Goal: Task Accomplishment & Management: Use online tool/utility

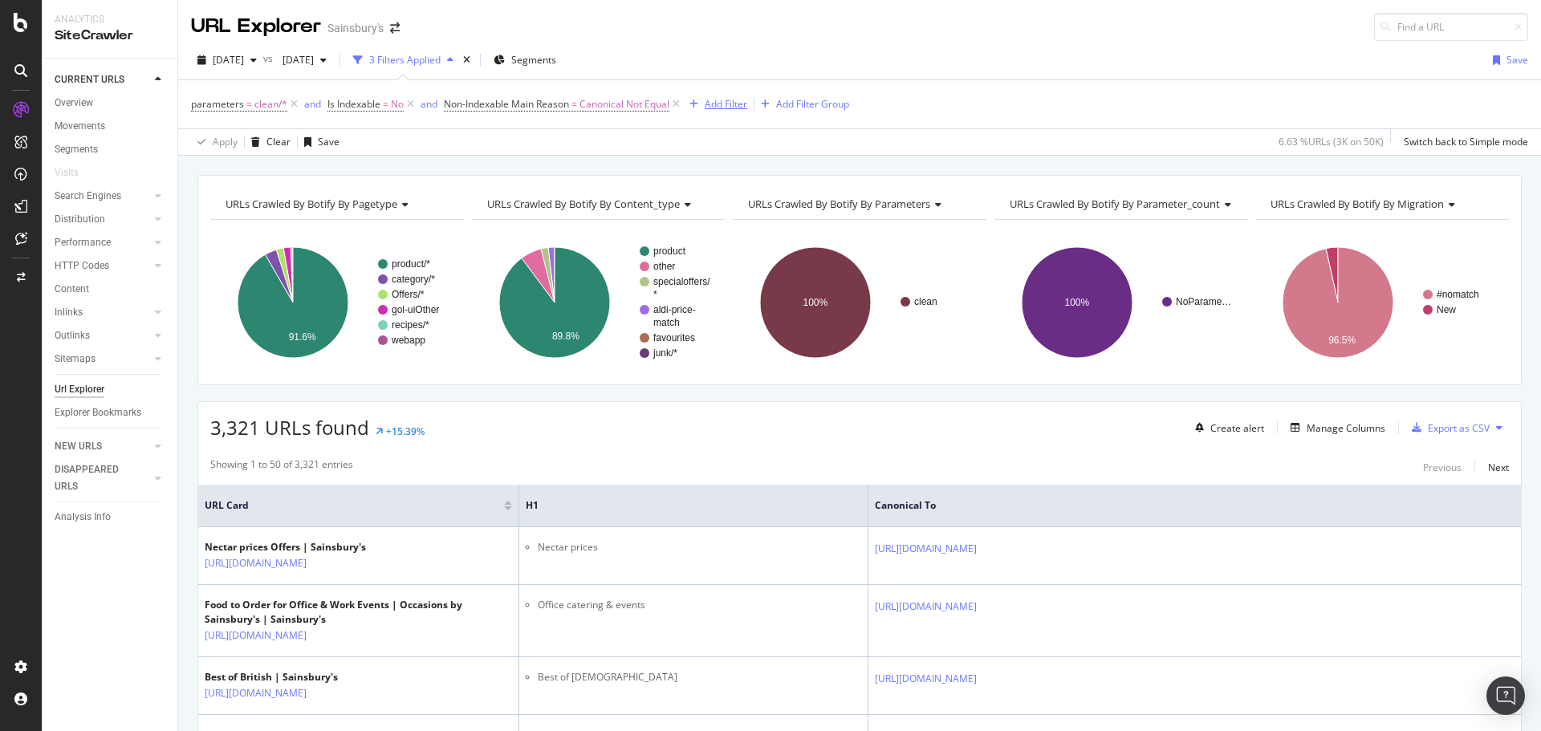
click at [725, 104] on div "Add Filter" at bounding box center [726, 104] width 43 height 14
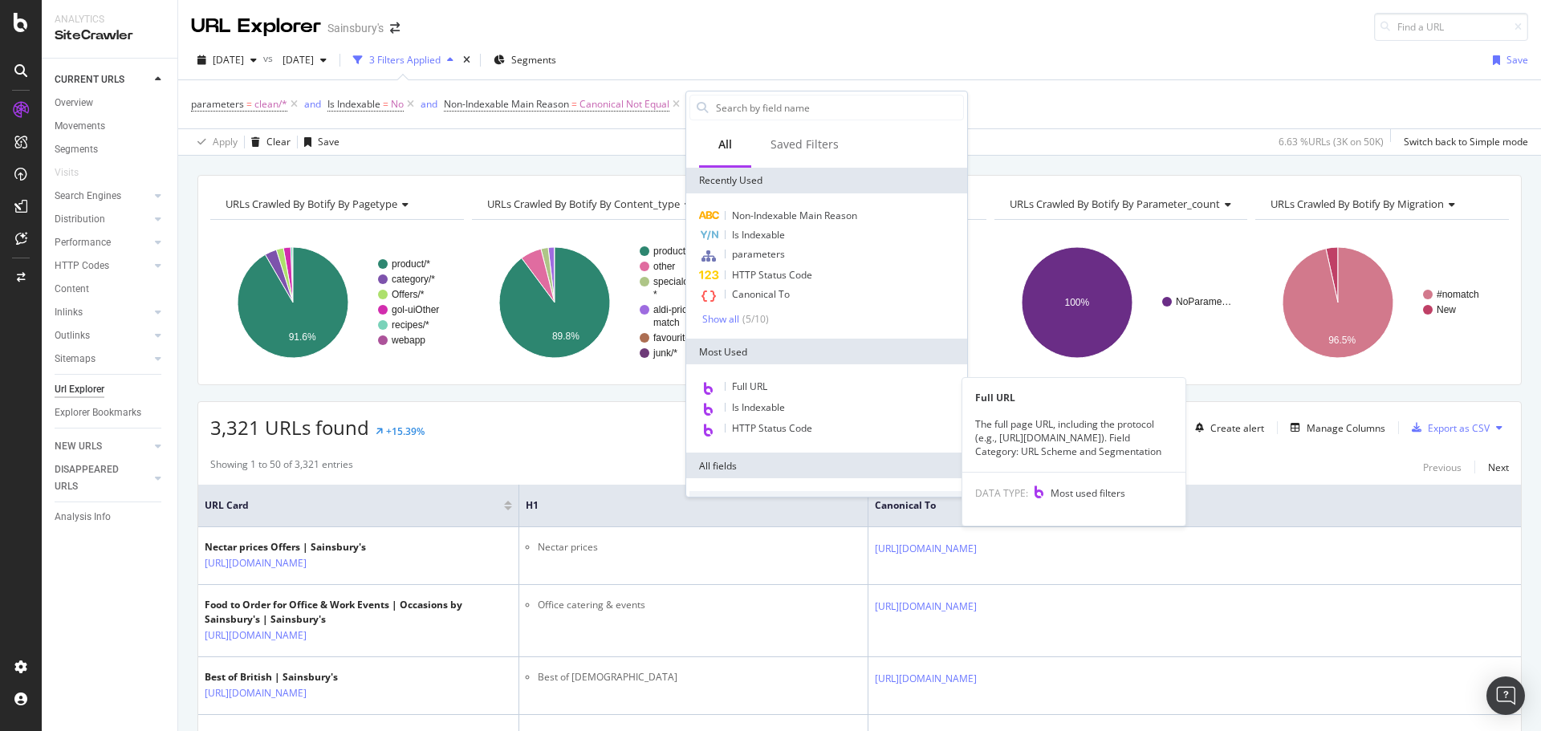
click at [770, 384] on div "Full URL" at bounding box center [826, 387] width 274 height 21
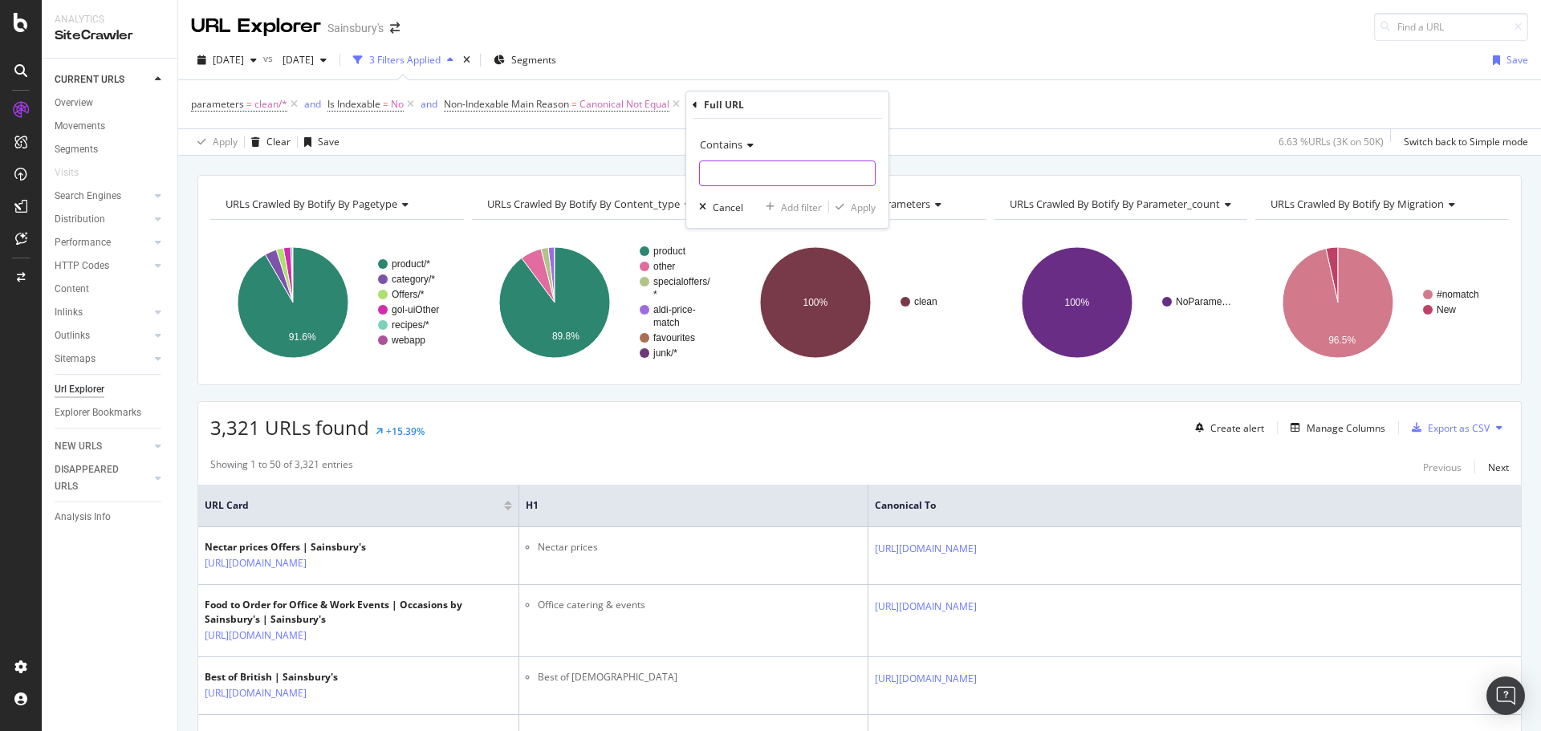
click at [730, 167] on input "text" at bounding box center [787, 174] width 175 height 26
type input "page"
click at [866, 211] on div "Apply" at bounding box center [863, 208] width 25 height 14
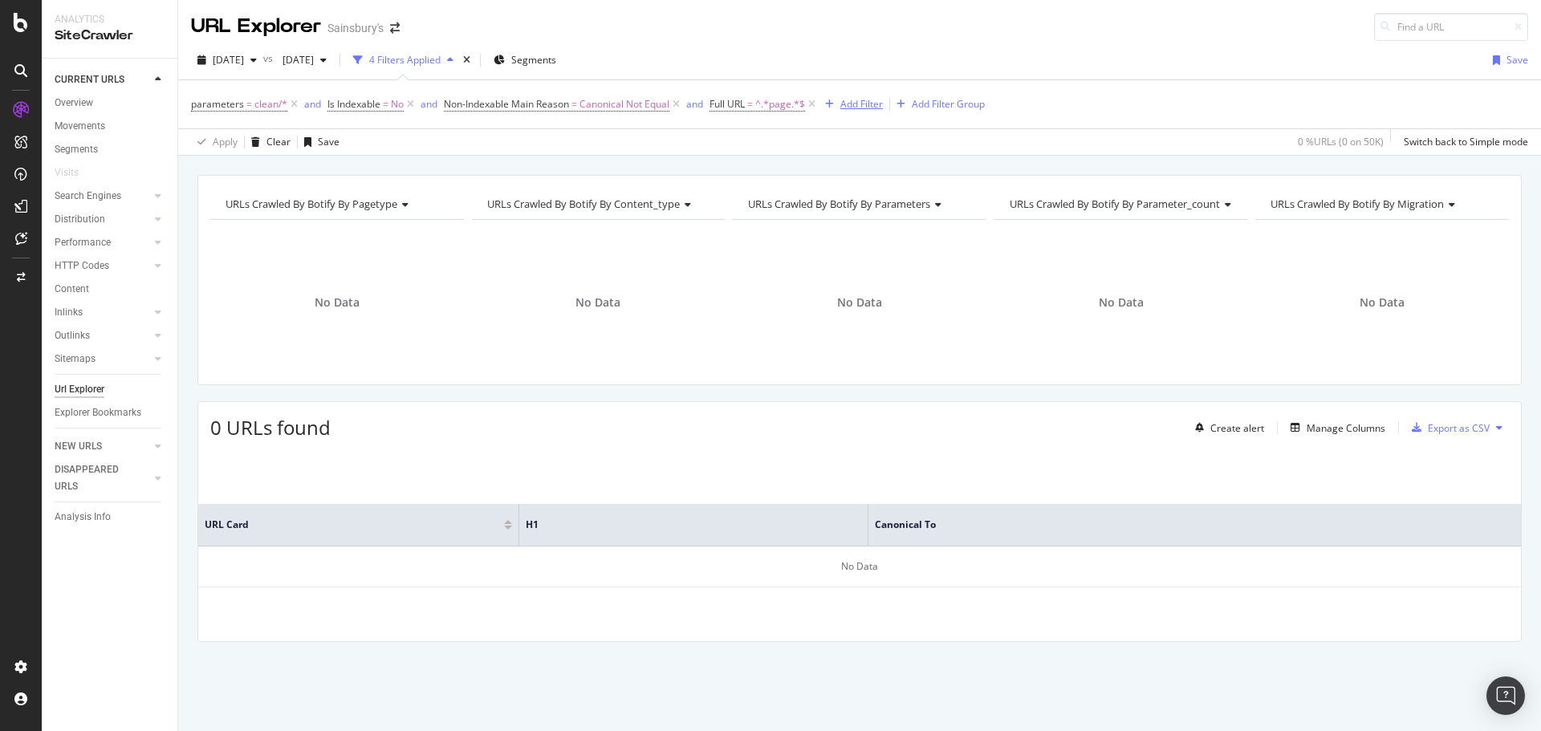
click at [676, 101] on icon at bounding box center [676, 104] width 14 height 16
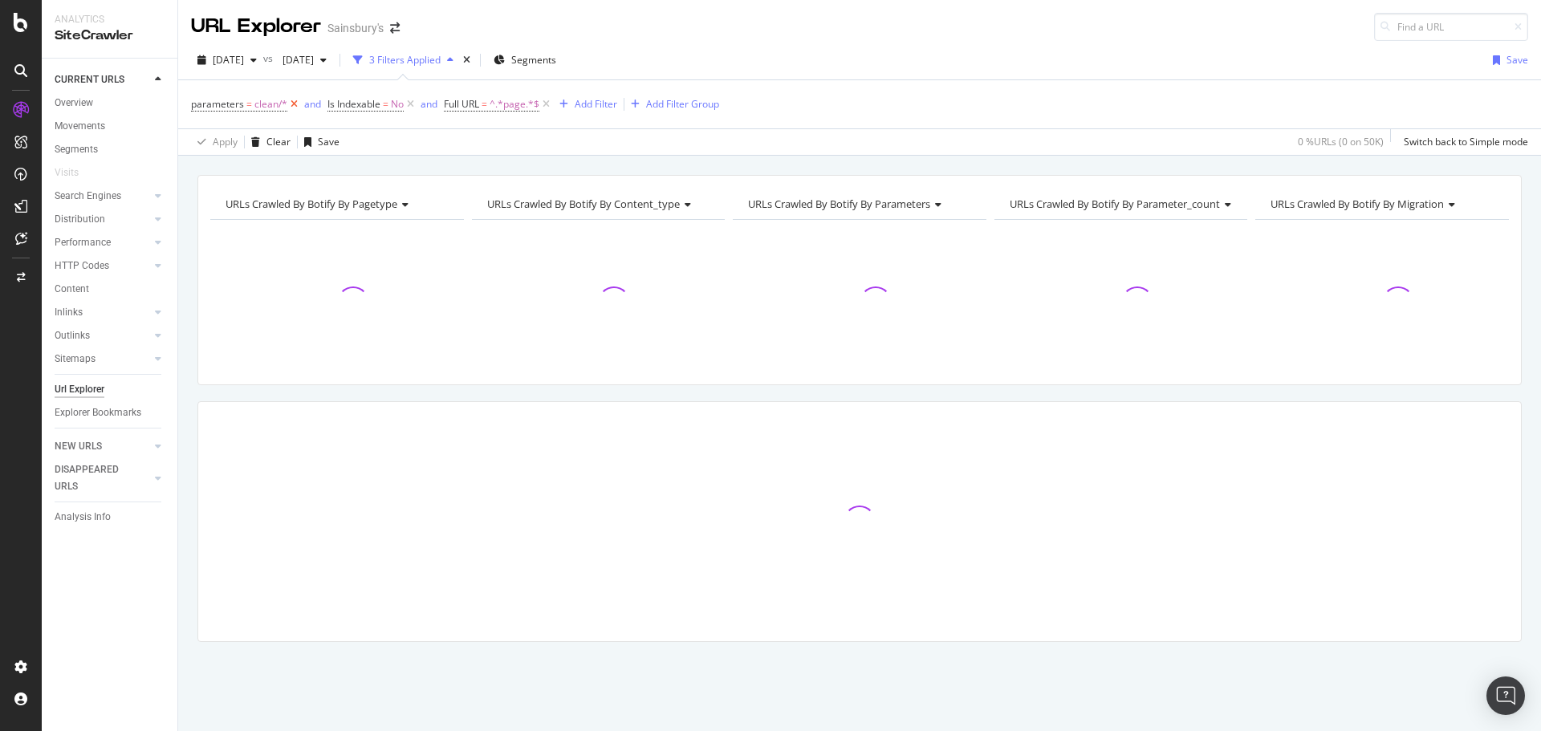
click at [293, 102] on icon at bounding box center [294, 104] width 14 height 16
click at [274, 104] on icon at bounding box center [274, 104] width 14 height 16
click at [349, 107] on div "Add Filter" at bounding box center [343, 104] width 43 height 14
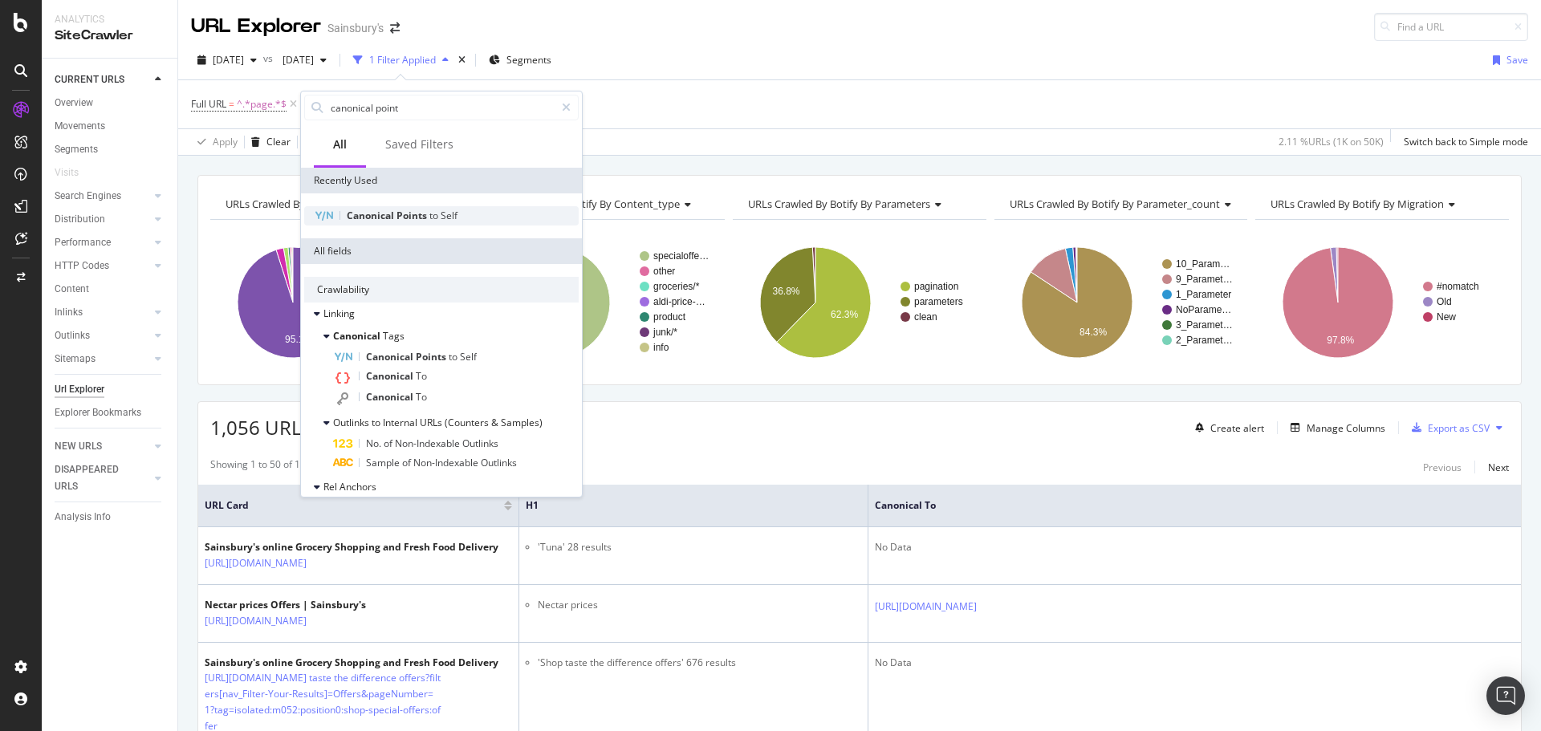
type input "canonical point"
click at [400, 224] on div "Canonical Points to Self" at bounding box center [441, 215] width 274 height 19
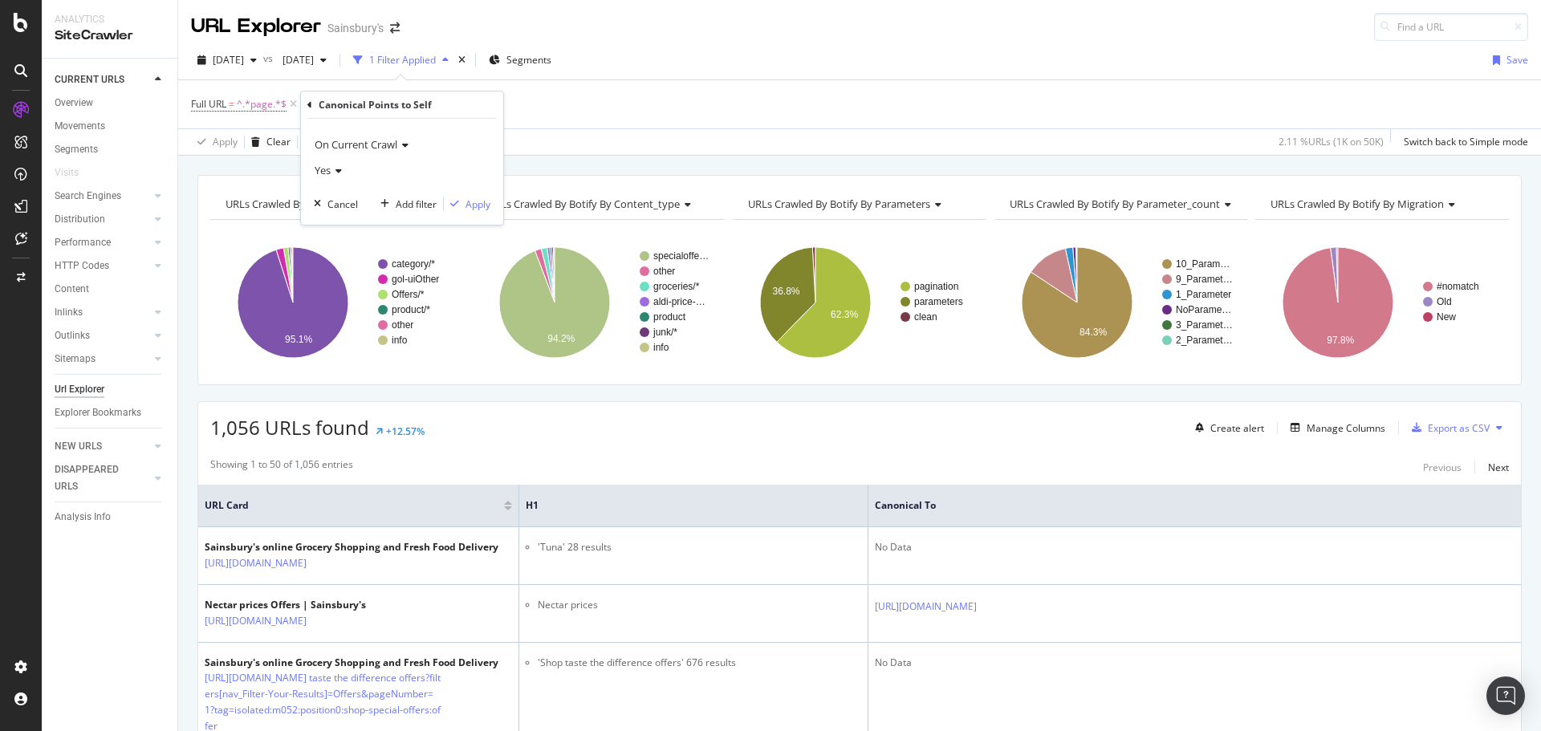
click at [320, 169] on span "Yes" at bounding box center [323, 170] width 16 height 14
click at [331, 218] on span "No" at bounding box center [328, 225] width 13 height 14
click at [479, 205] on div "Apply" at bounding box center [478, 204] width 25 height 14
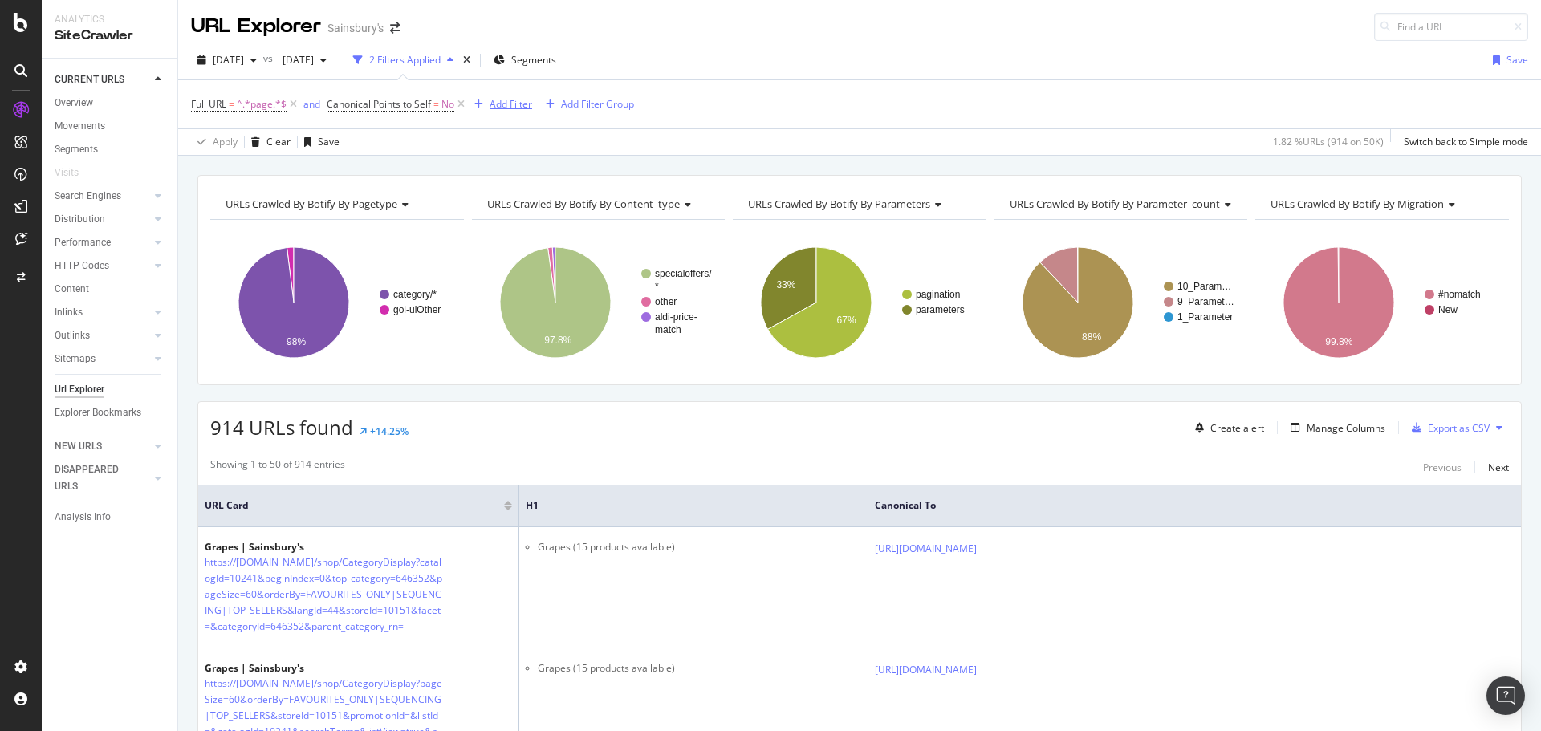
click at [518, 100] on div "Add Filter" at bounding box center [511, 104] width 43 height 14
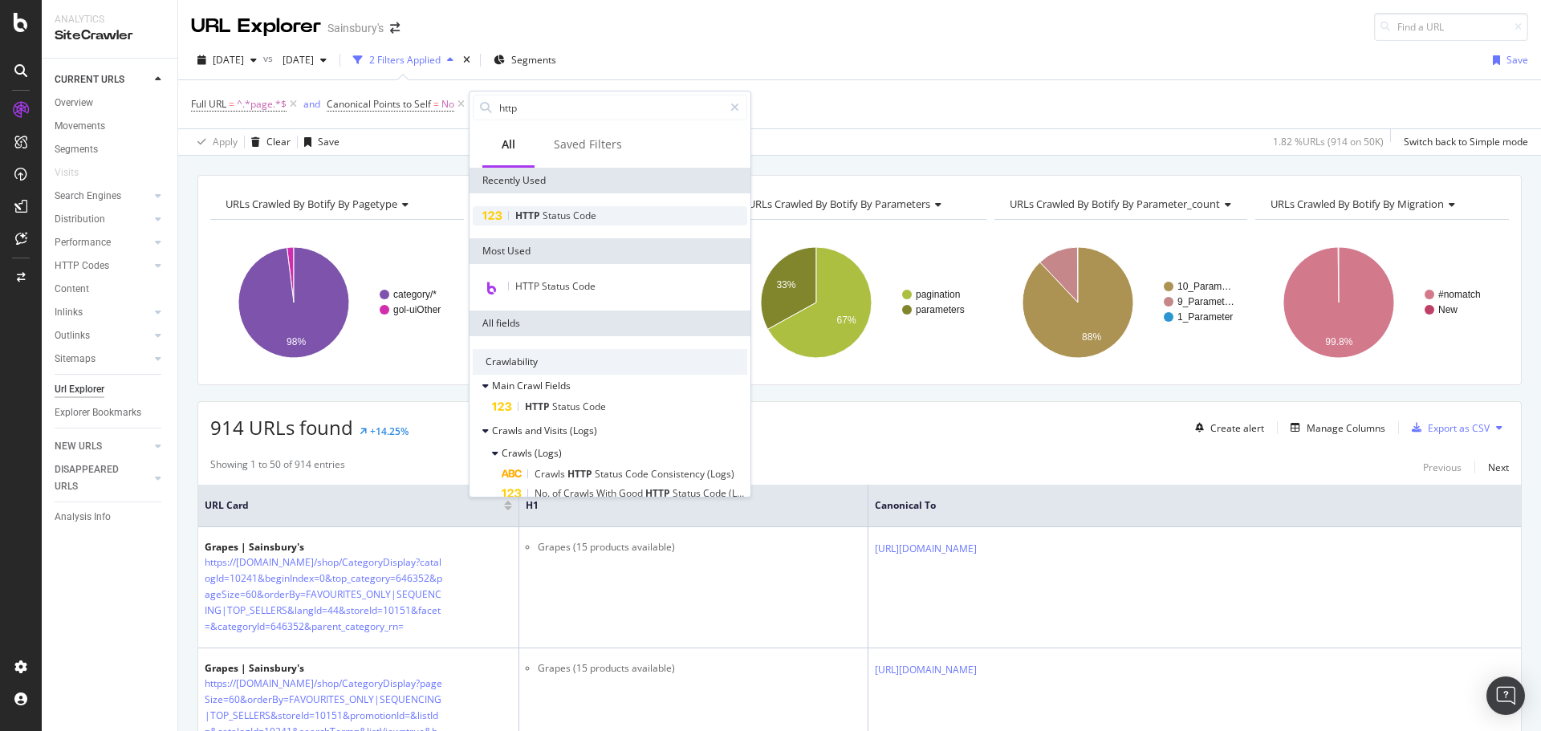
type input "http"
click at [575, 212] on span "Code" at bounding box center [584, 216] width 23 height 14
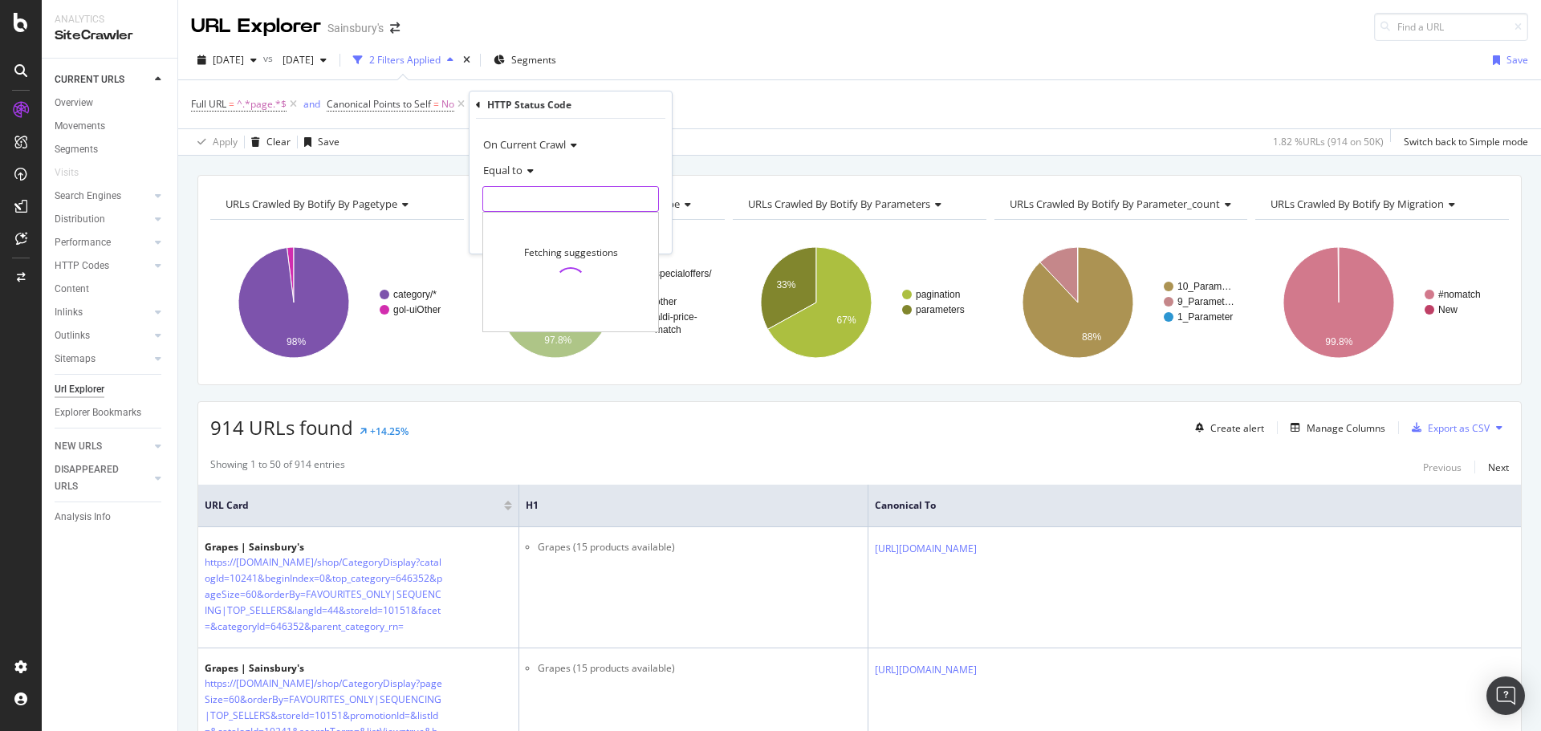
click at [589, 202] on input "number" at bounding box center [570, 199] width 177 height 26
click at [536, 224] on span "200" at bounding box center [543, 220] width 112 height 14
type input "200"
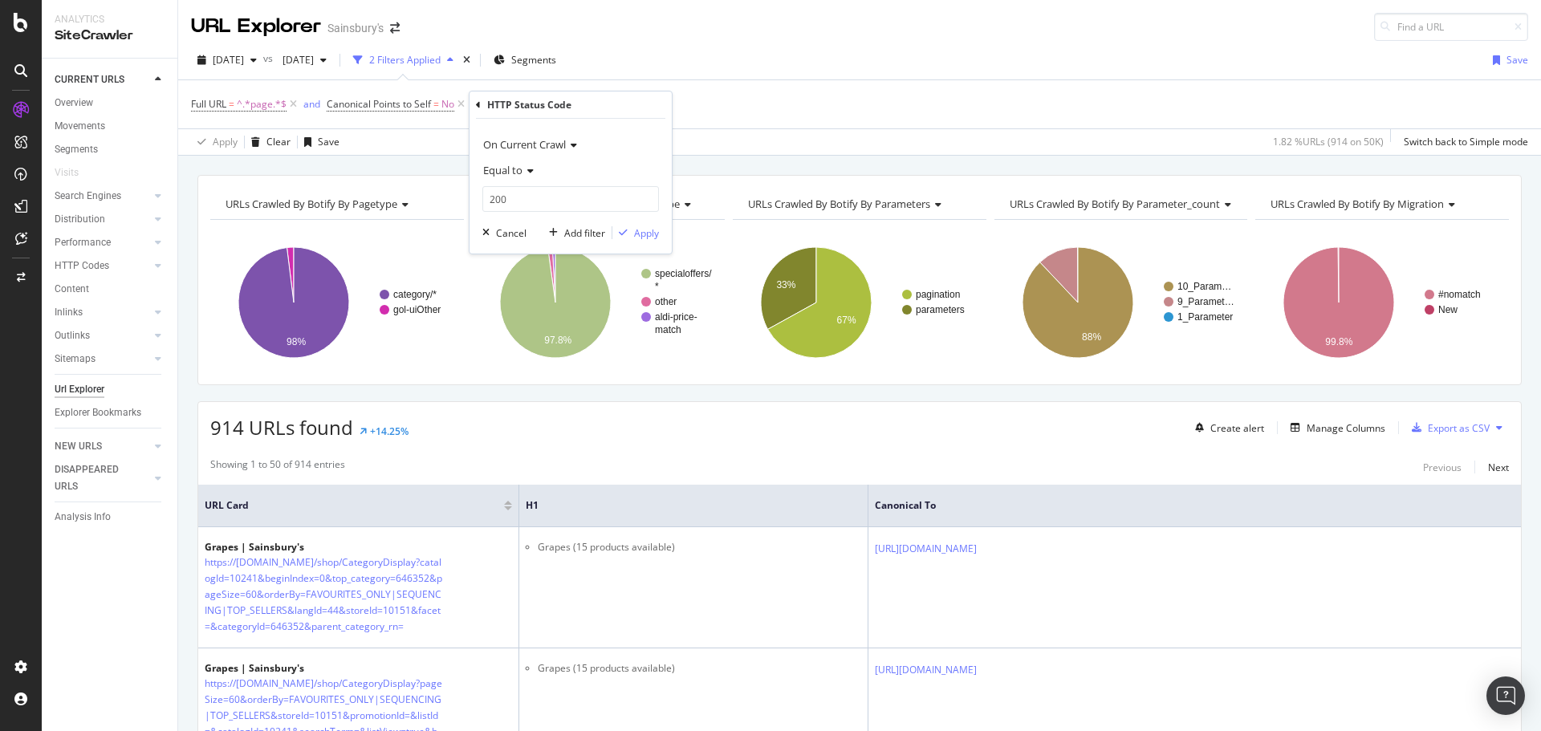
click at [665, 232] on div "On Current Crawl Equal to 200 200 Cancel Add filter Apply" at bounding box center [571, 186] width 202 height 135
click at [638, 233] on div "Apply" at bounding box center [646, 233] width 25 height 14
click at [644, 105] on div "Add Filter" at bounding box center [658, 104] width 43 height 14
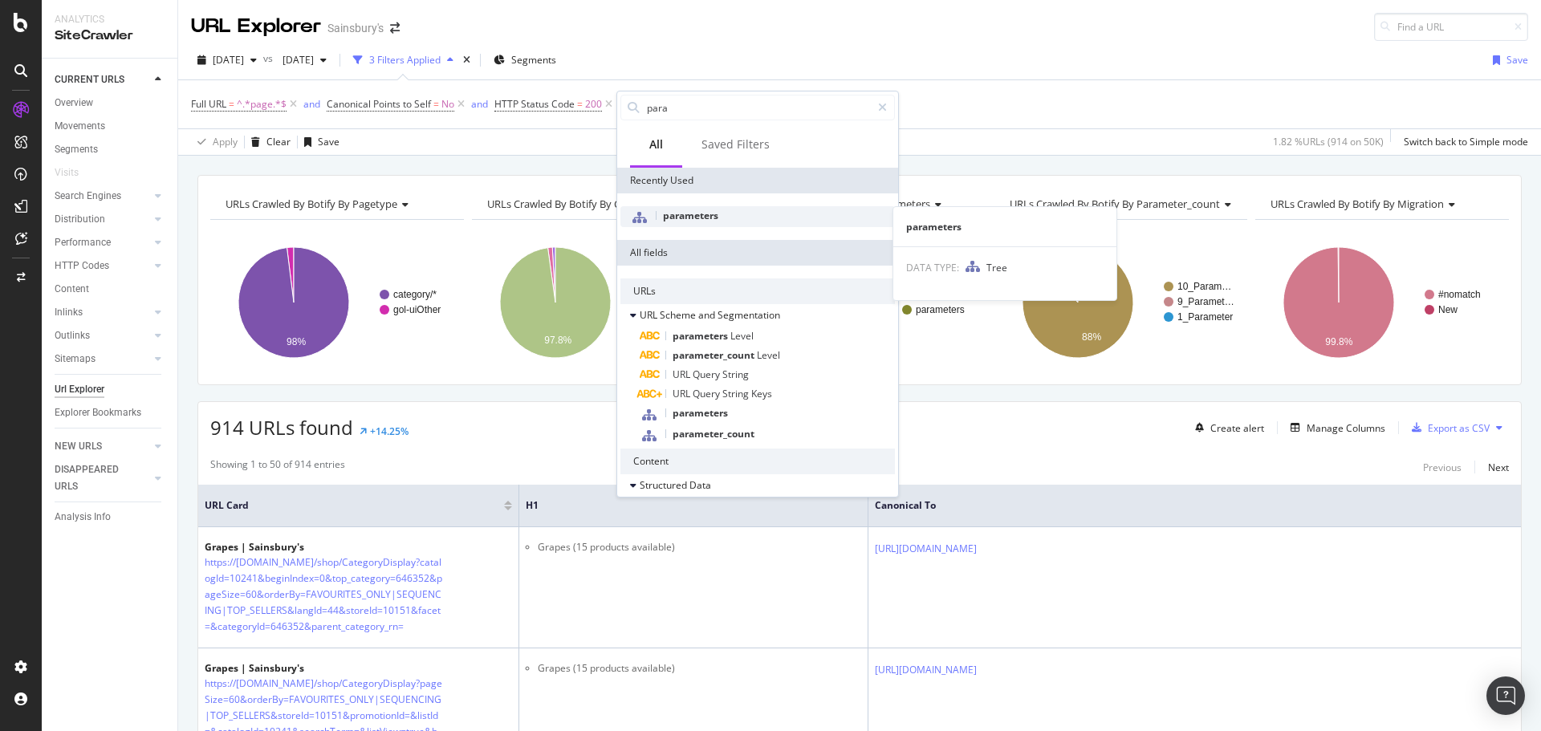
type input "para"
click at [682, 216] on span "parameters" at bounding box center [690, 216] width 55 height 14
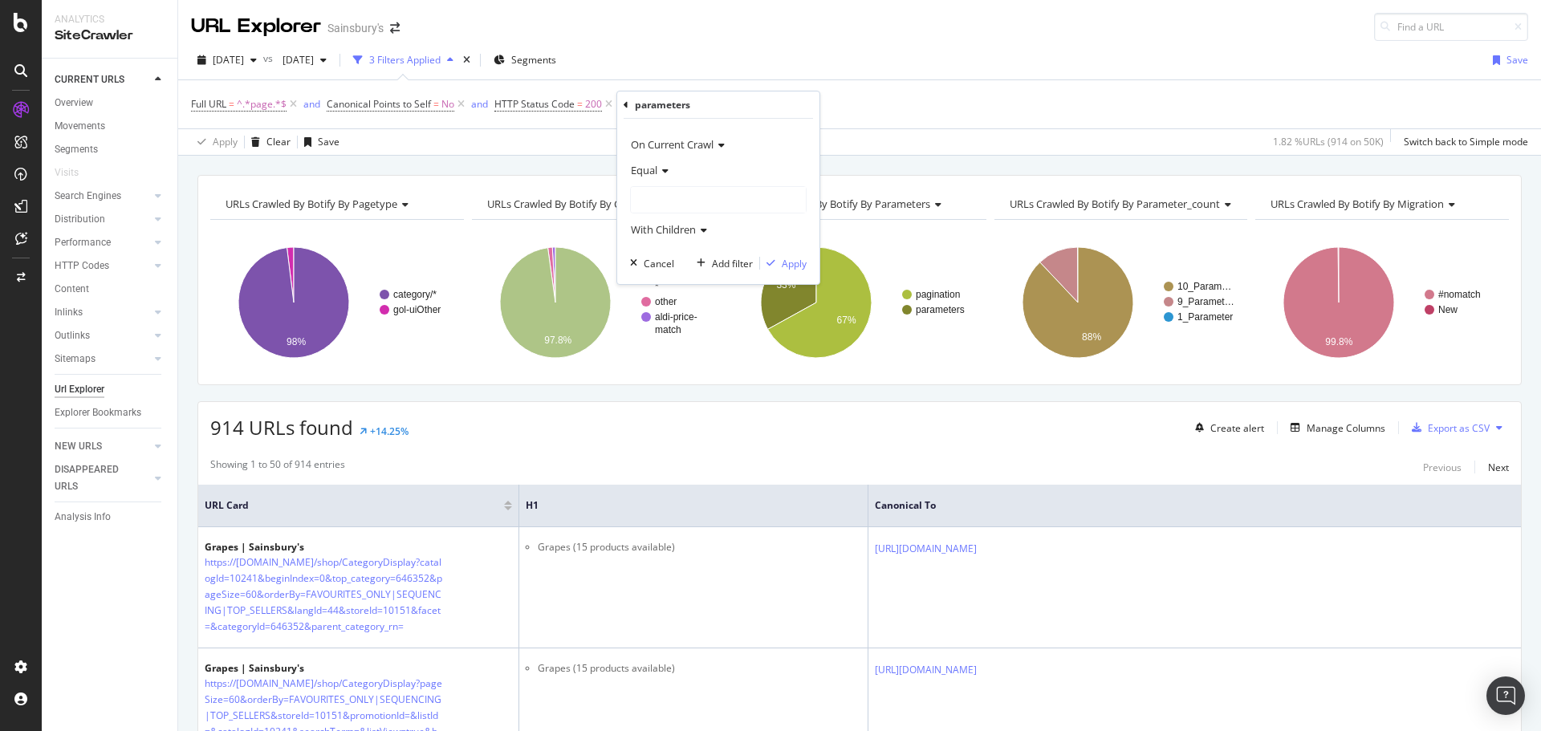
click at [675, 209] on div at bounding box center [718, 200] width 175 height 26
click at [680, 235] on span "47,668 URLS" at bounding box center [705, 233] width 60 height 14
click at [787, 259] on div "Apply" at bounding box center [794, 264] width 25 height 14
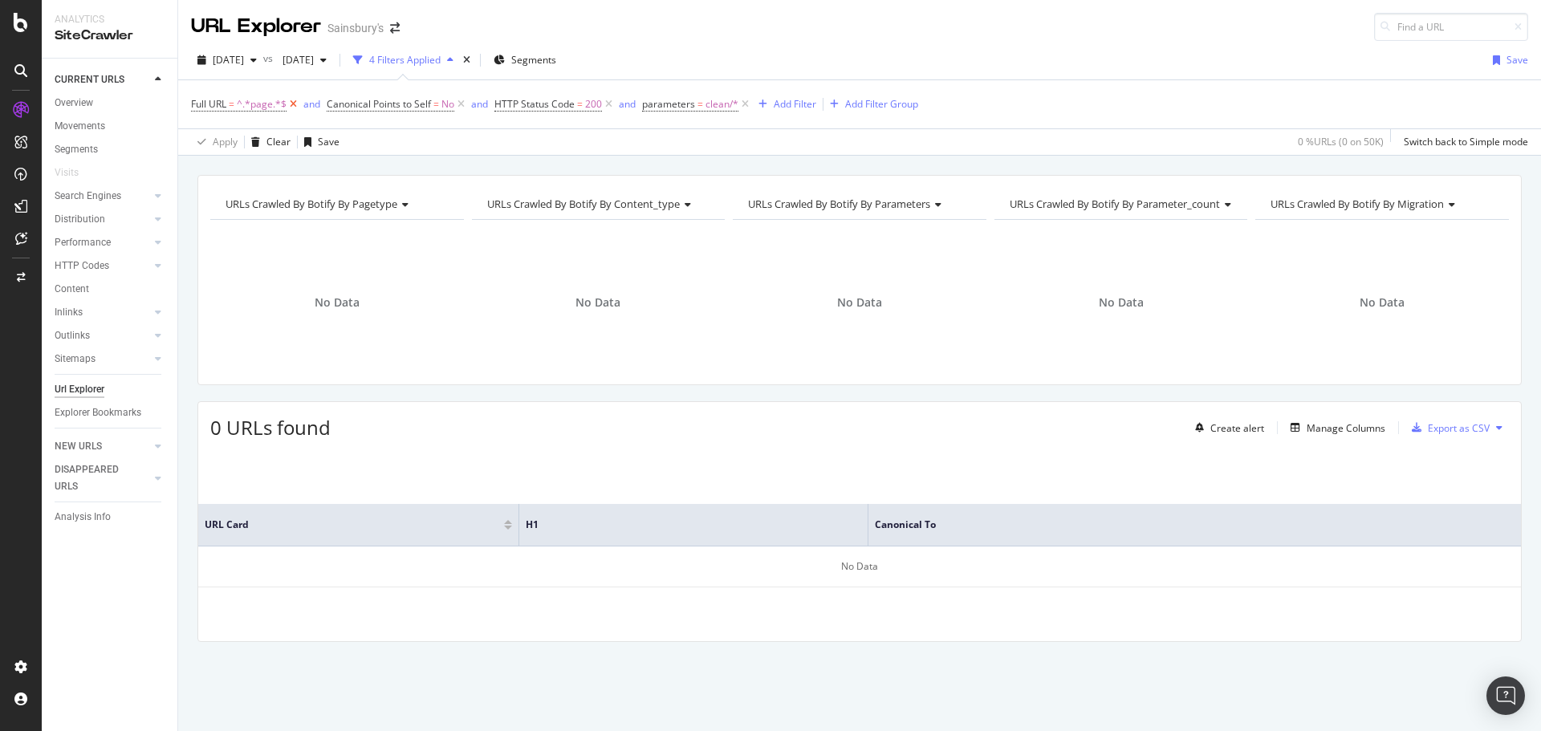
click at [290, 101] on icon at bounding box center [294, 104] width 14 height 16
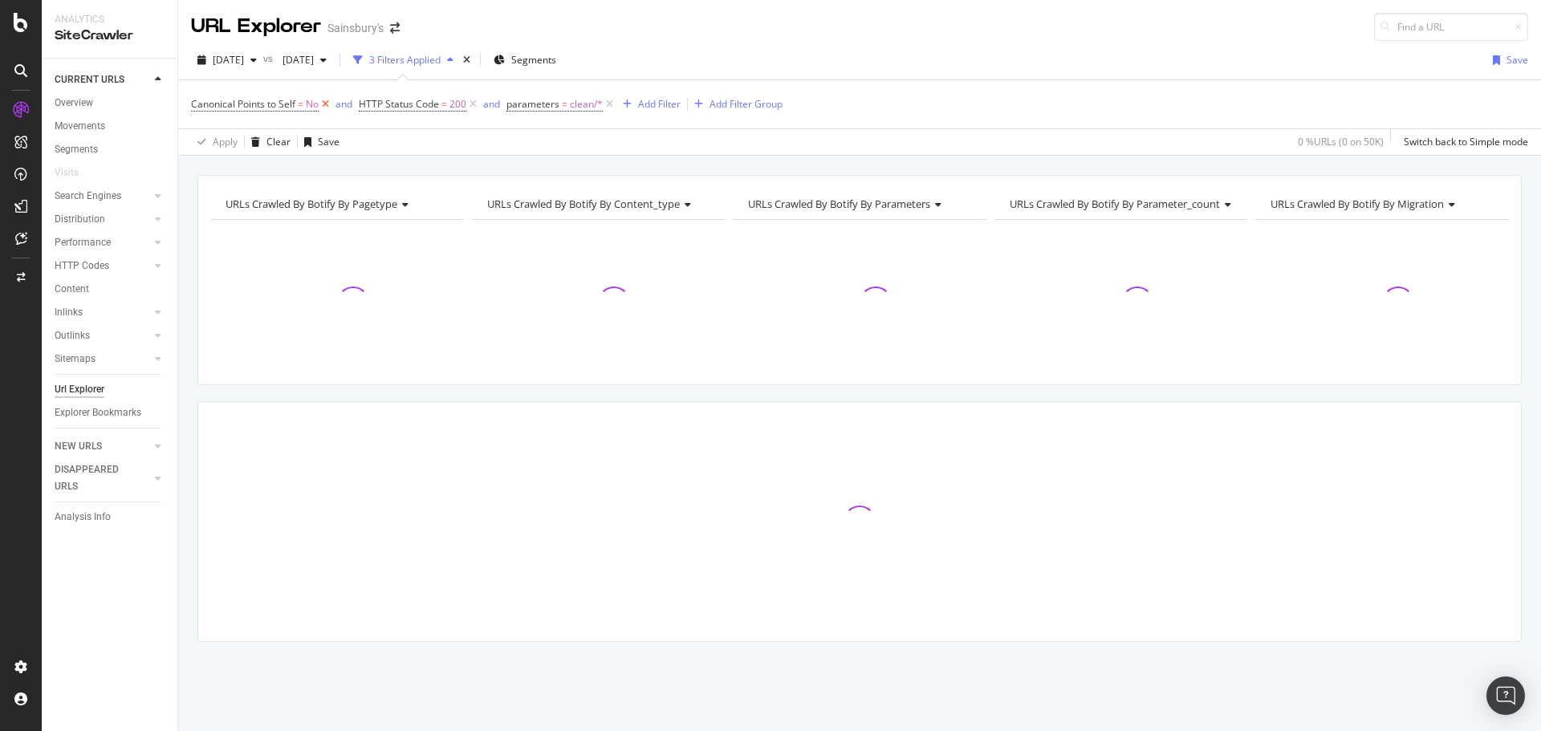
click at [325, 102] on icon at bounding box center [326, 104] width 14 height 16
click at [440, 101] on icon at bounding box center [442, 104] width 14 height 16
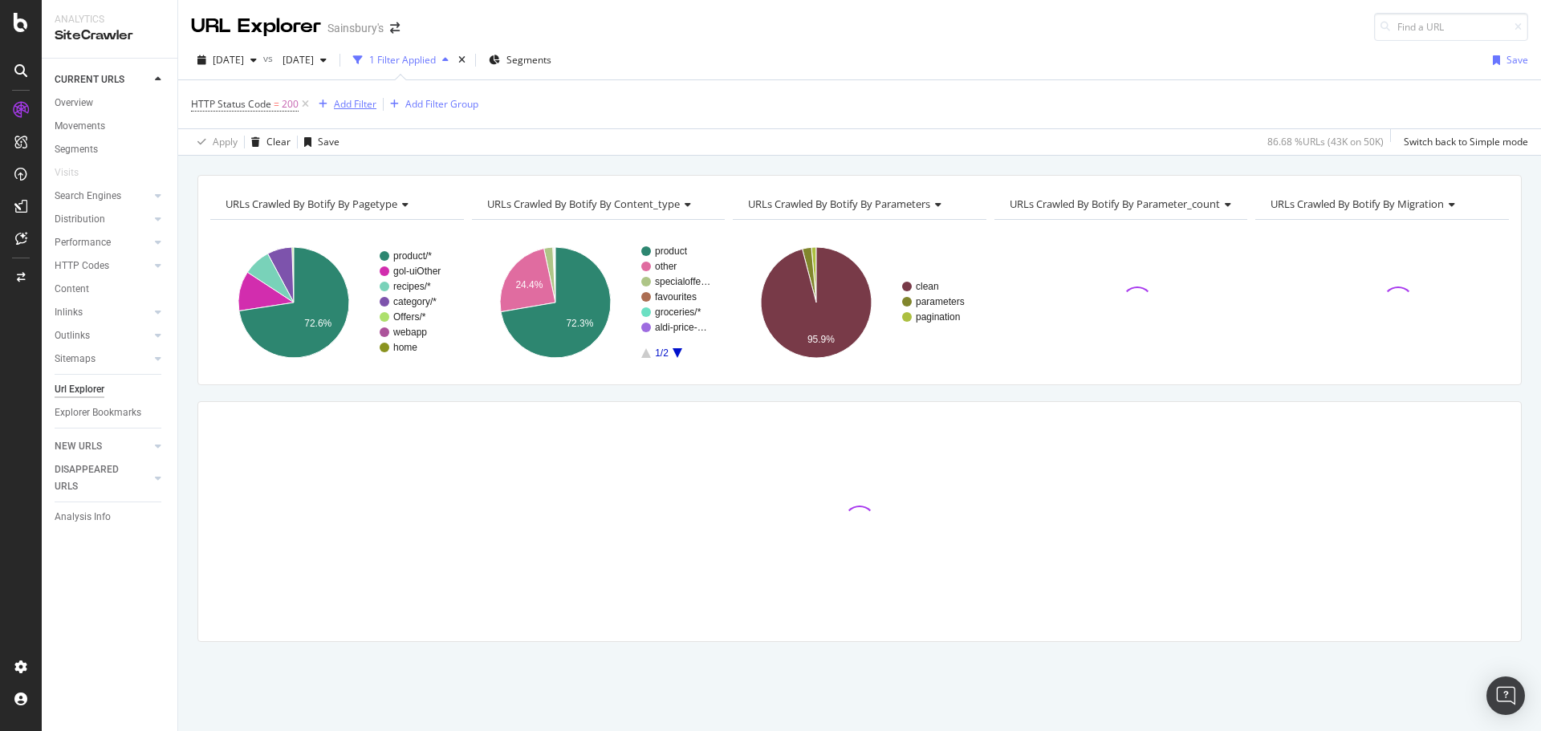
click at [354, 104] on div "Add Filter" at bounding box center [355, 104] width 43 height 14
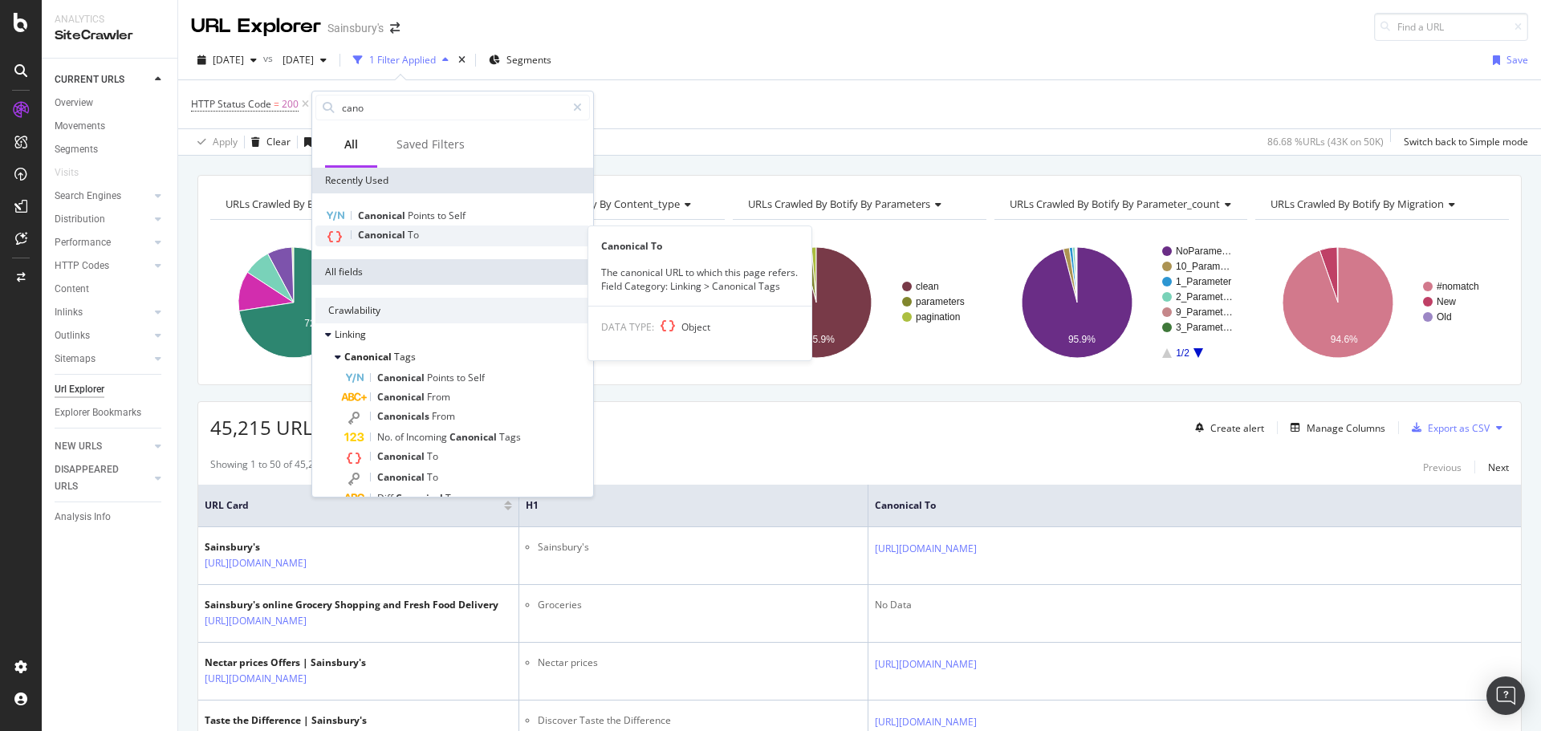
type input "cano"
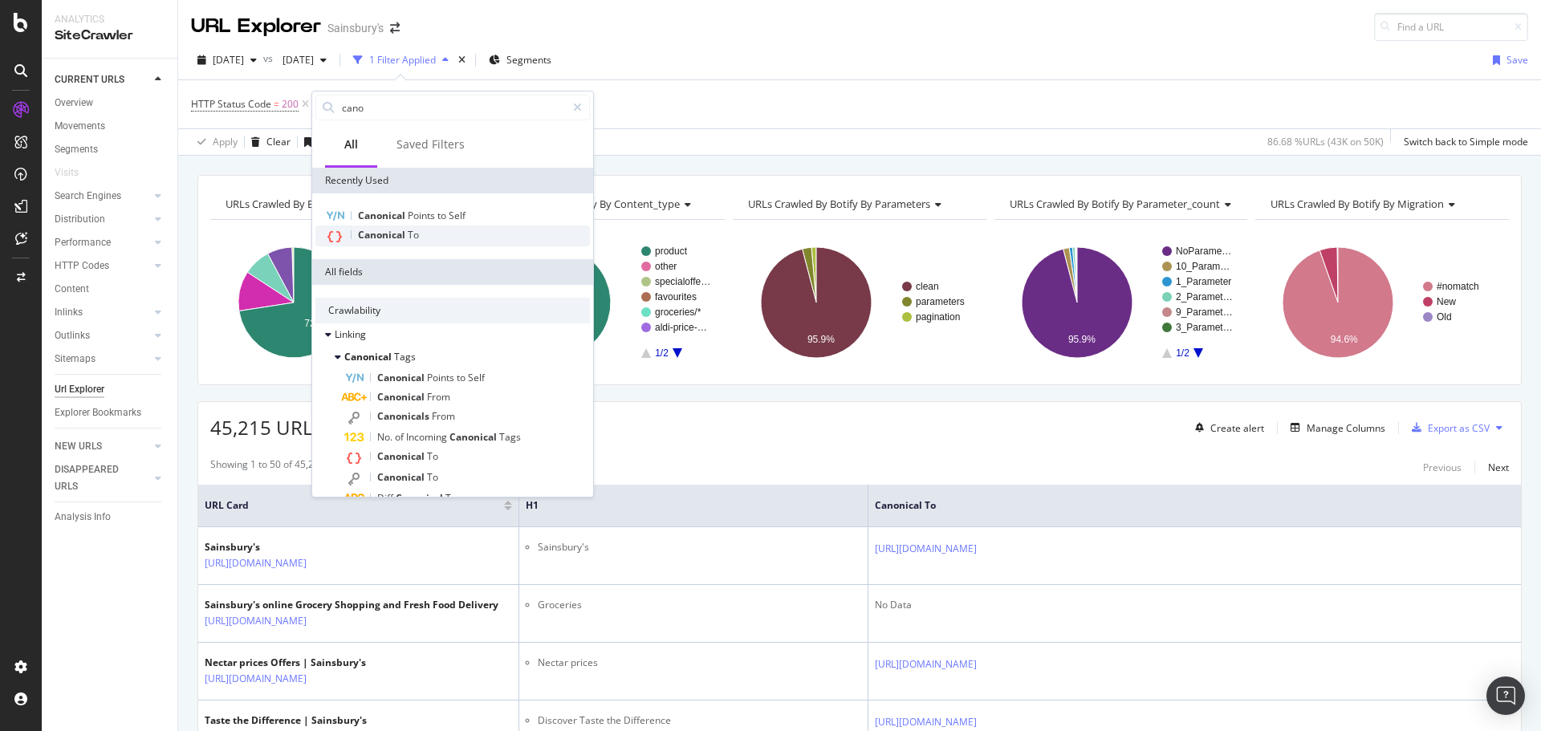
click at [420, 234] on div "Canonical To" at bounding box center [452, 236] width 274 height 21
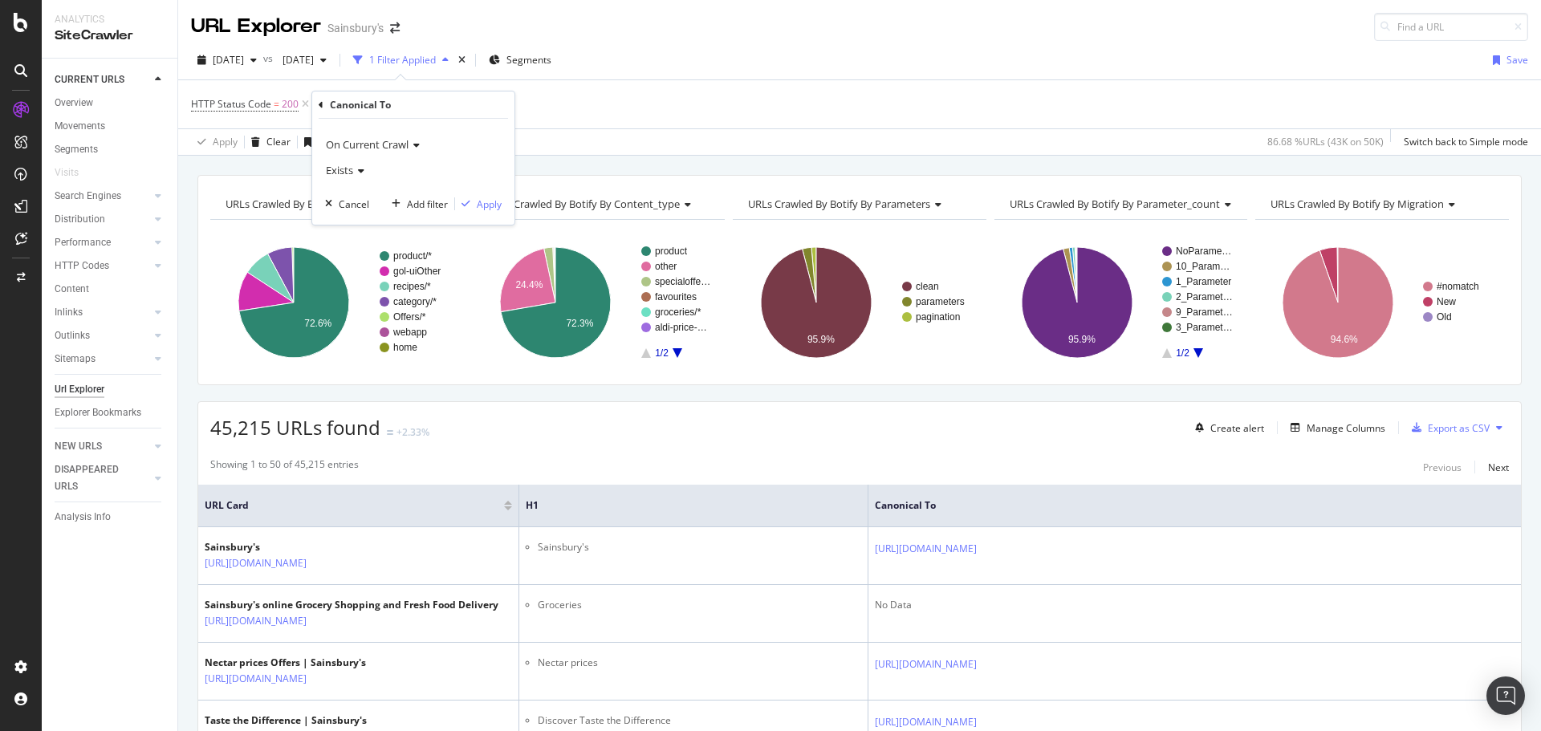
click at [362, 167] on icon at bounding box center [358, 171] width 11 height 10
click at [356, 226] on span "Doesn't exist" at bounding box center [362, 225] width 58 height 14
click at [487, 205] on div "Apply" at bounding box center [489, 204] width 25 height 14
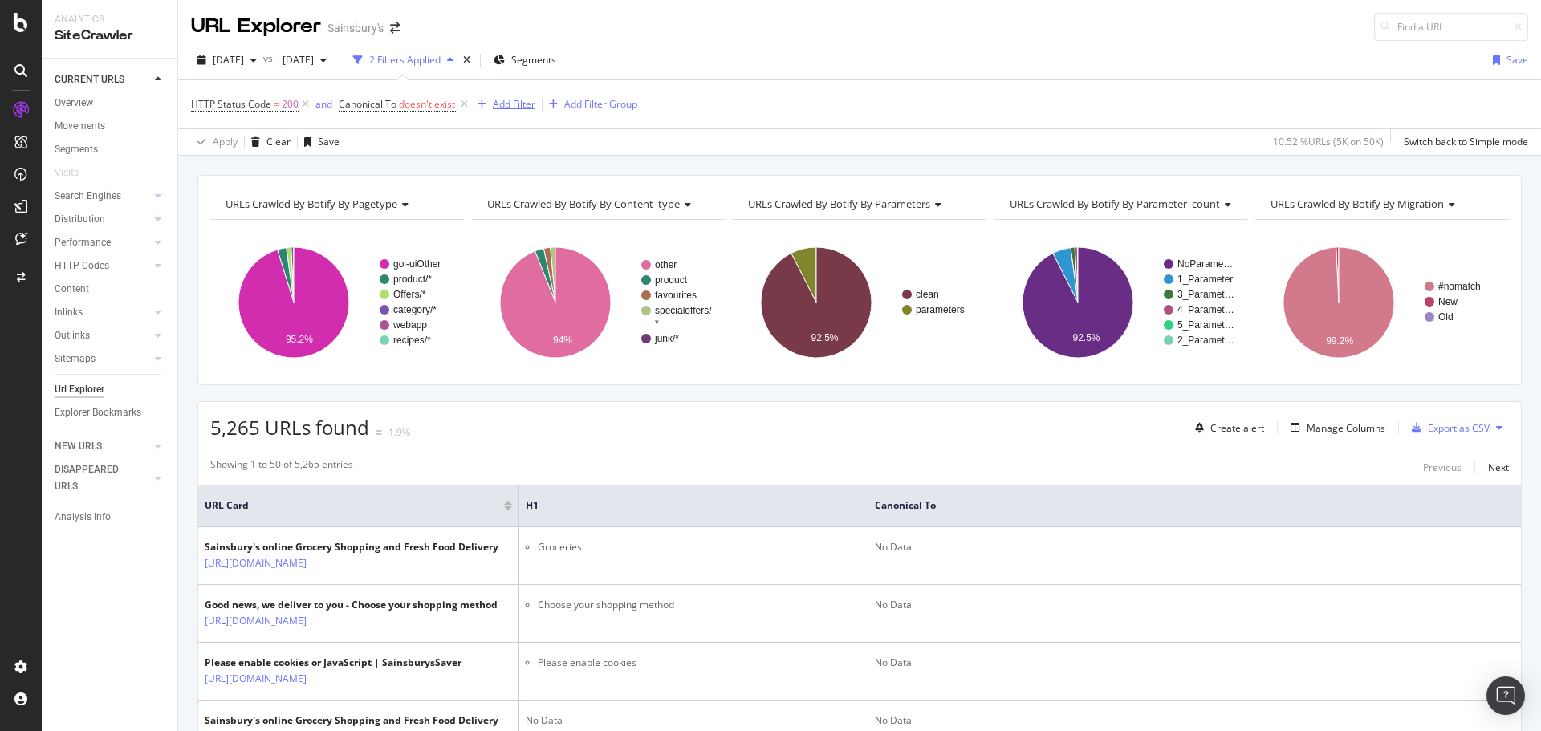
click at [503, 101] on div "Add Filter" at bounding box center [514, 104] width 43 height 14
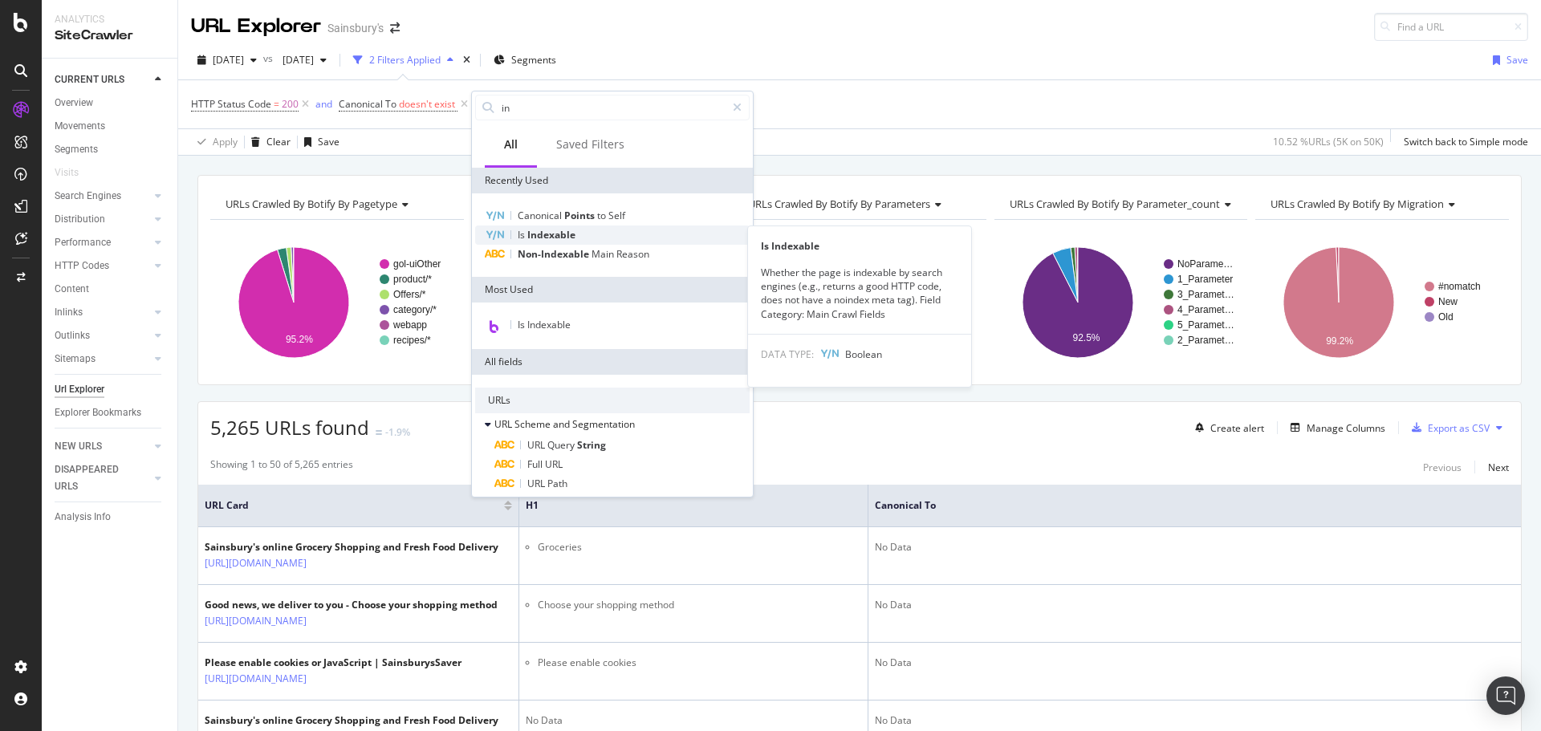
type input "in"
click at [575, 235] on div "Is Indexable" at bounding box center [612, 235] width 274 height 19
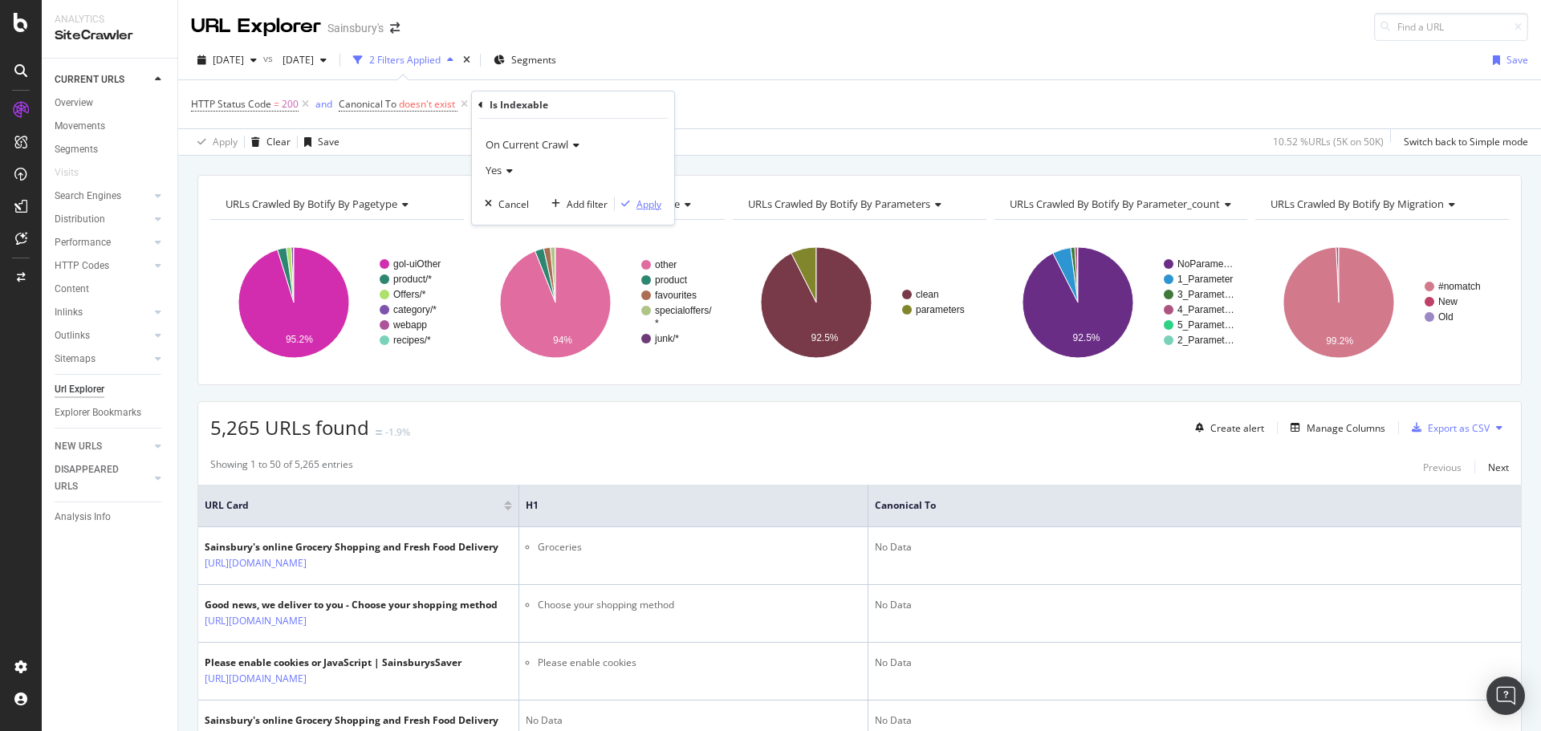
click at [651, 201] on div "Apply" at bounding box center [648, 204] width 25 height 14
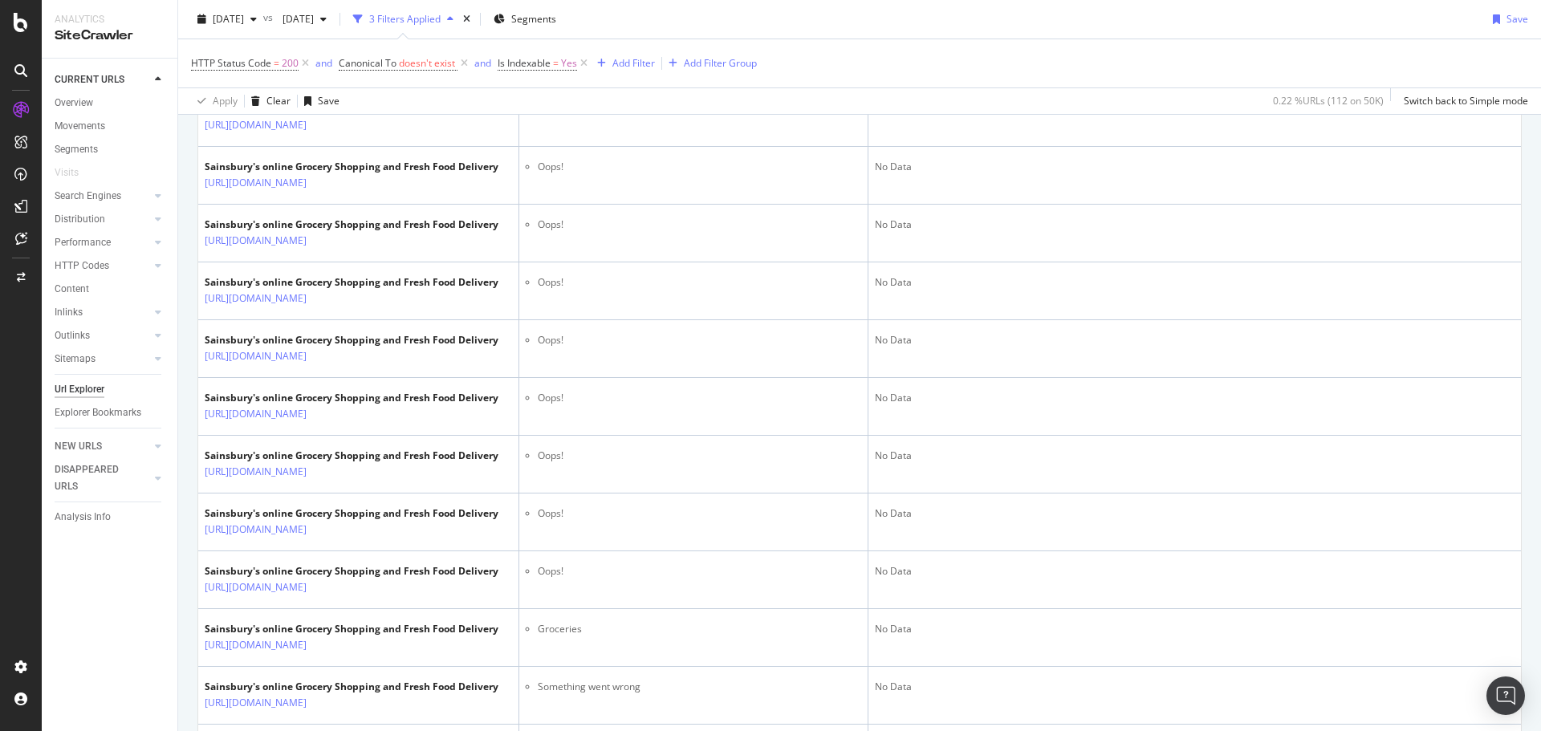
scroll to position [1685, 0]
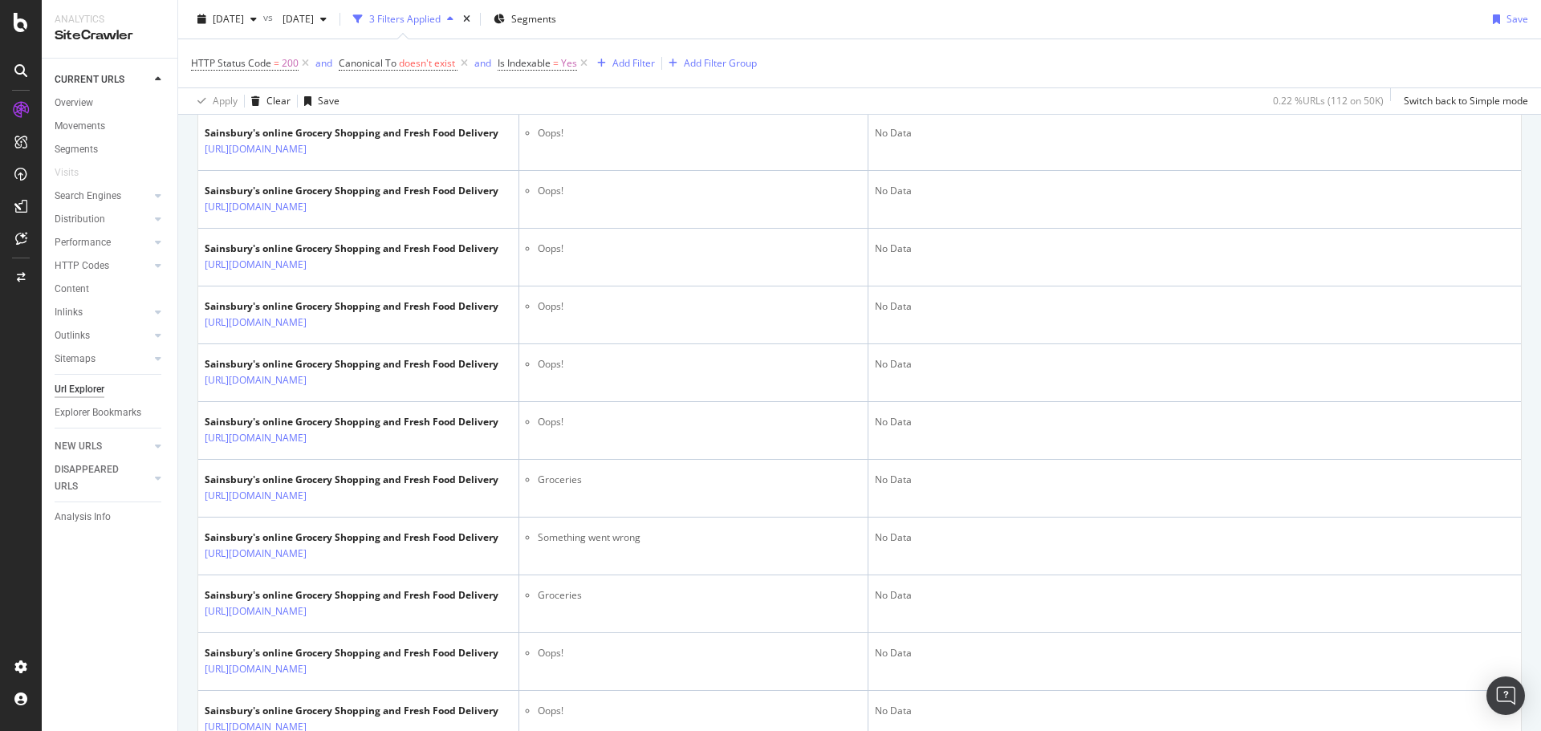
click at [323, 39] on icon at bounding box center [318, 34] width 10 height 10
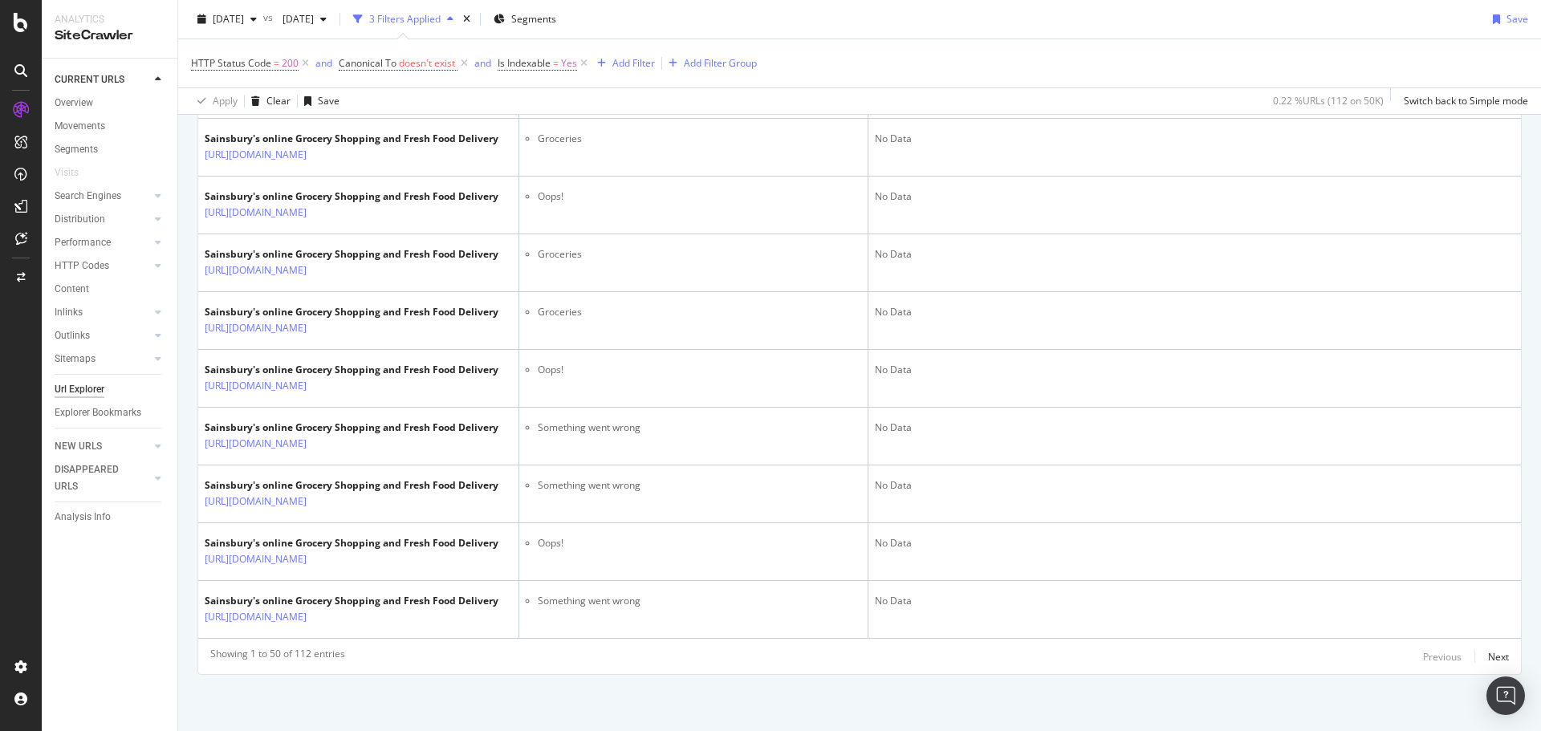
scroll to position [3531, 0]
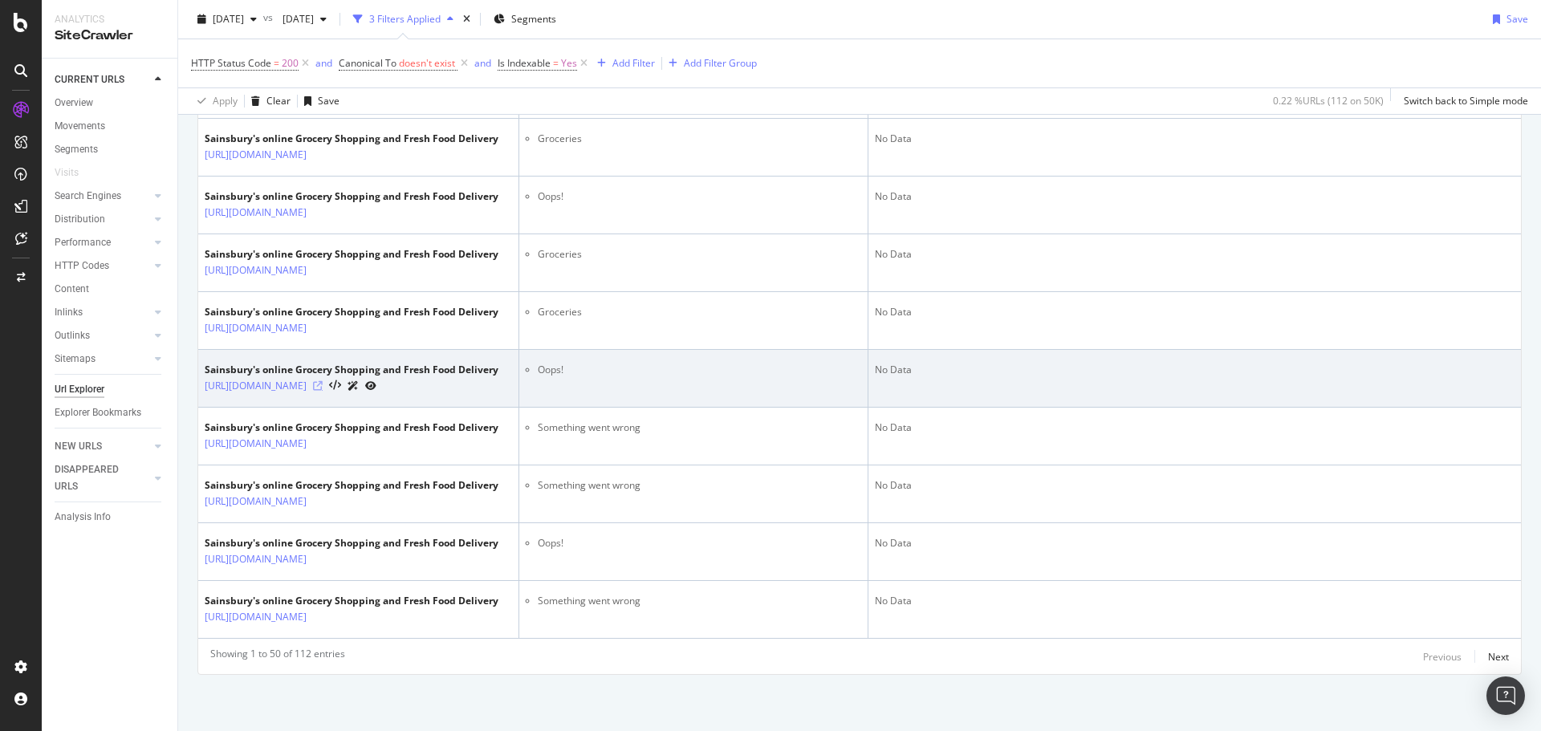
click at [323, 391] on icon at bounding box center [318, 386] width 10 height 10
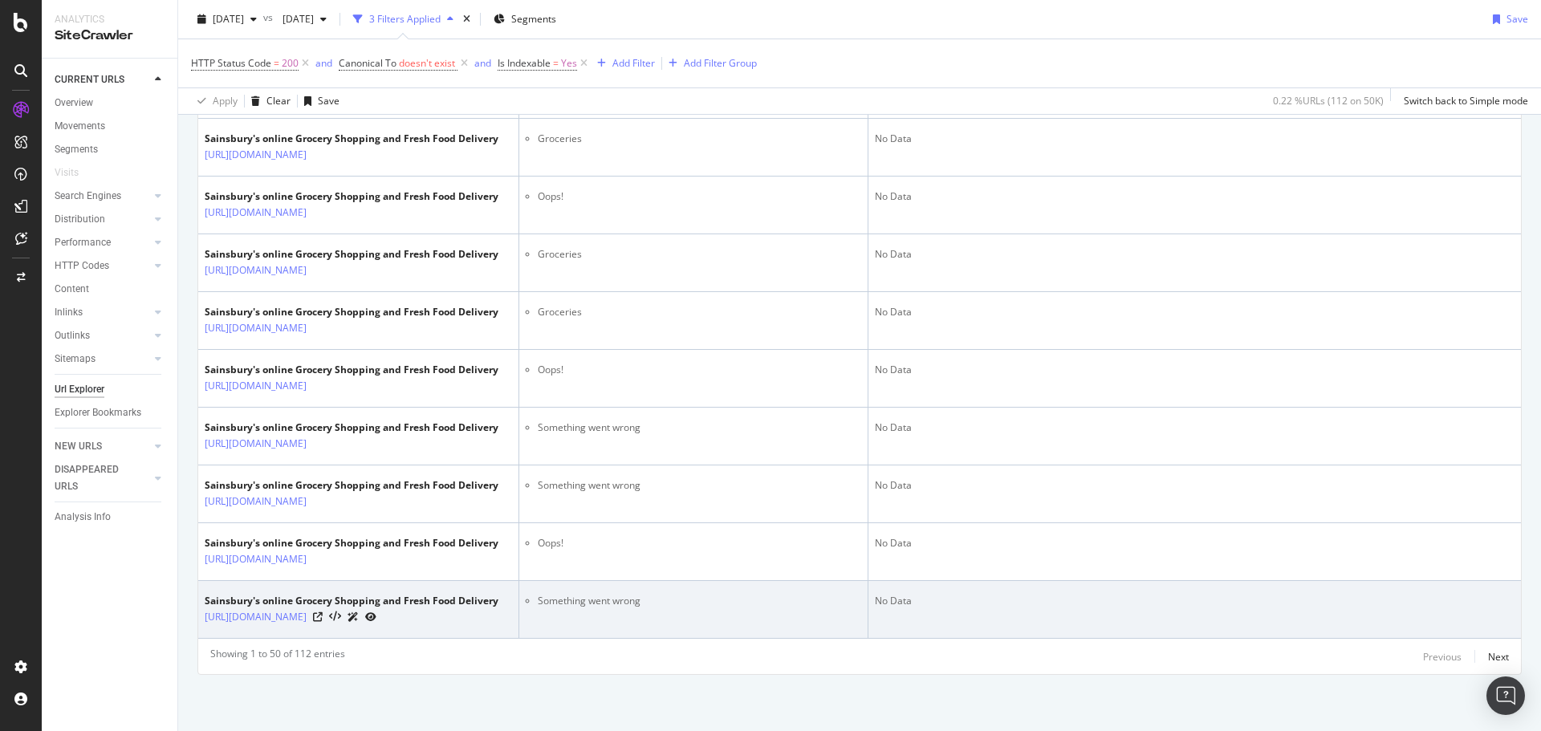
scroll to position [3751, 0]
click at [323, 612] on icon at bounding box center [318, 617] width 10 height 10
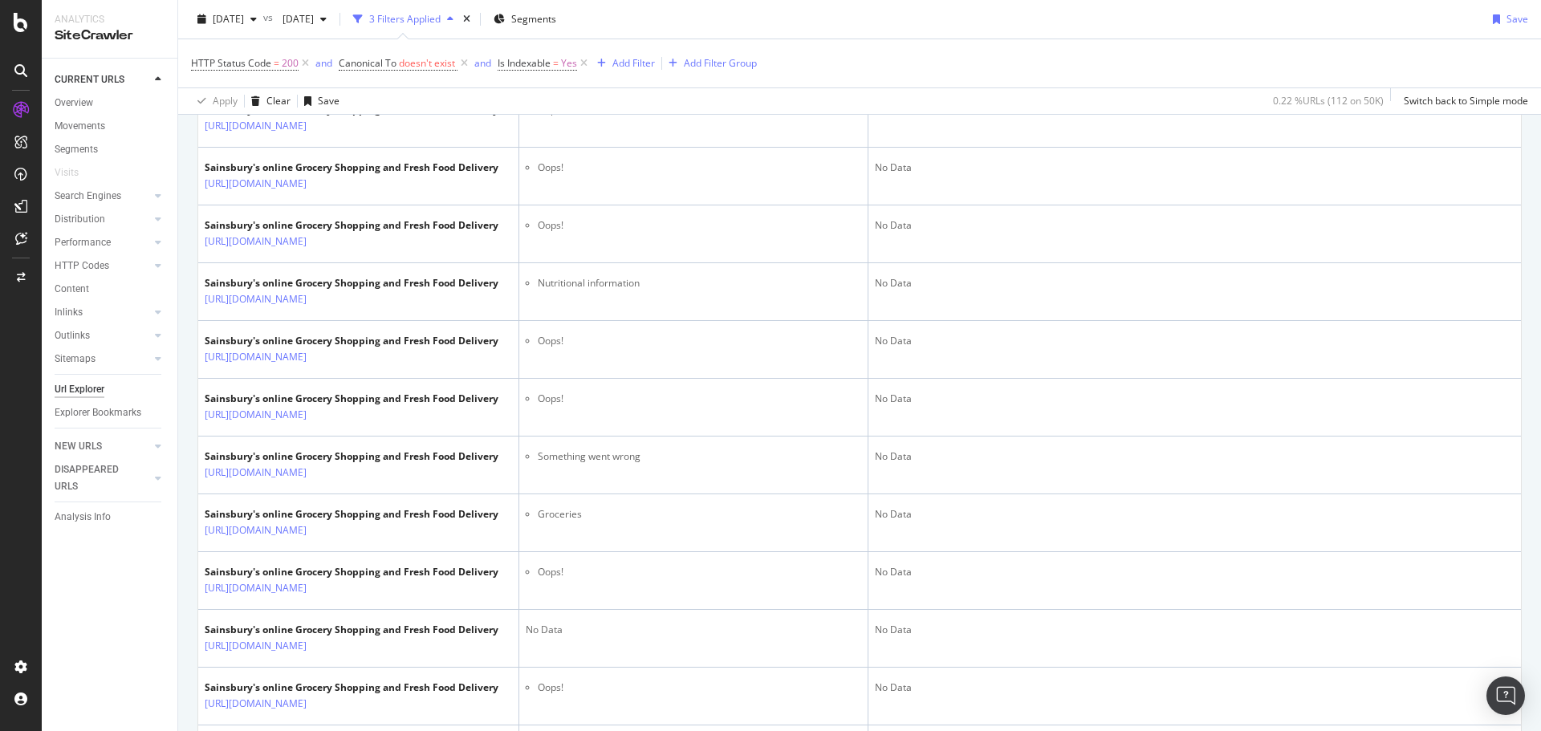
scroll to position [941, 0]
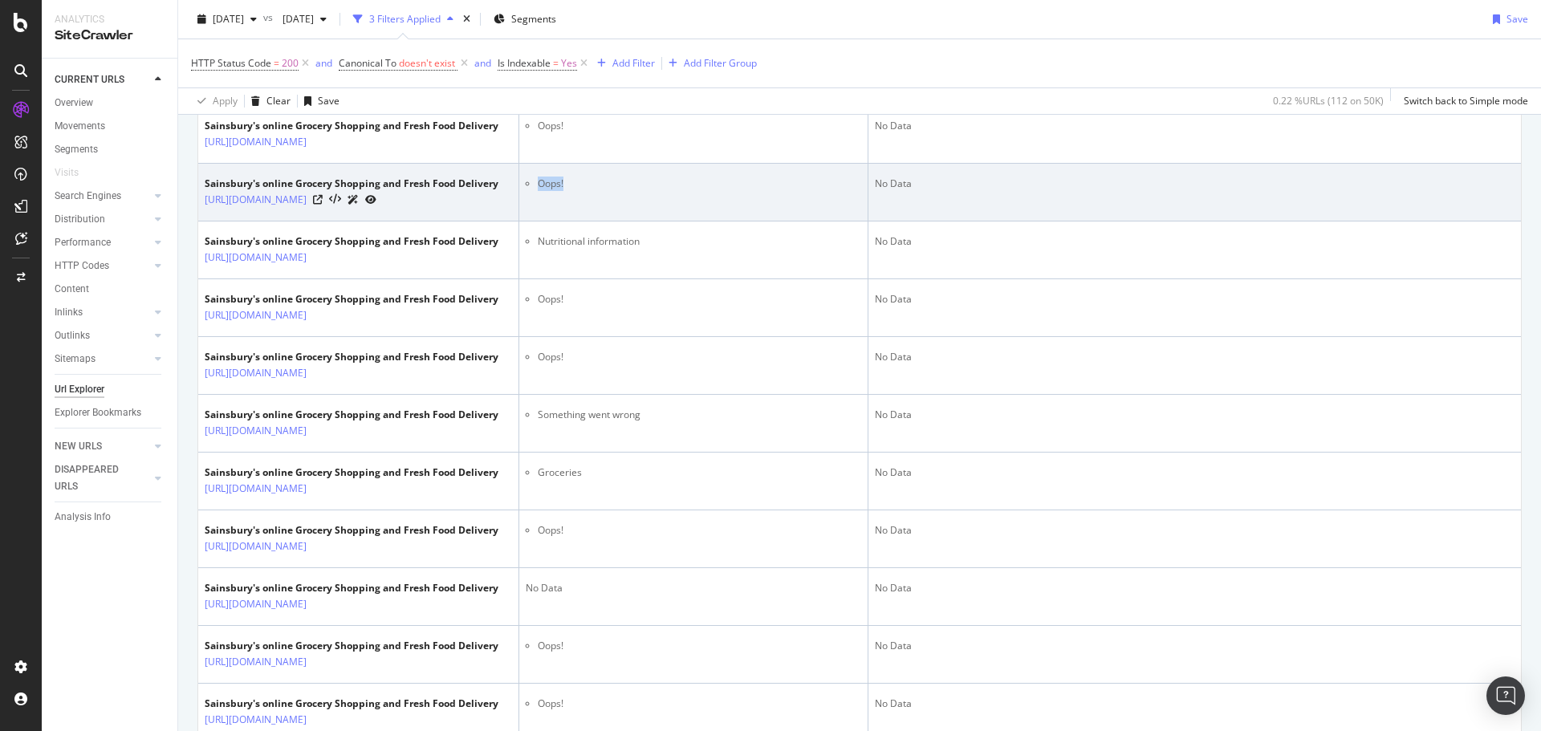
drag, startPoint x: 579, startPoint y: 403, endPoint x: 541, endPoint y: 397, distance: 38.1
click at [541, 191] on li "Oops!" at bounding box center [699, 184] width 323 height 14
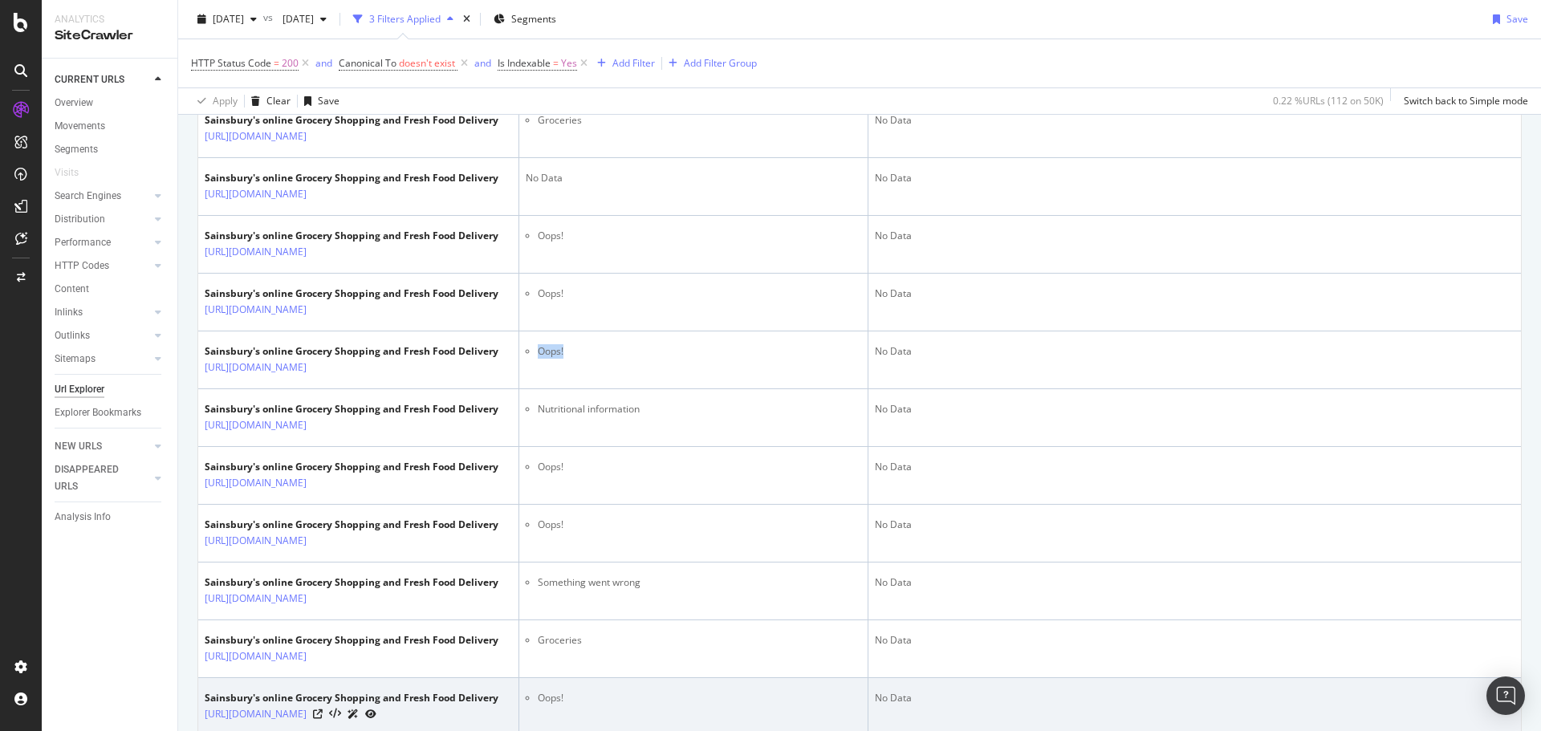
scroll to position [460, 0]
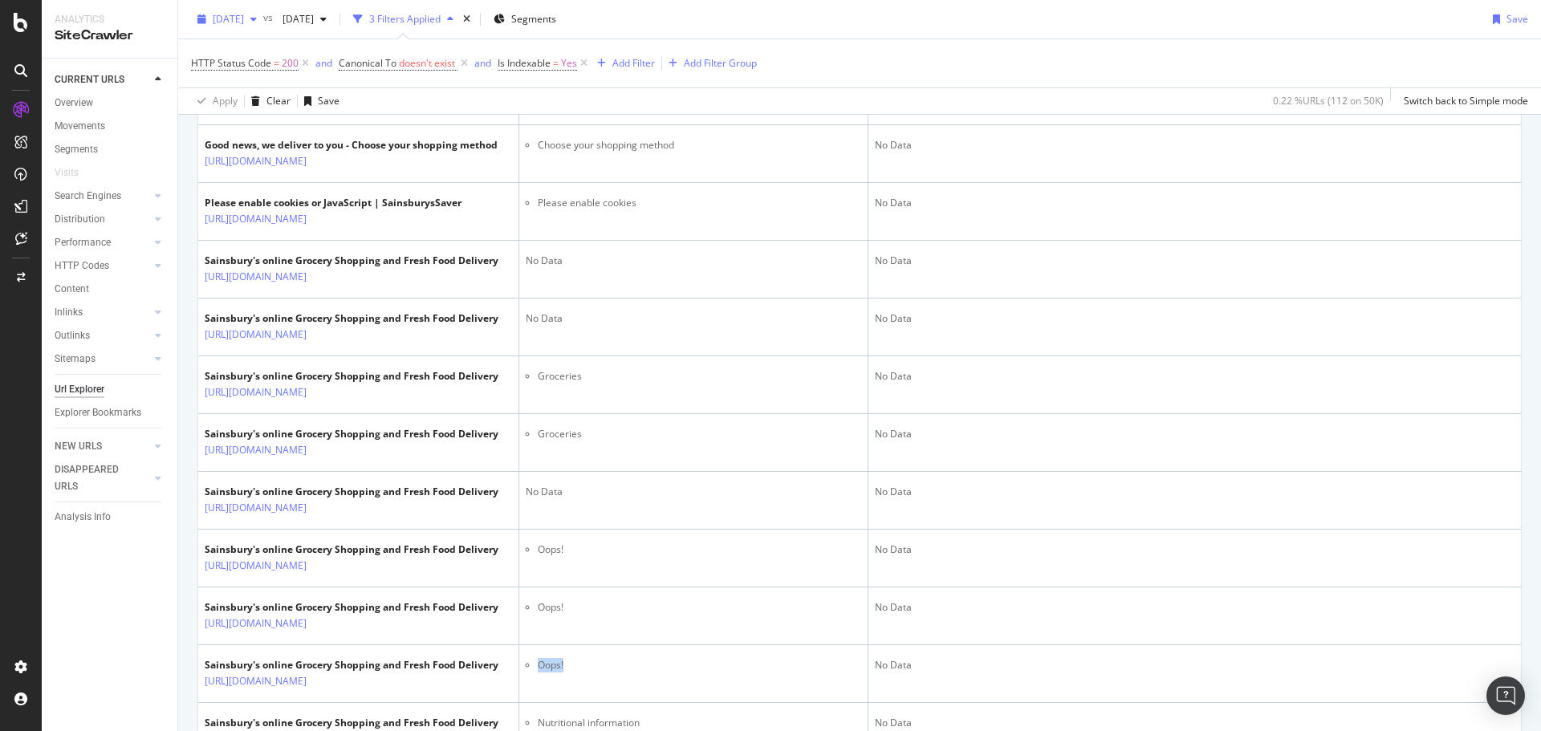
click at [244, 18] on span "[DATE]" at bounding box center [228, 19] width 31 height 14
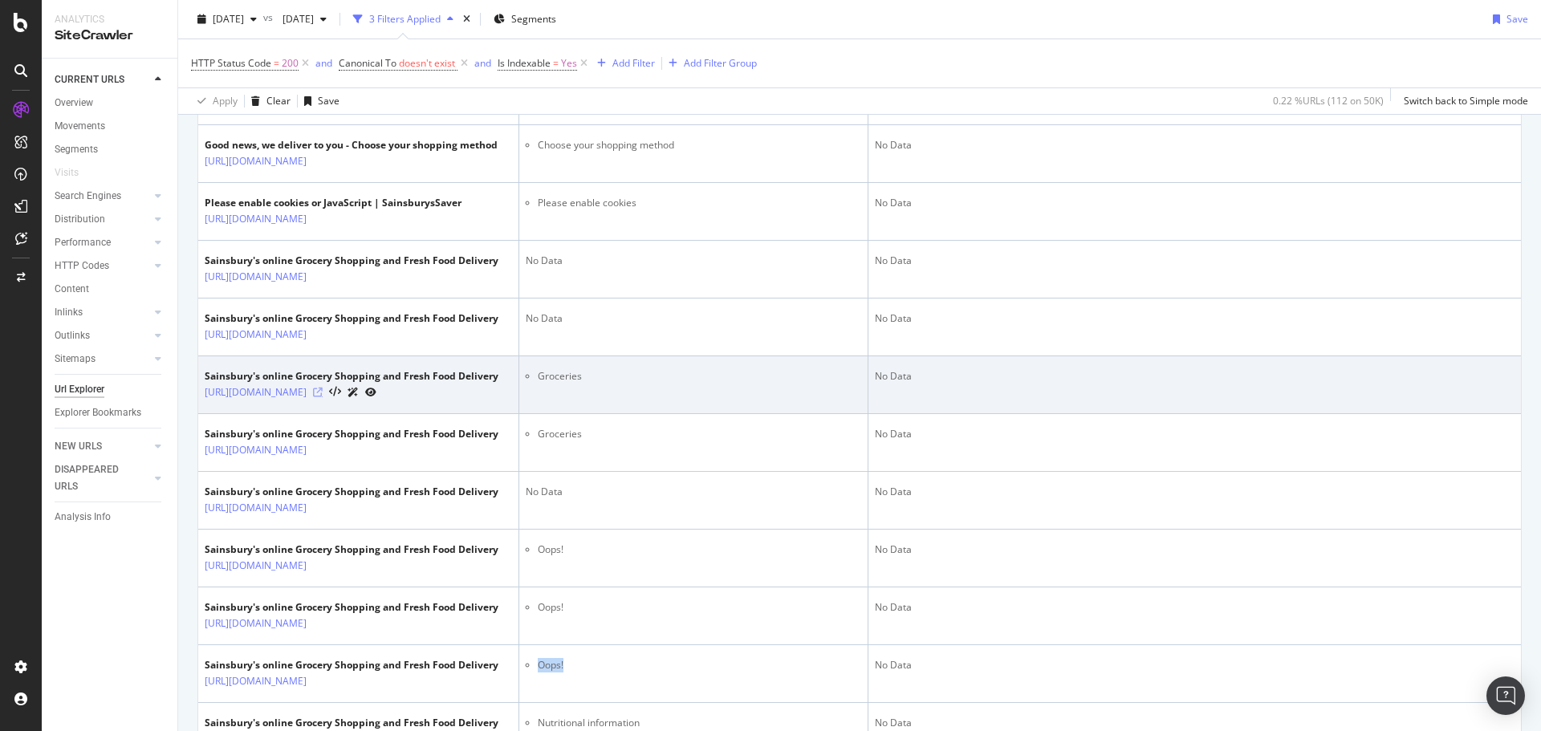
click at [323, 397] on icon at bounding box center [318, 393] width 10 height 10
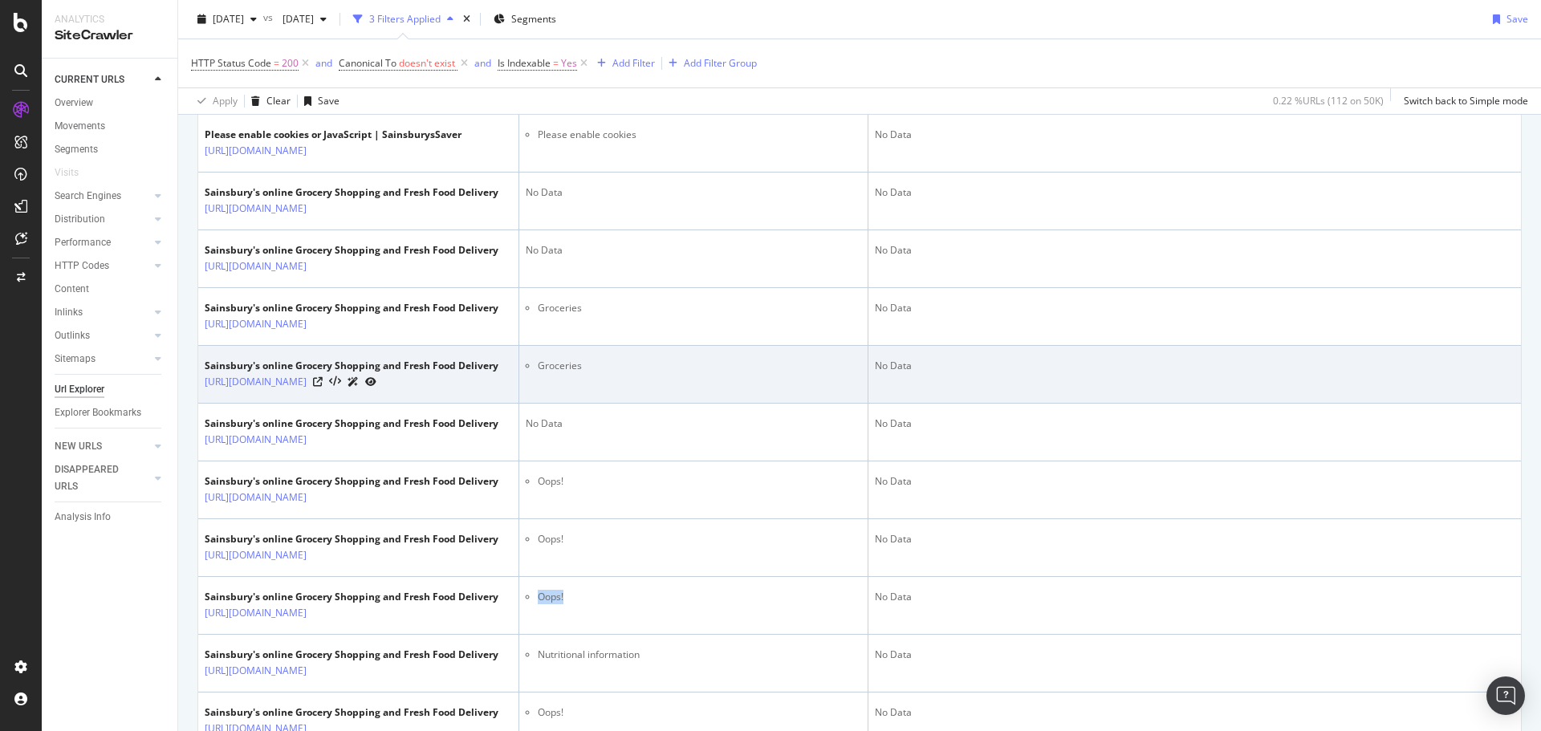
scroll to position [620, 0]
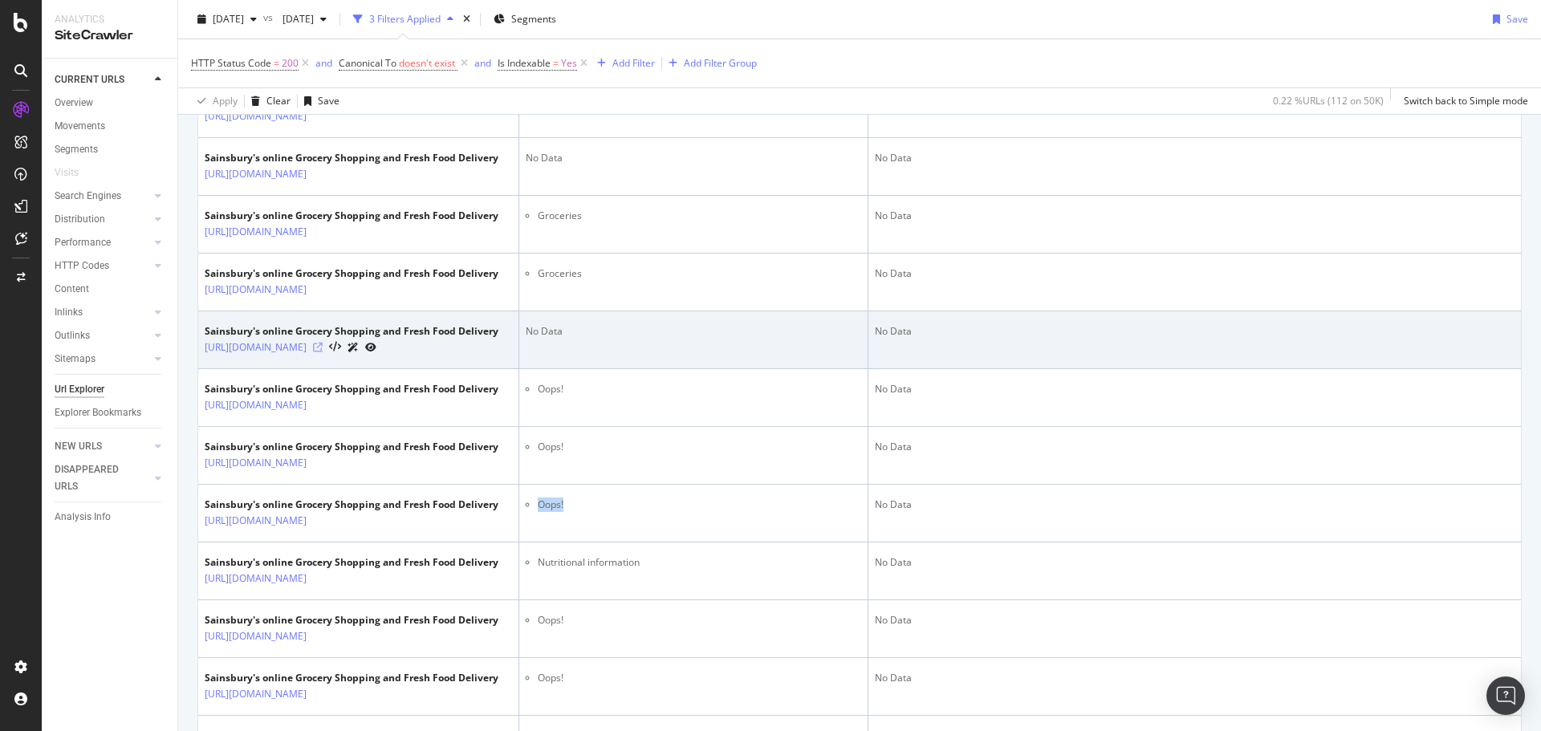
click at [323, 352] on icon at bounding box center [318, 348] width 10 height 10
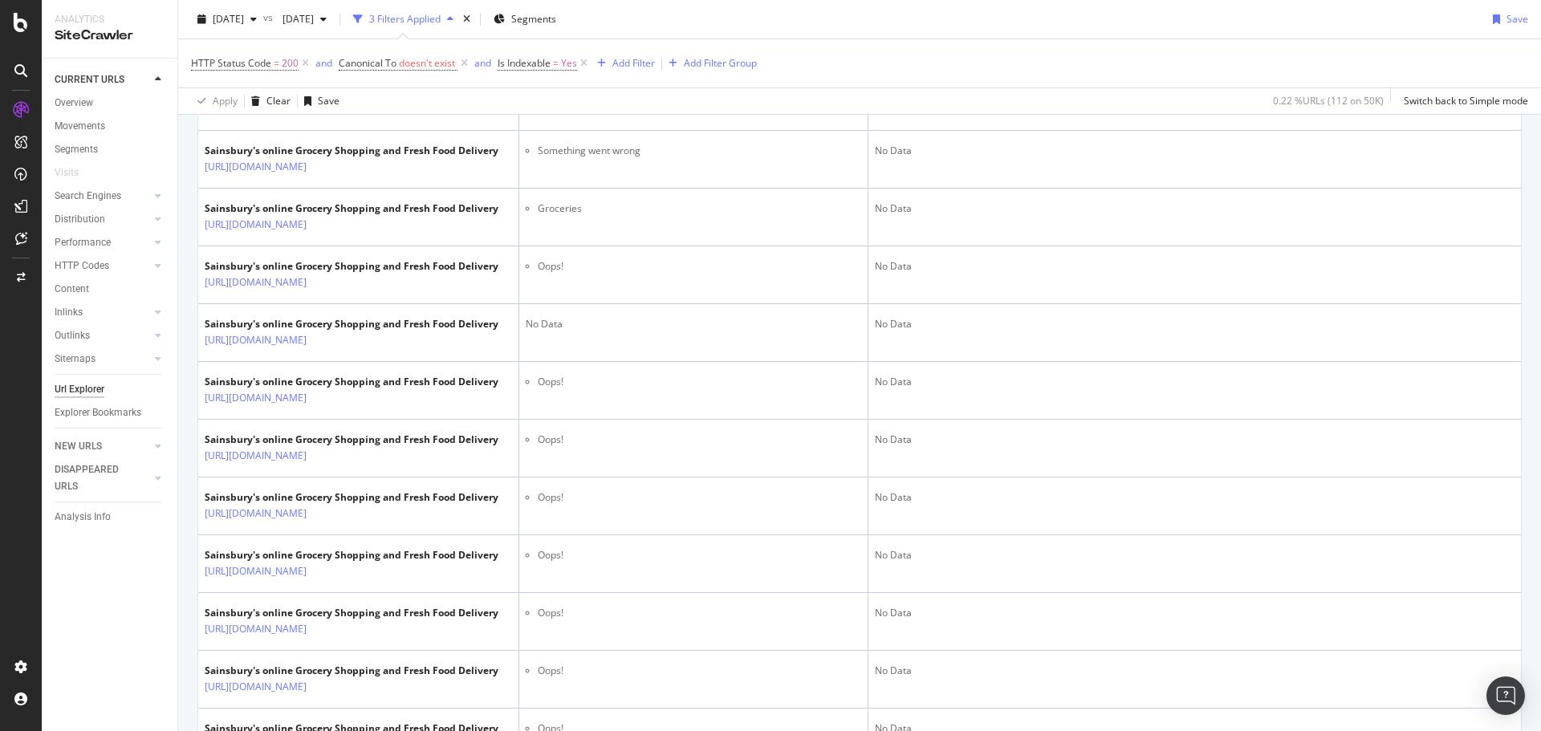
scroll to position [1262, 0]
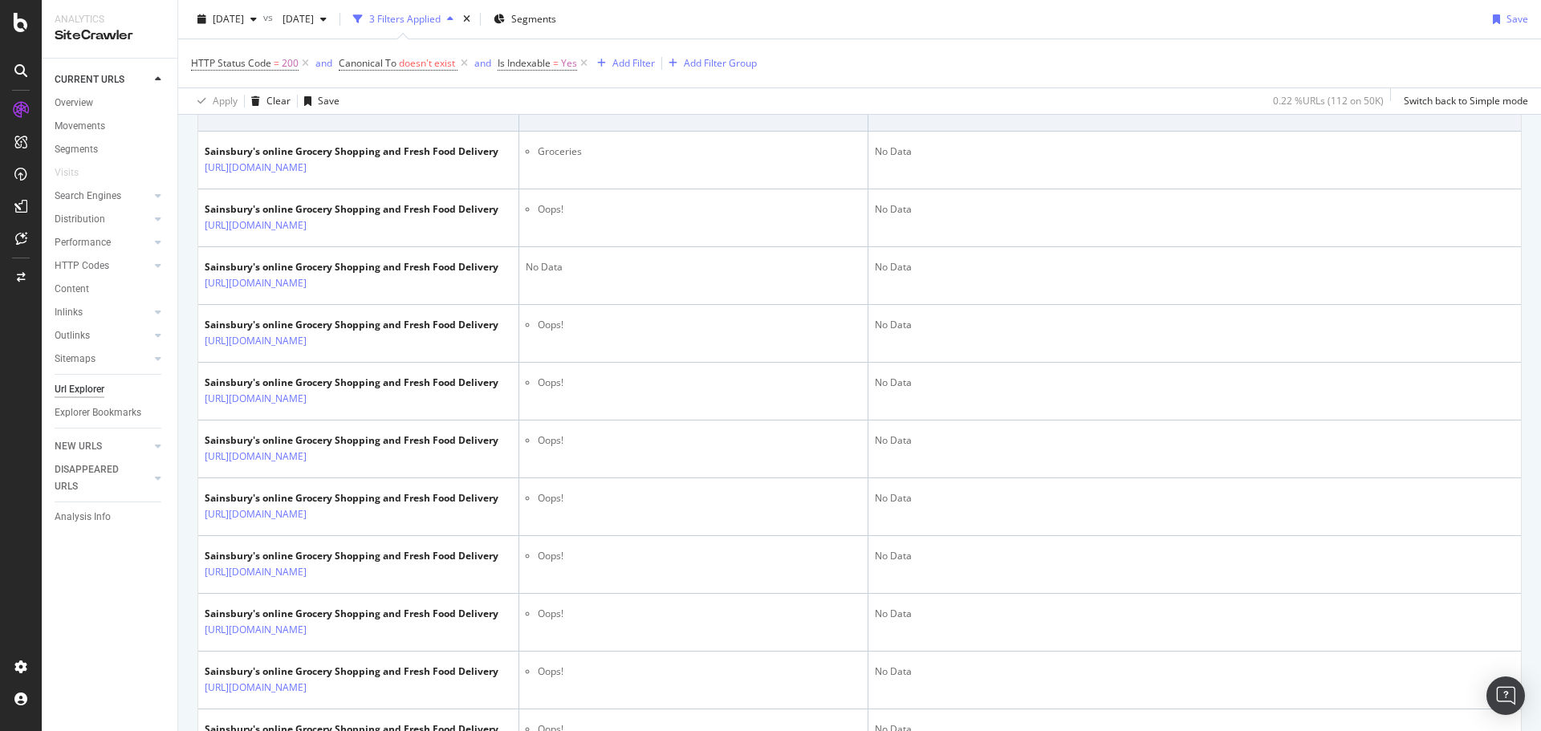
click at [323, 115] on icon at bounding box center [318, 110] width 10 height 10
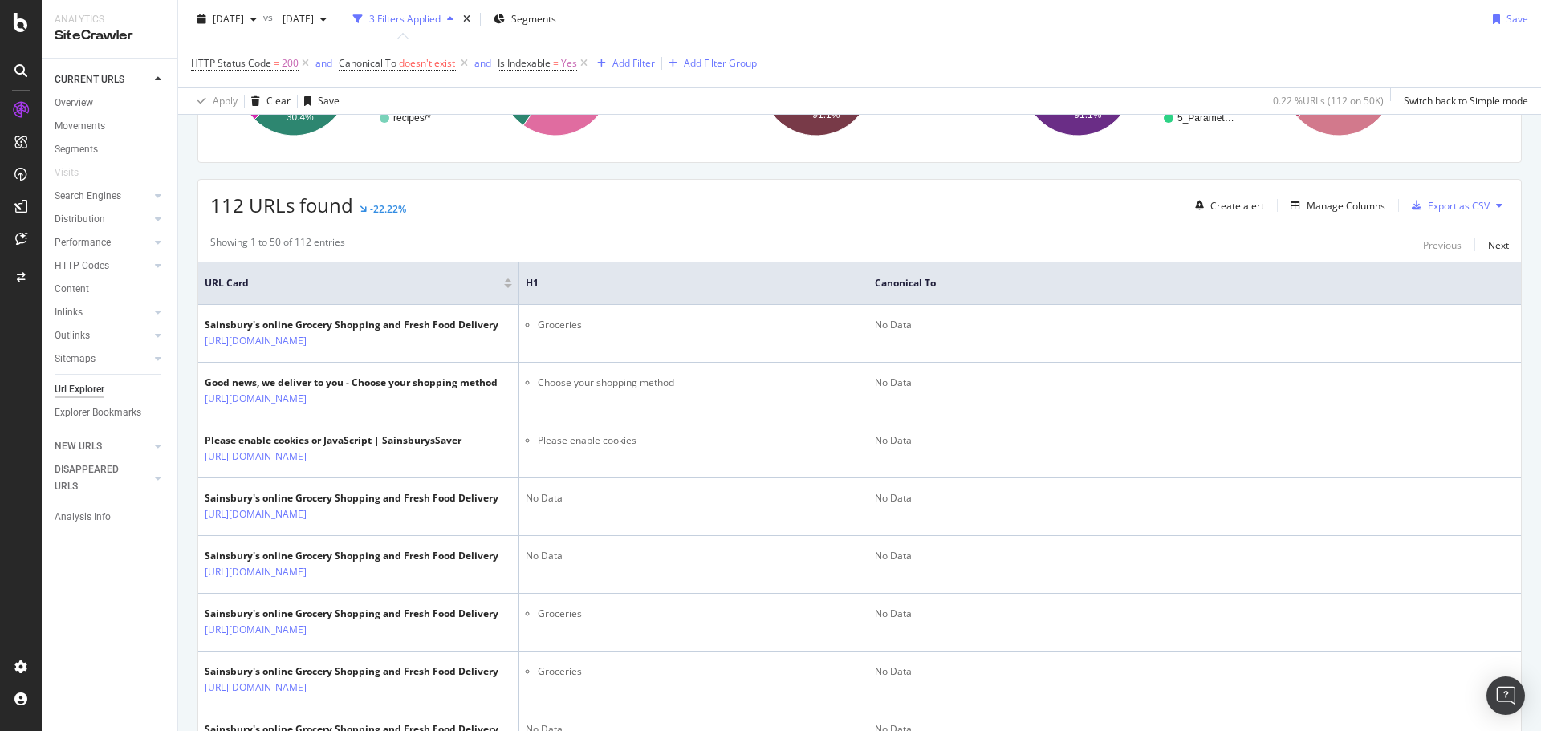
scroll to position [0, 0]
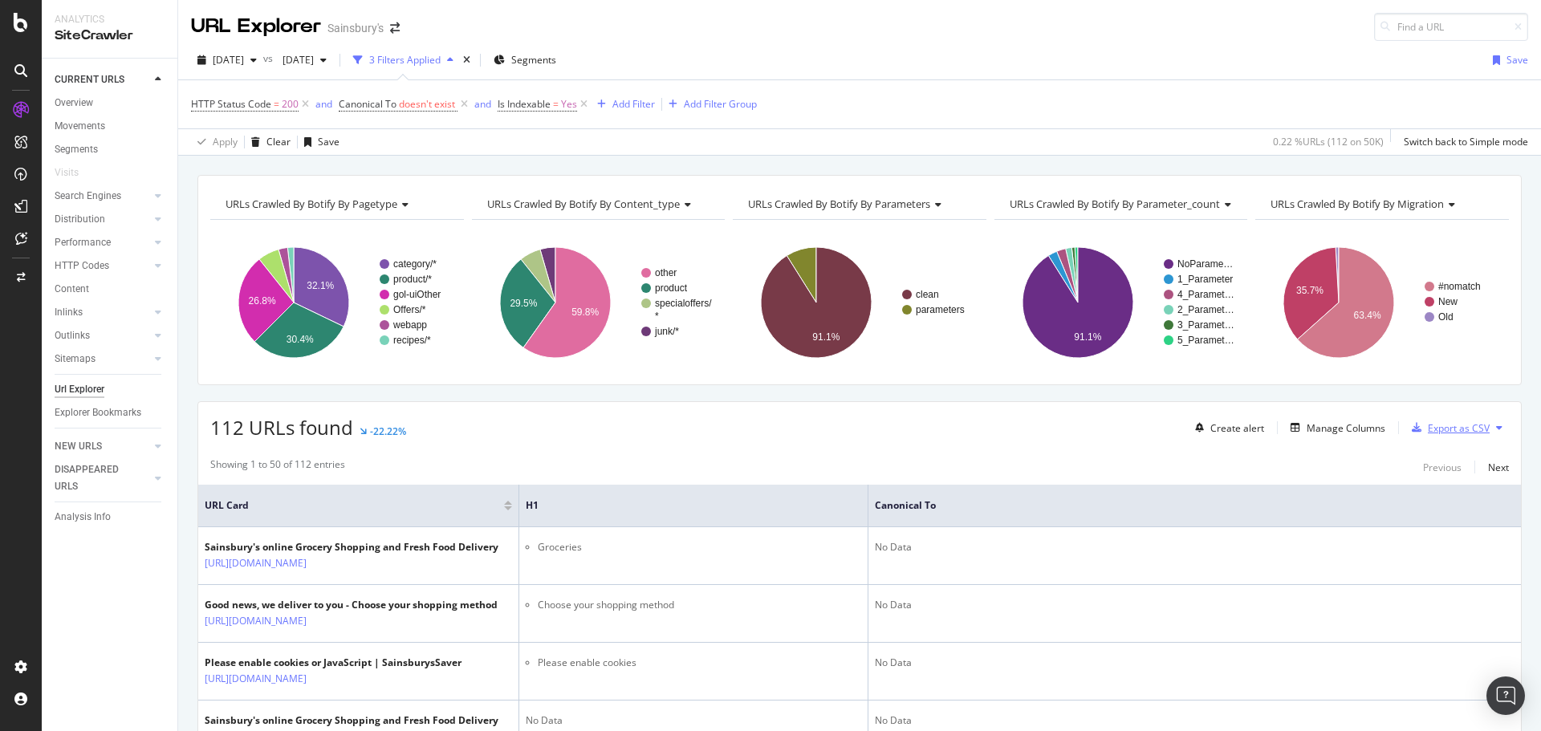
click at [1443, 427] on div "Export as CSV" at bounding box center [1459, 428] width 62 height 14
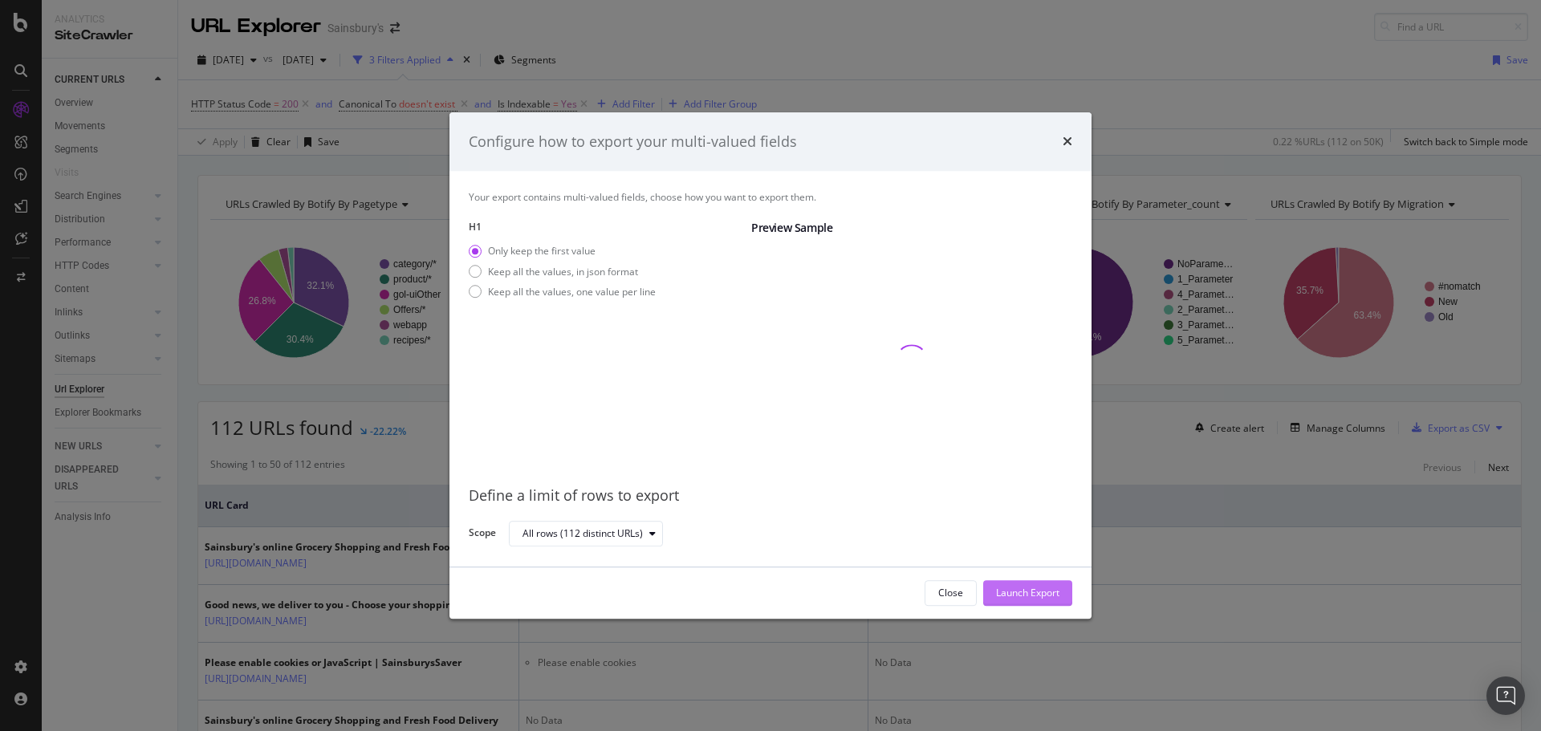
click at [1031, 589] on div "Launch Export" at bounding box center [1027, 594] width 63 height 14
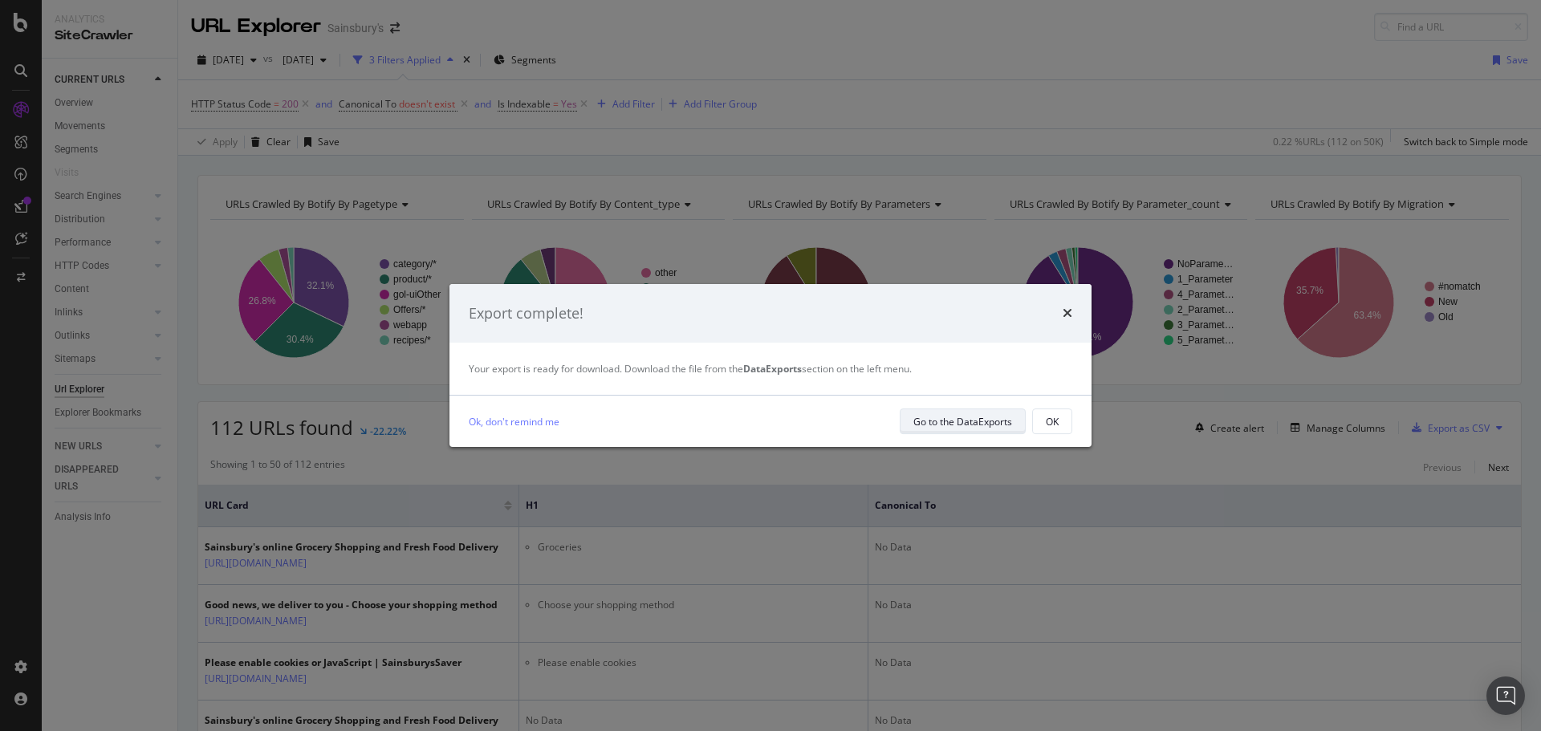
click at [968, 421] on div "Go to the DataExports" at bounding box center [962, 422] width 99 height 14
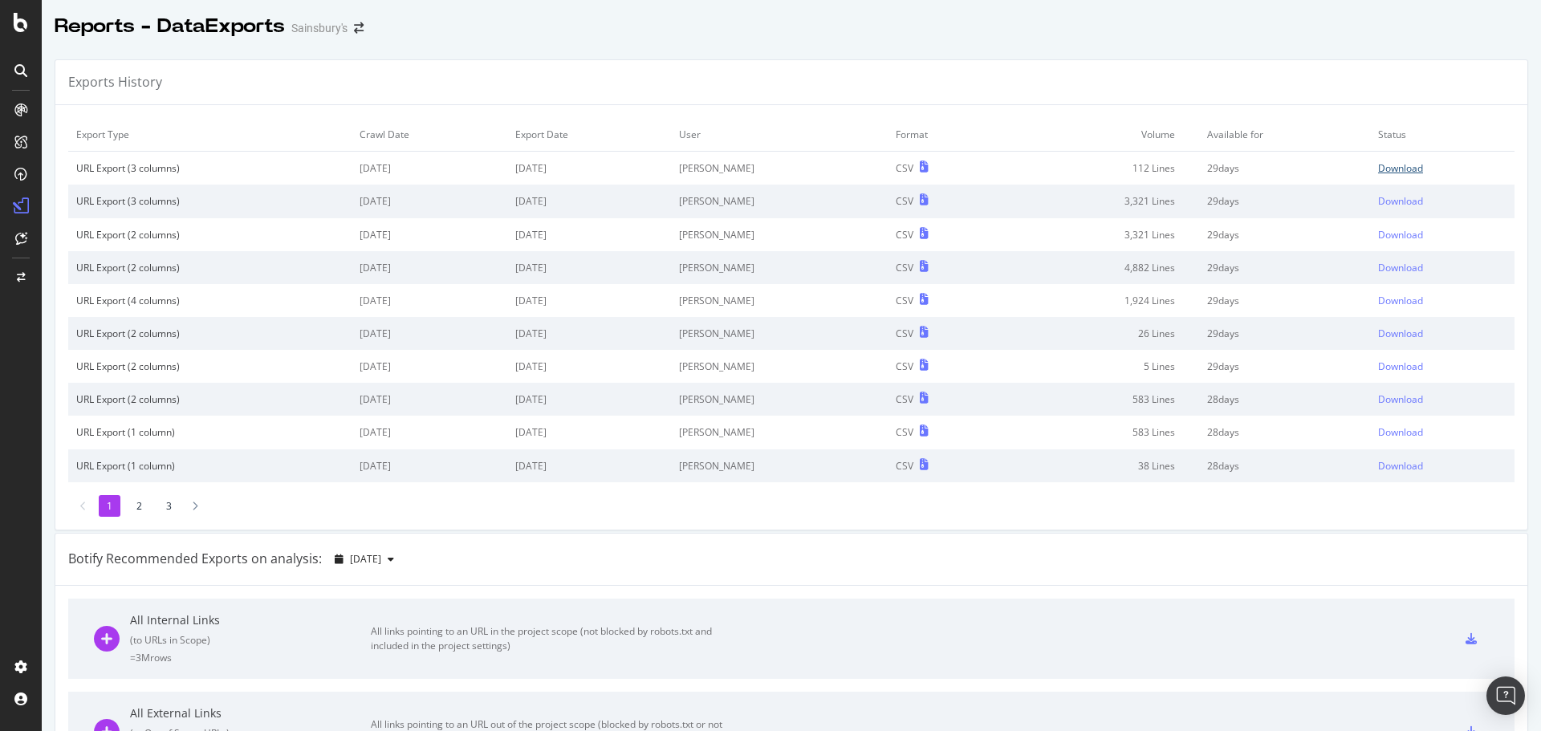
click at [1378, 169] on div "Download" at bounding box center [1400, 168] width 45 height 14
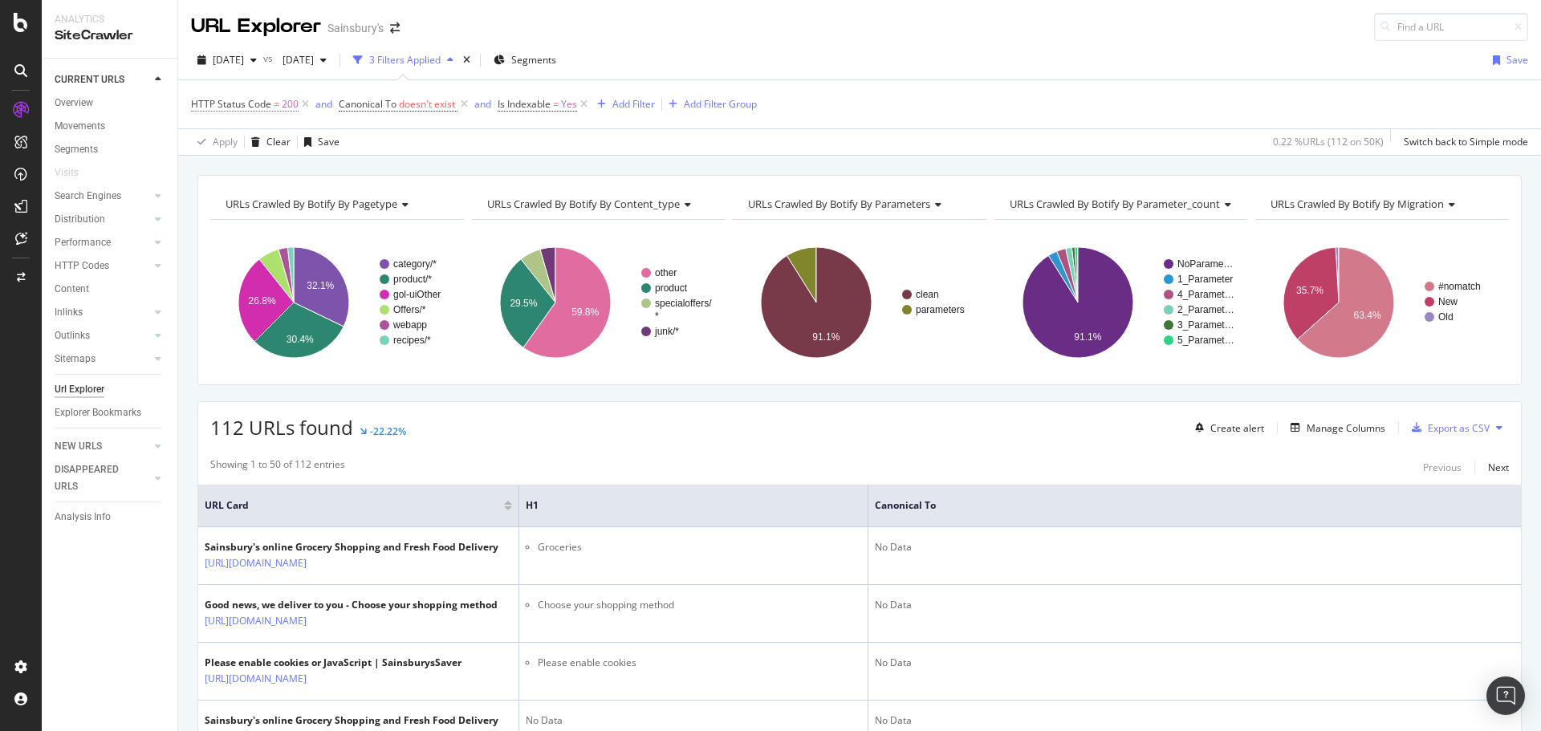
click at [277, 101] on span "=" at bounding box center [277, 104] width 6 height 14
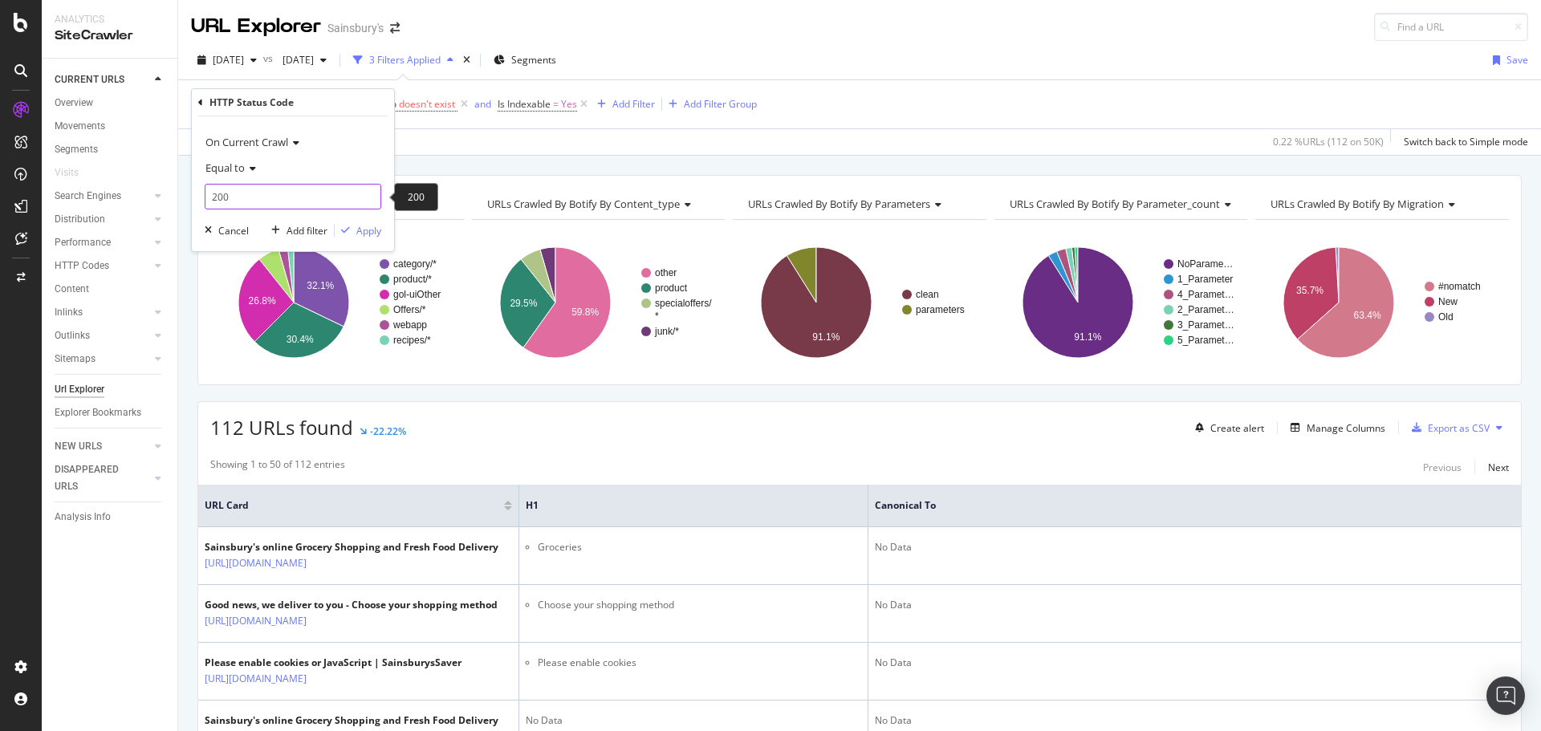
click at [250, 192] on input "200" at bounding box center [293, 197] width 177 height 26
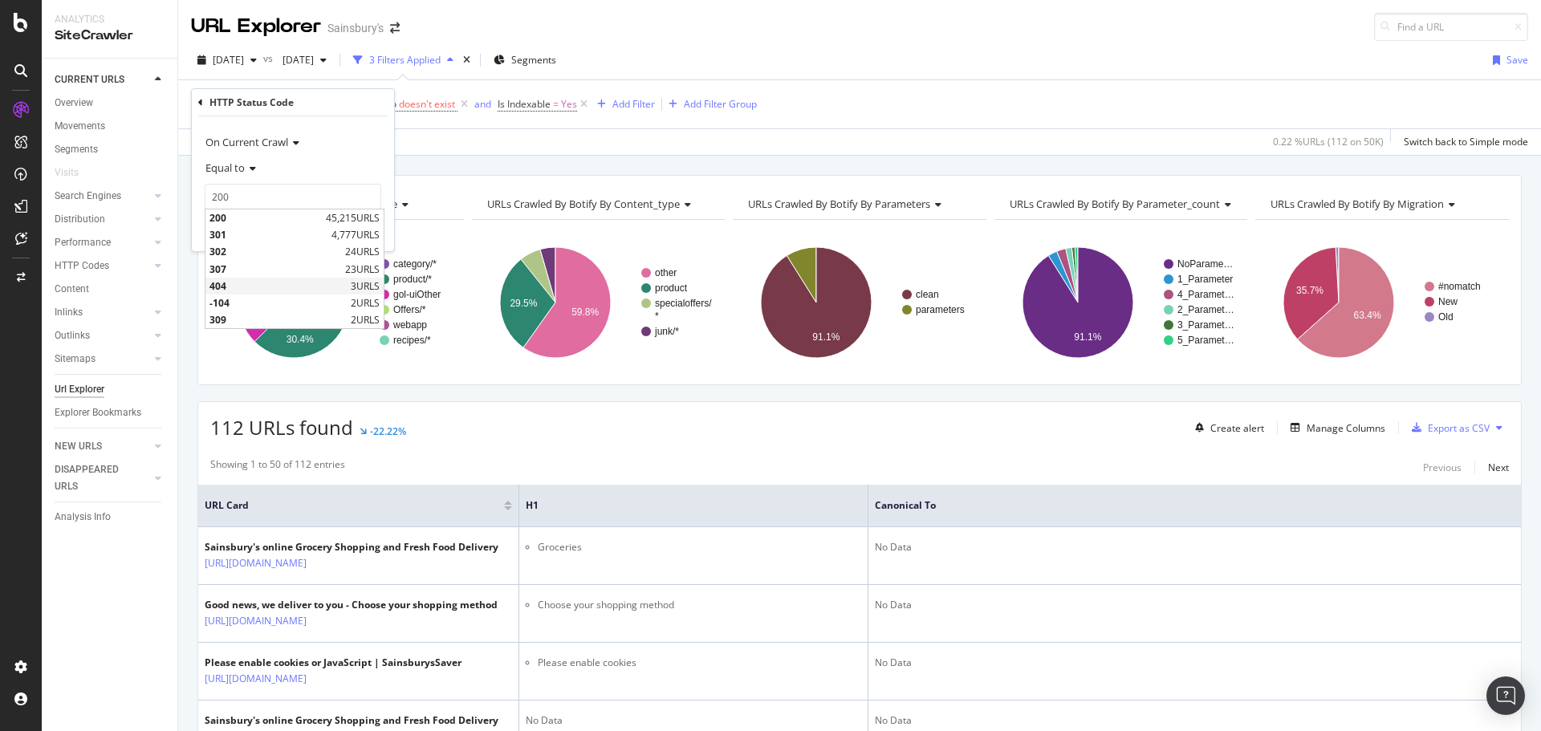
click at [233, 281] on span "404" at bounding box center [277, 286] width 137 height 14
type input "404"
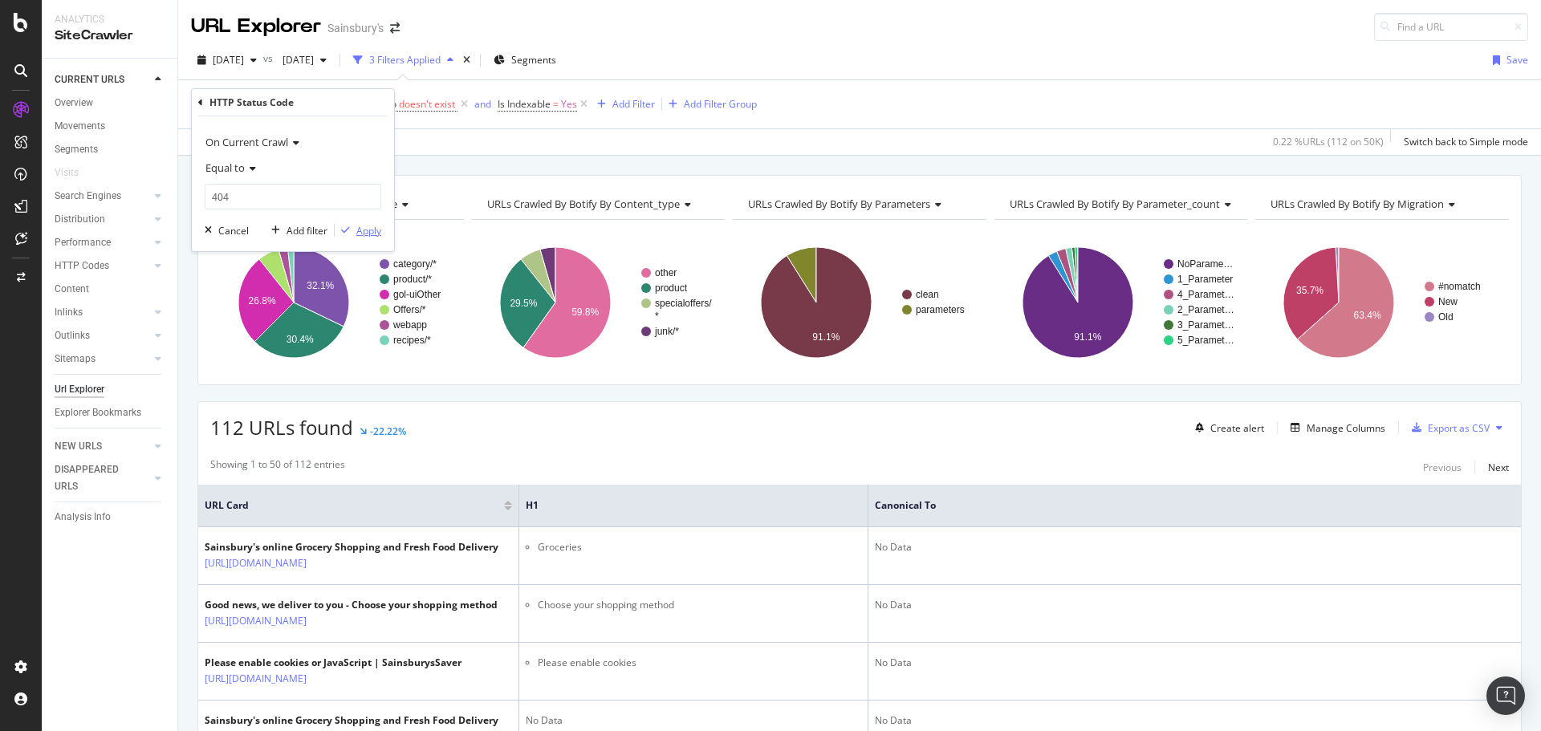
click at [356, 230] on div "Apply" at bounding box center [368, 231] width 25 height 14
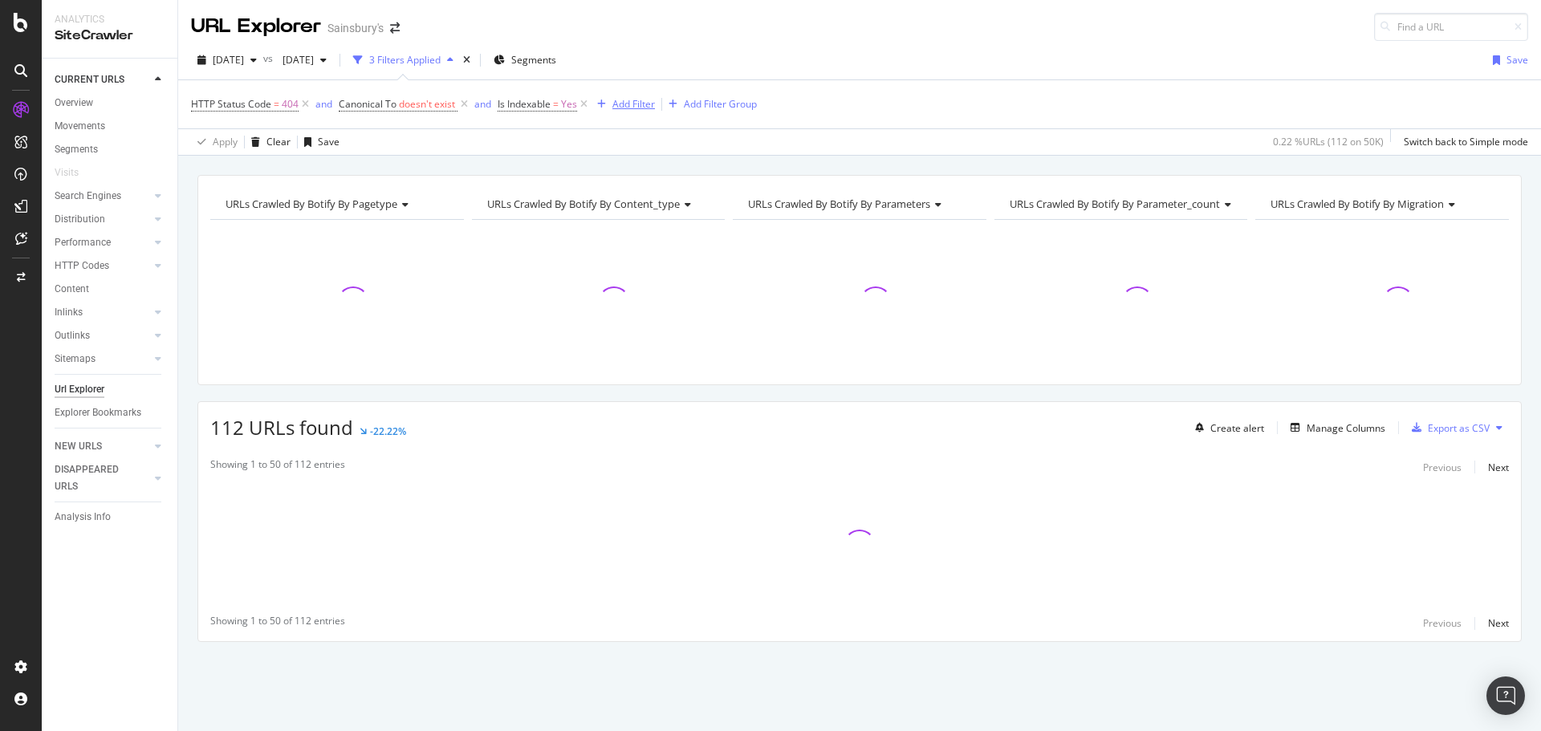
click at [466, 99] on icon at bounding box center [464, 104] width 14 height 16
click at [426, 99] on icon at bounding box center [425, 104] width 14 height 16
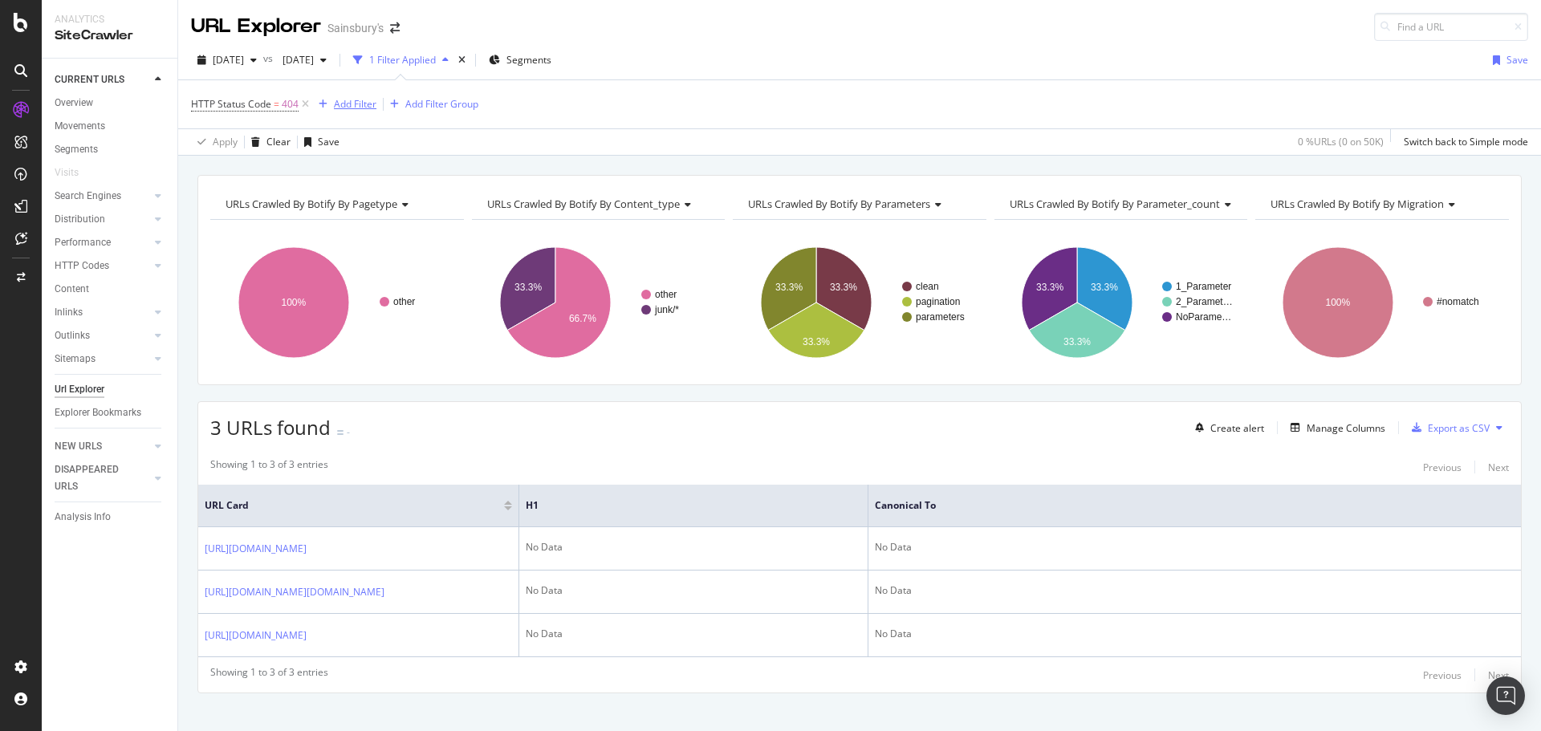
click at [350, 98] on div "Add Filter" at bounding box center [355, 104] width 43 height 14
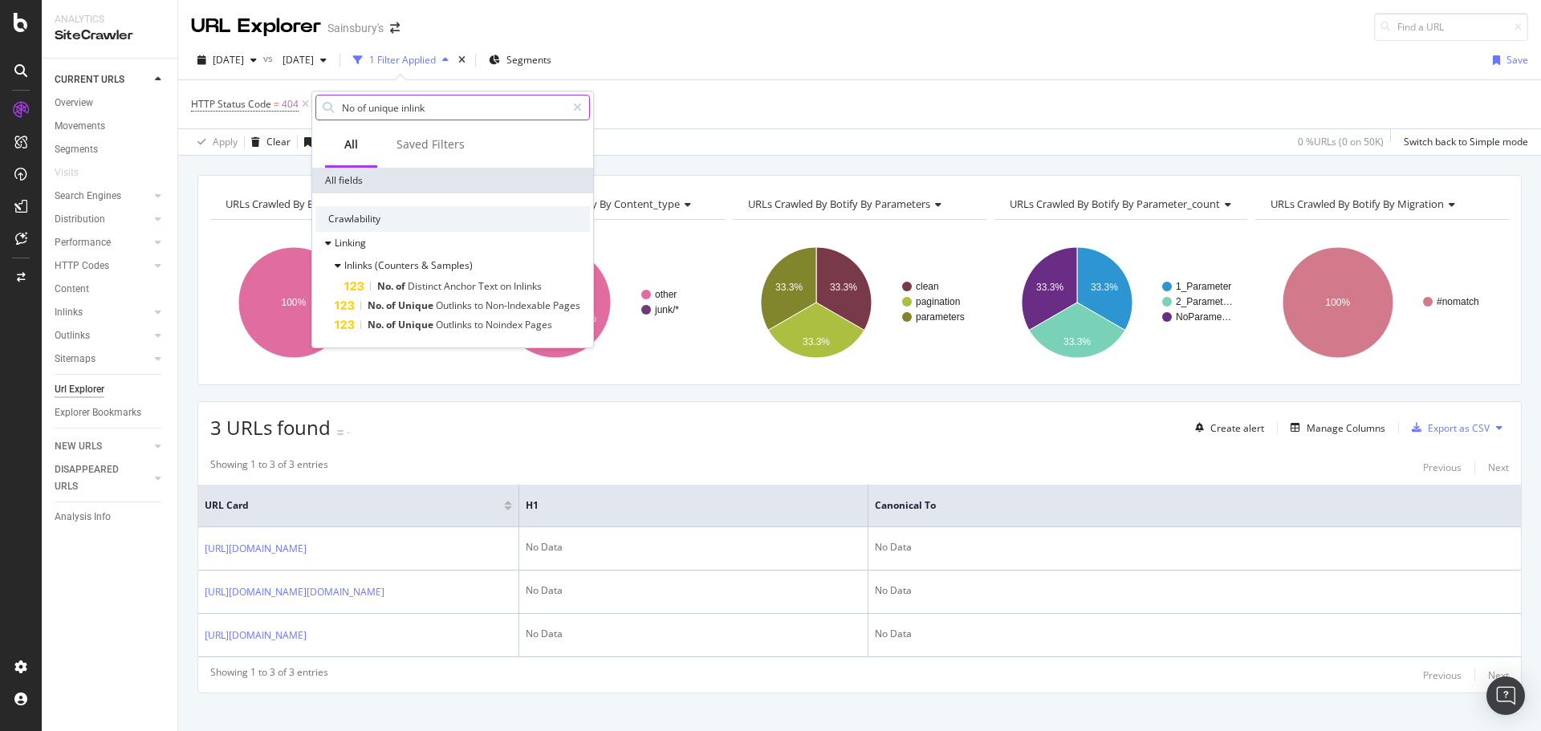
click at [351, 106] on input "No of unique inlink" at bounding box center [453, 108] width 226 height 24
click at [353, 107] on input "No of unique inlink" at bounding box center [453, 108] width 226 height 24
click at [429, 104] on input "No. of unique inlink" at bounding box center [453, 108] width 226 height 24
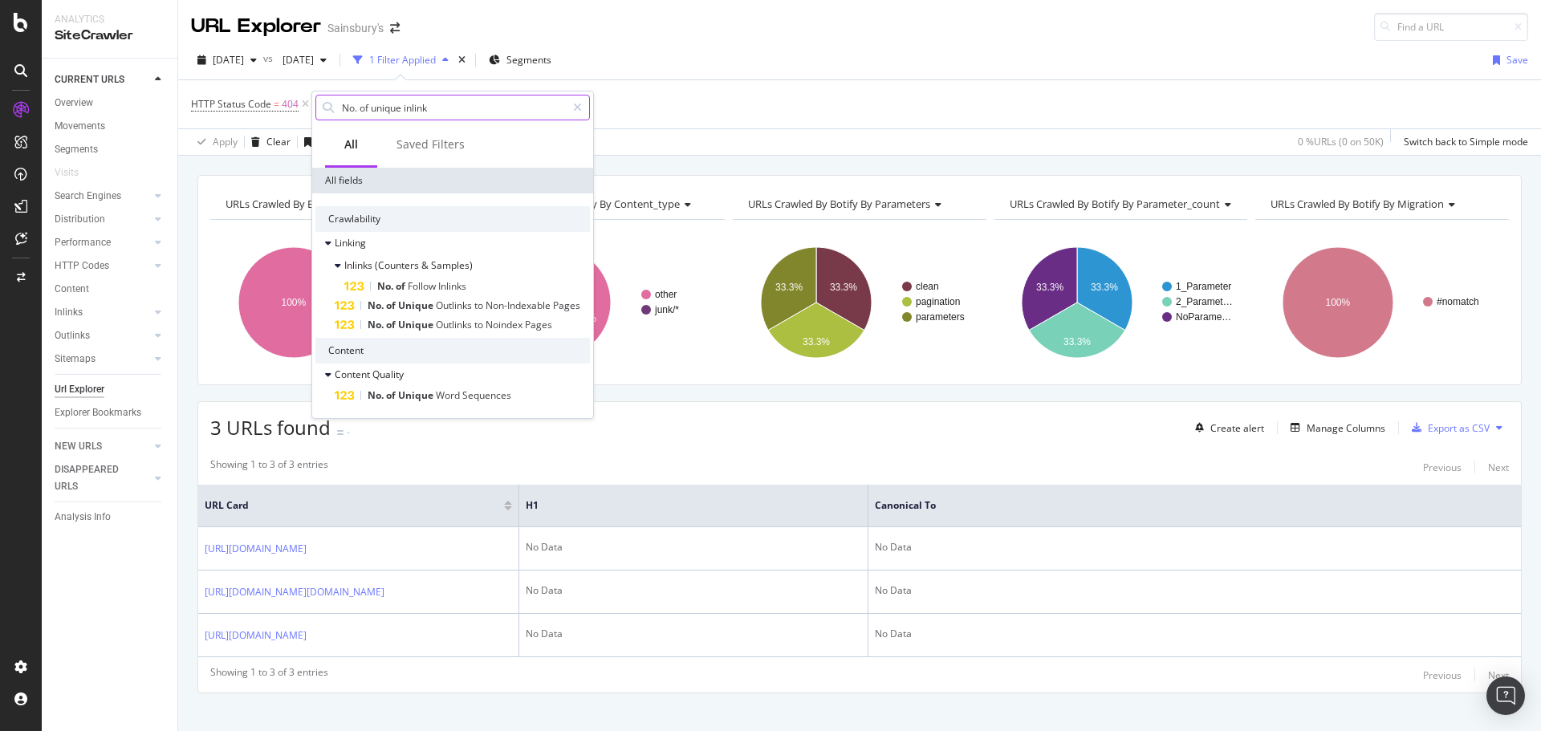
paste input "Inlinks"
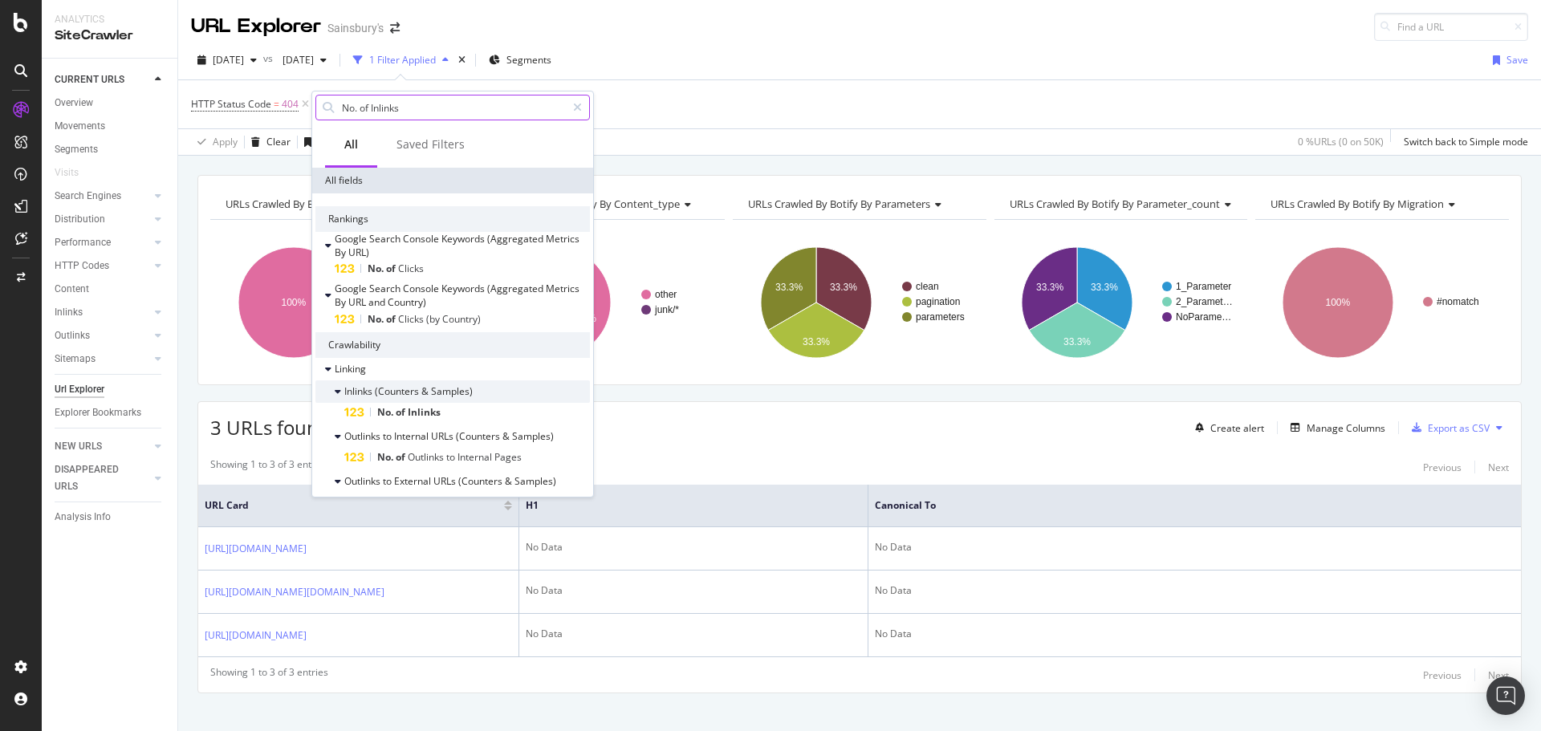
type input "No. of Inlinks"
click at [459, 400] on div "Inlinks (Counters & Samples)" at bounding box center [452, 391] width 274 height 22
click at [451, 398] on div "Inlinks (Counters & Samples)" at bounding box center [408, 391] width 128 height 14
click at [417, 418] on span "Inlinks" at bounding box center [424, 412] width 33 height 14
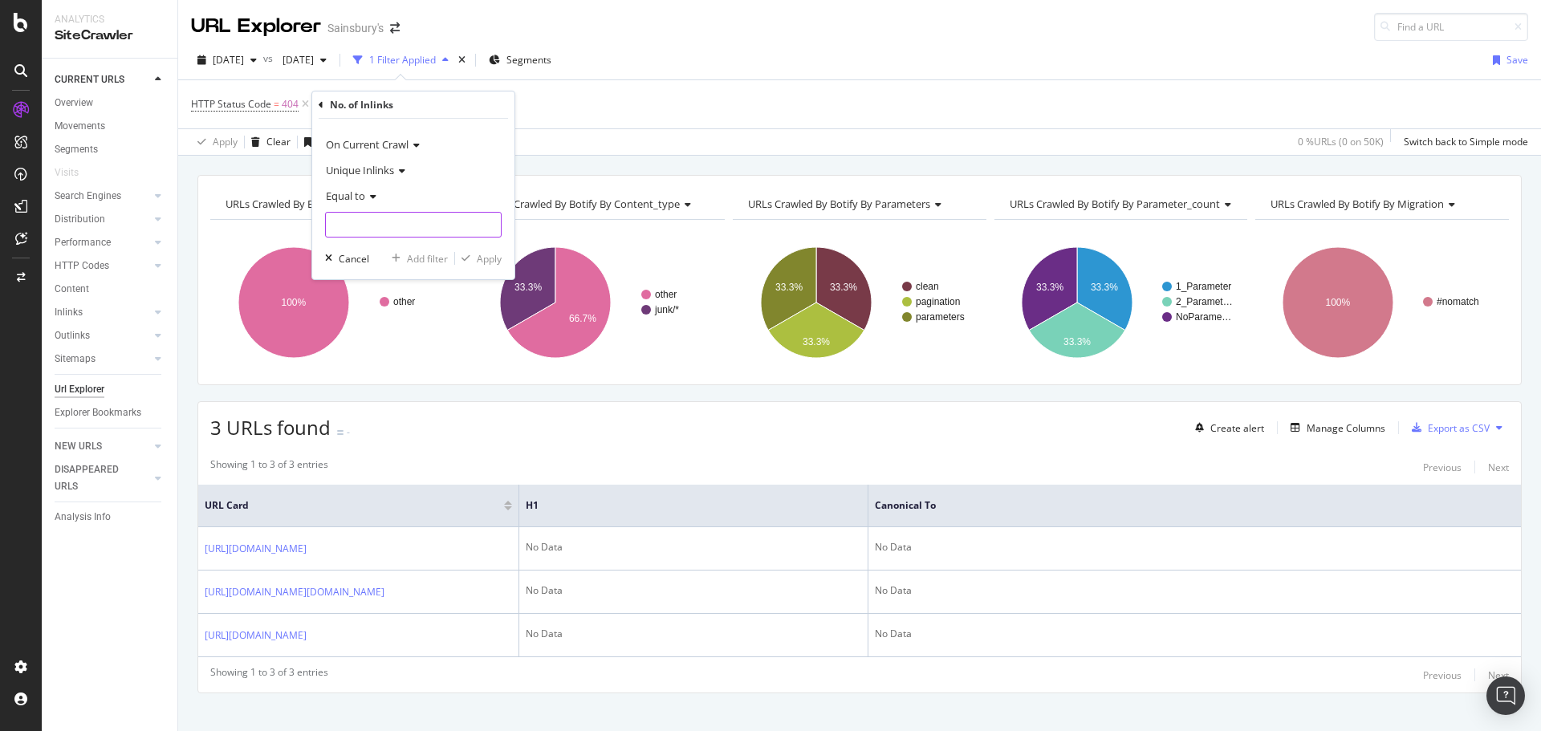
click at [366, 226] on input "number" at bounding box center [413, 225] width 177 height 26
type input "0"
click at [359, 198] on span "Equal to" at bounding box center [345, 196] width 39 height 14
click at [476, 136] on div "On Current Crawl" at bounding box center [413, 145] width 177 height 26
click at [479, 256] on div "Apply" at bounding box center [489, 259] width 25 height 14
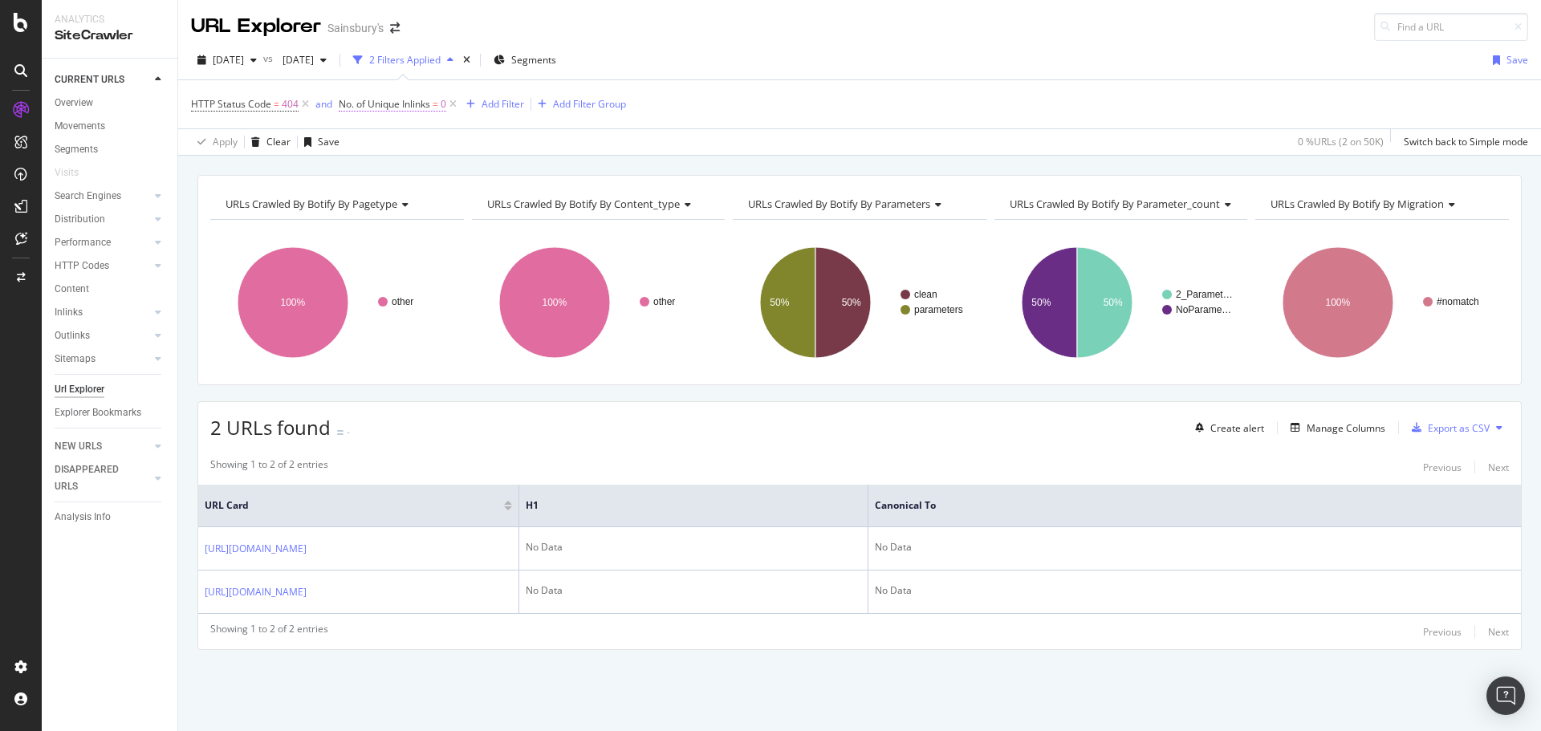
click at [403, 102] on span "No. of Unique Inlinks" at bounding box center [384, 104] width 91 height 14
click at [383, 197] on span "Equal to" at bounding box center [371, 193] width 39 height 14
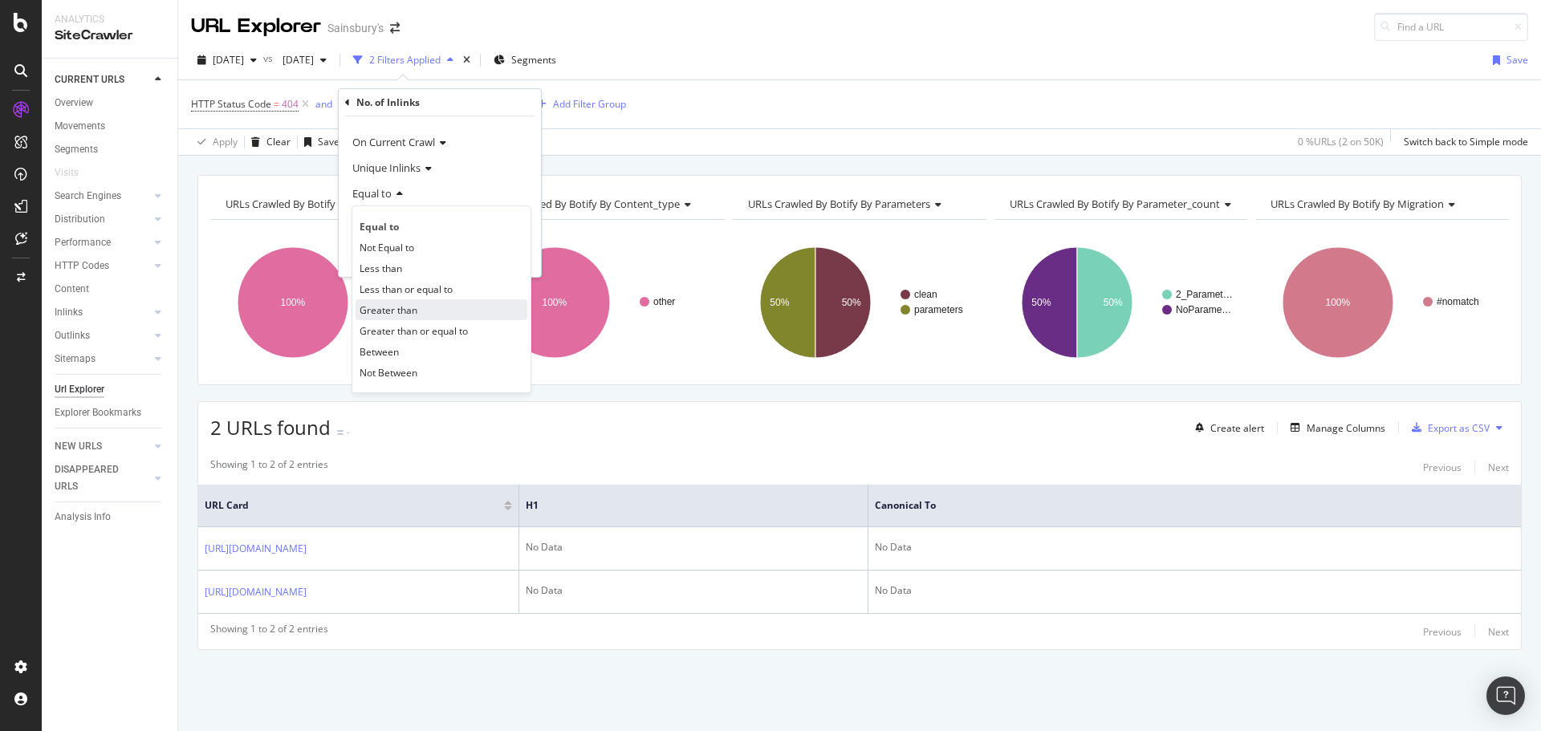
click at [392, 313] on span "Greater than" at bounding box center [389, 310] width 58 height 14
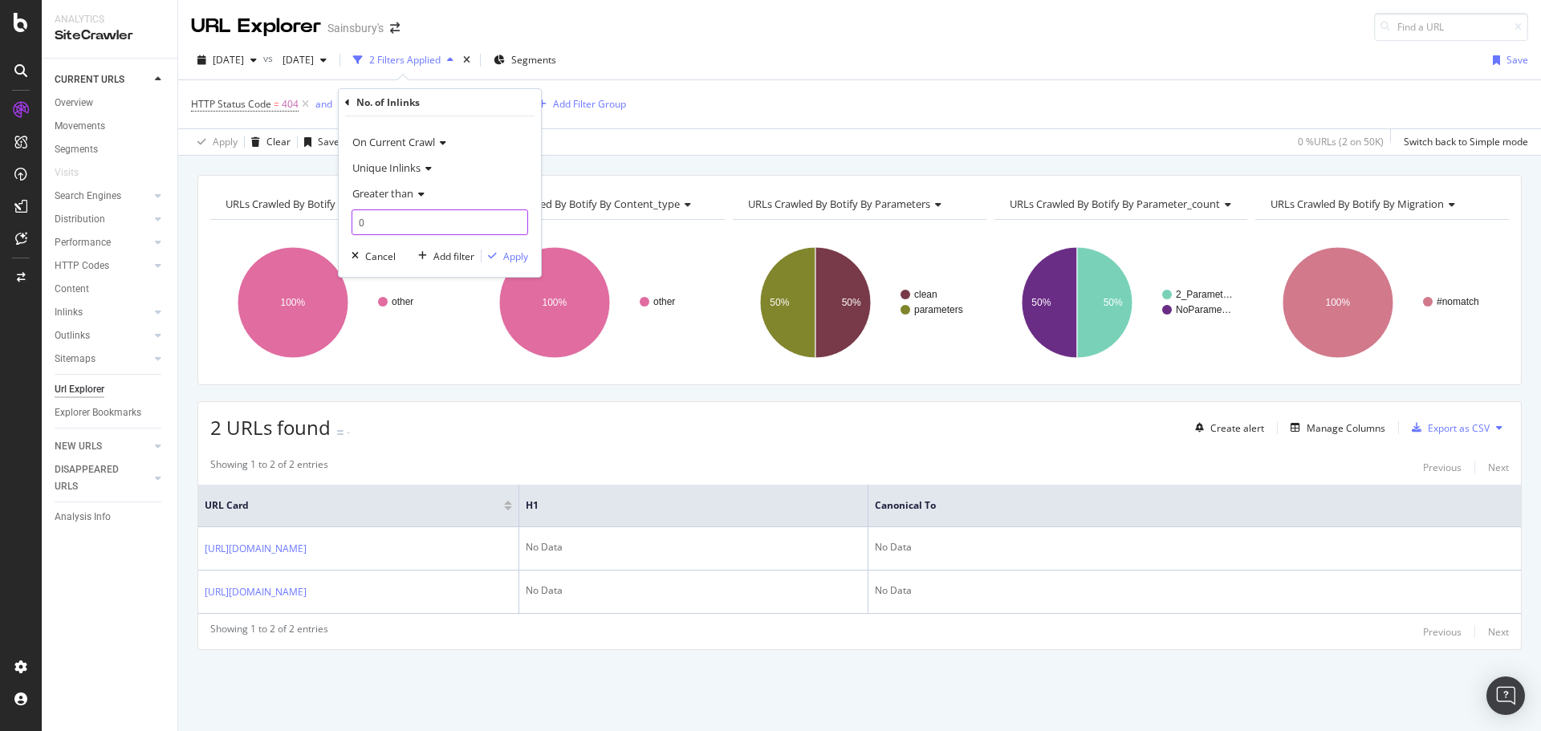
click at [376, 220] on input "0" at bounding box center [440, 222] width 177 height 26
click at [507, 255] on div "Apply" at bounding box center [515, 257] width 25 height 14
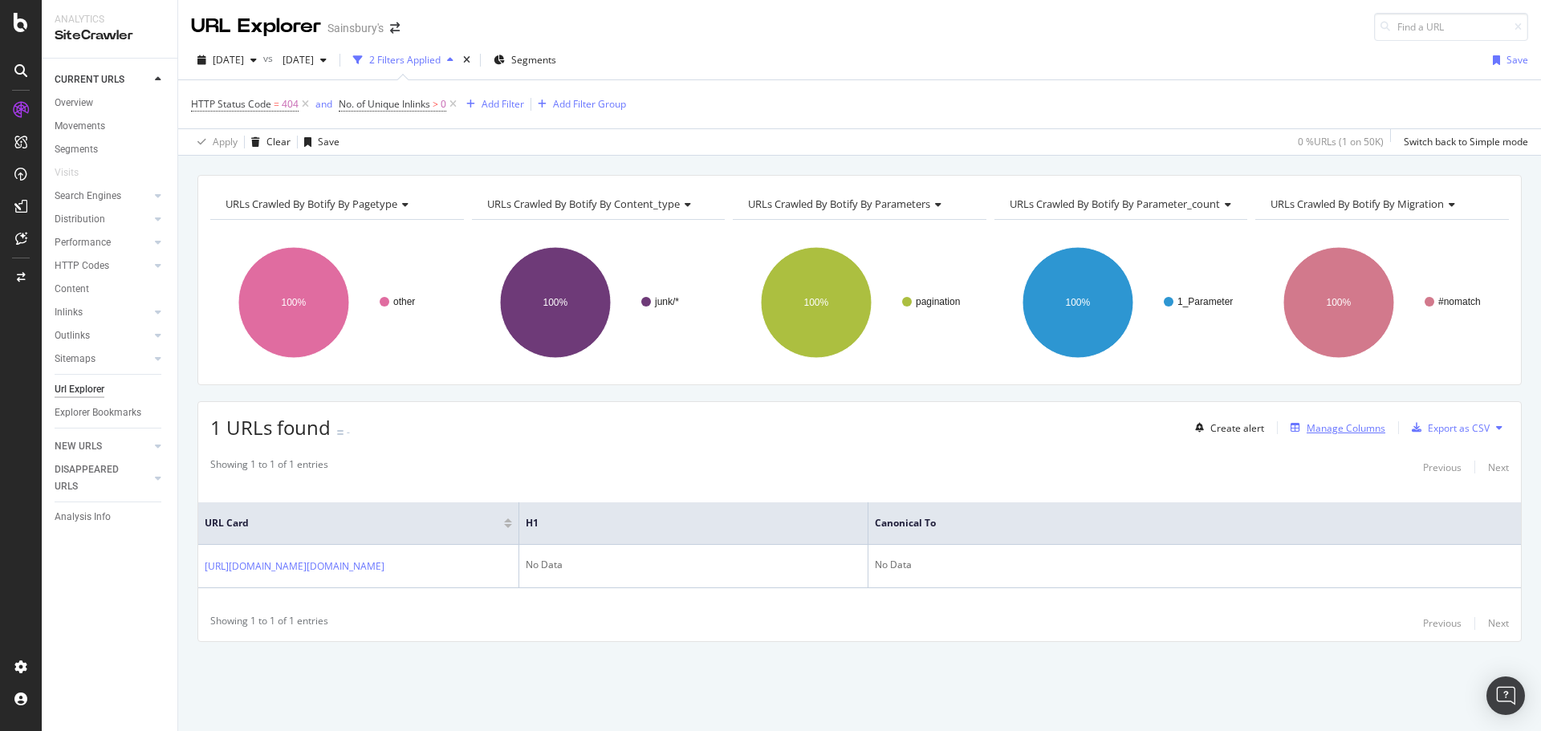
click at [1318, 430] on div "Manage Columns" at bounding box center [1346, 428] width 79 height 14
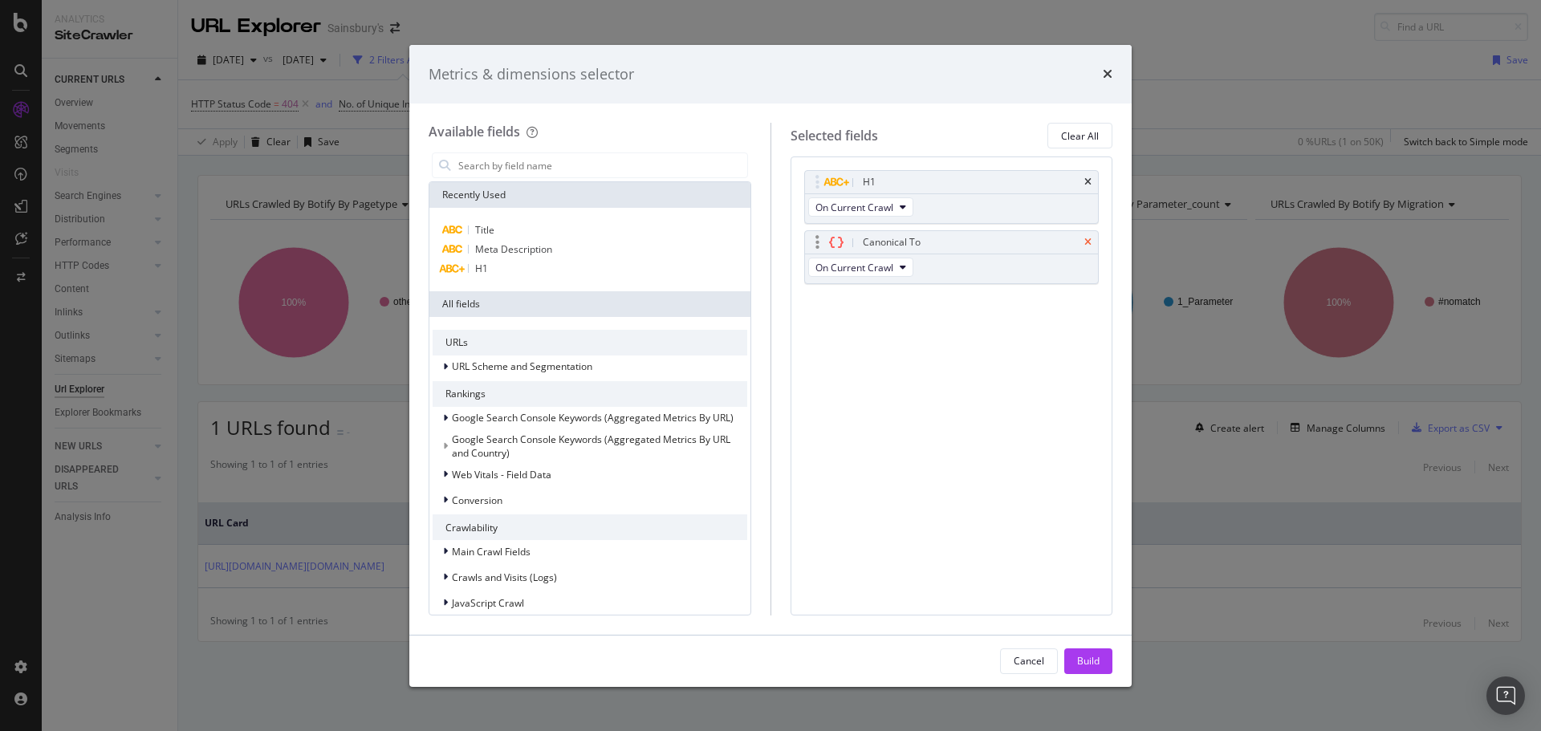
click at [1090, 240] on icon "times" at bounding box center [1087, 243] width 7 height 10
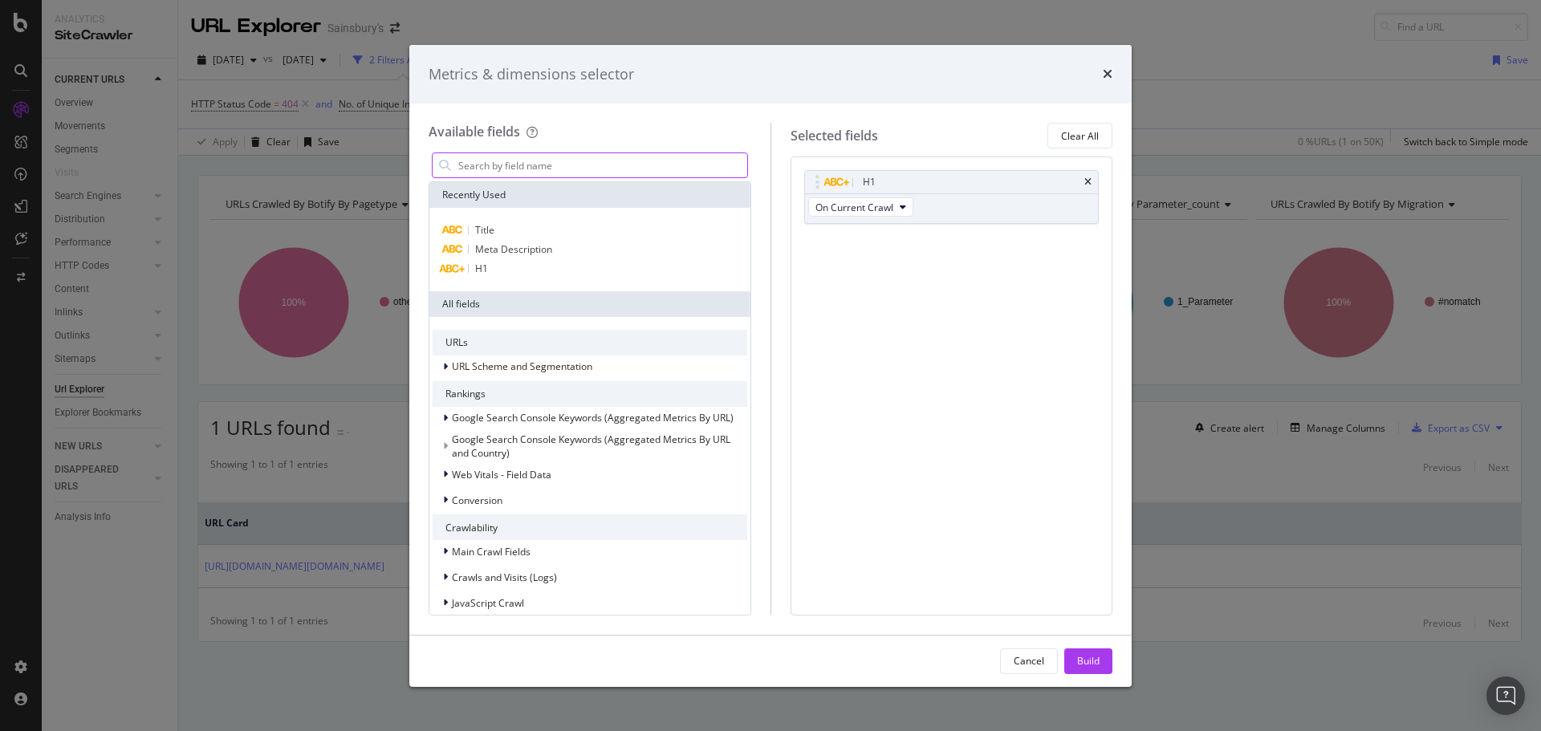
click at [485, 163] on input "modal" at bounding box center [602, 165] width 291 height 24
paste input "Sample of Inlinks"
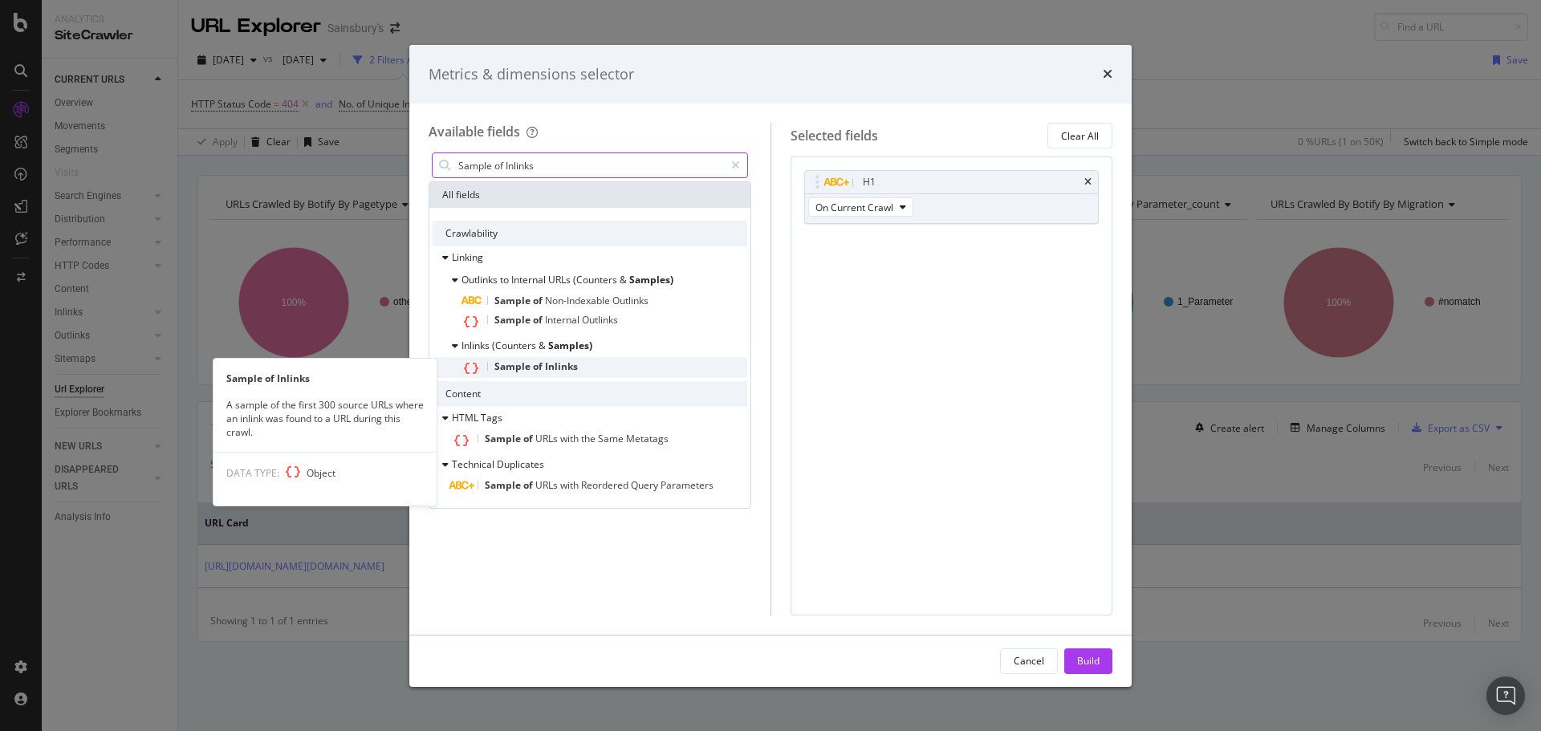
type input "Sample of Inlinks"
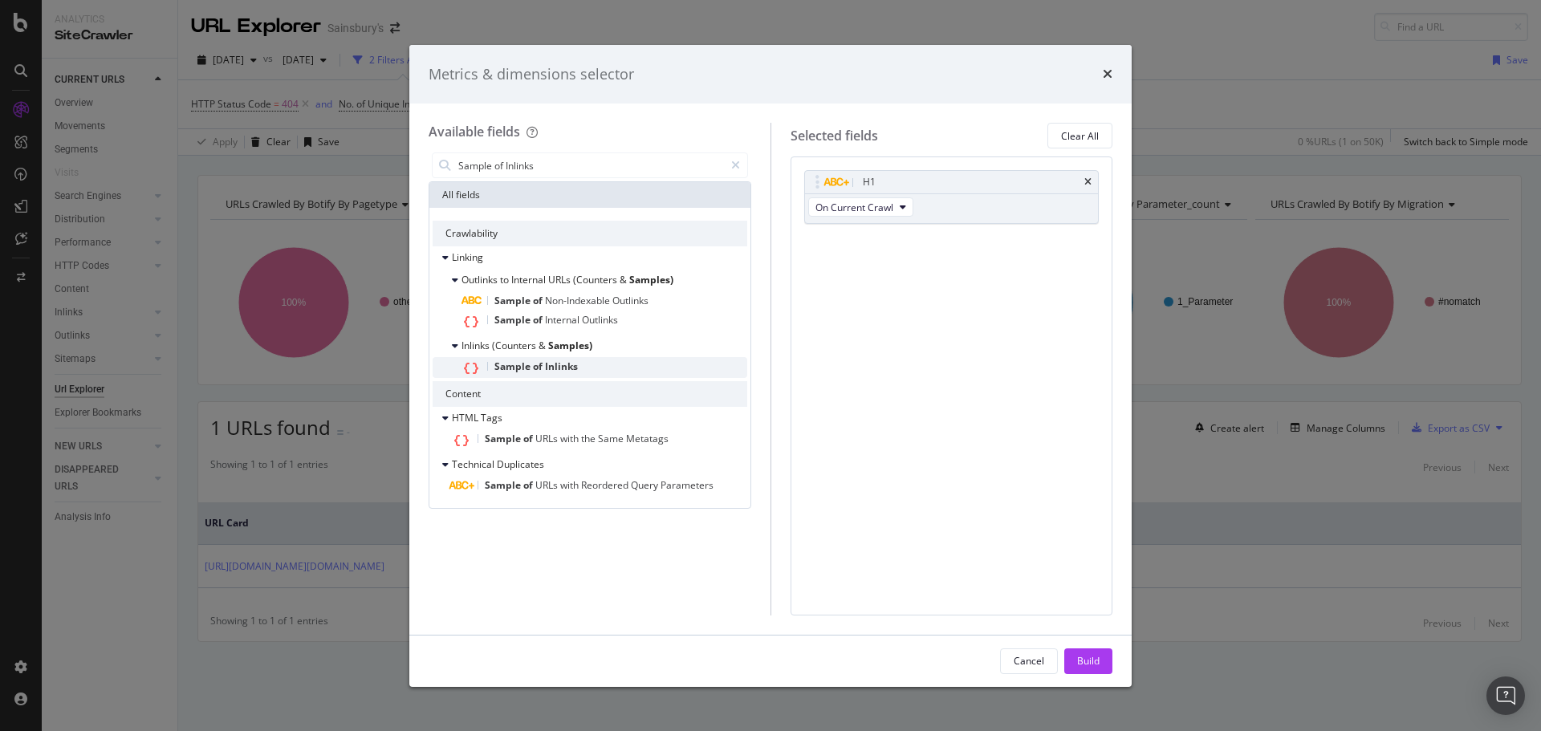
click at [597, 363] on div "Sample of Inlinks" at bounding box center [604, 367] width 286 height 21
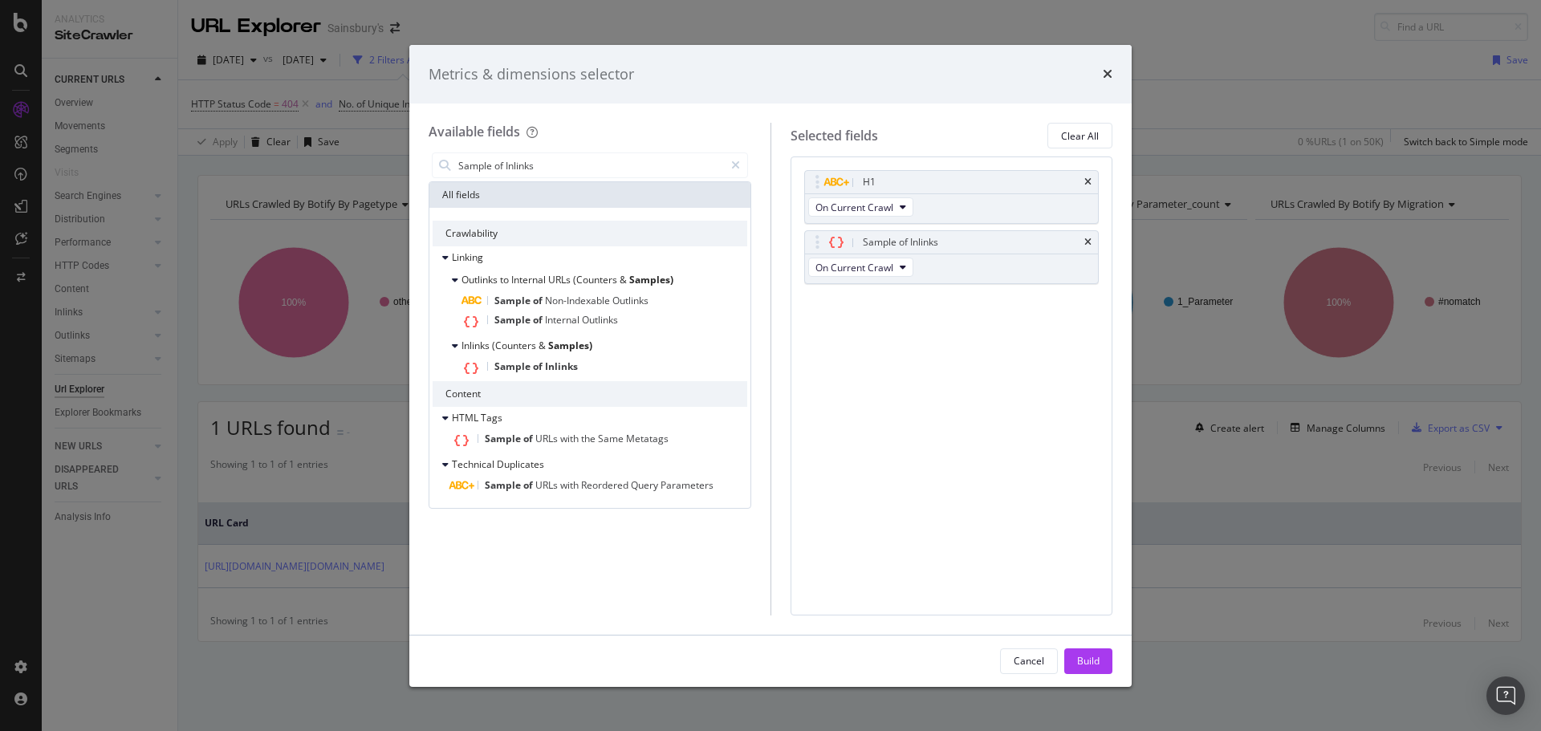
click at [1088, 663] on div "Build" at bounding box center [1088, 661] width 22 height 14
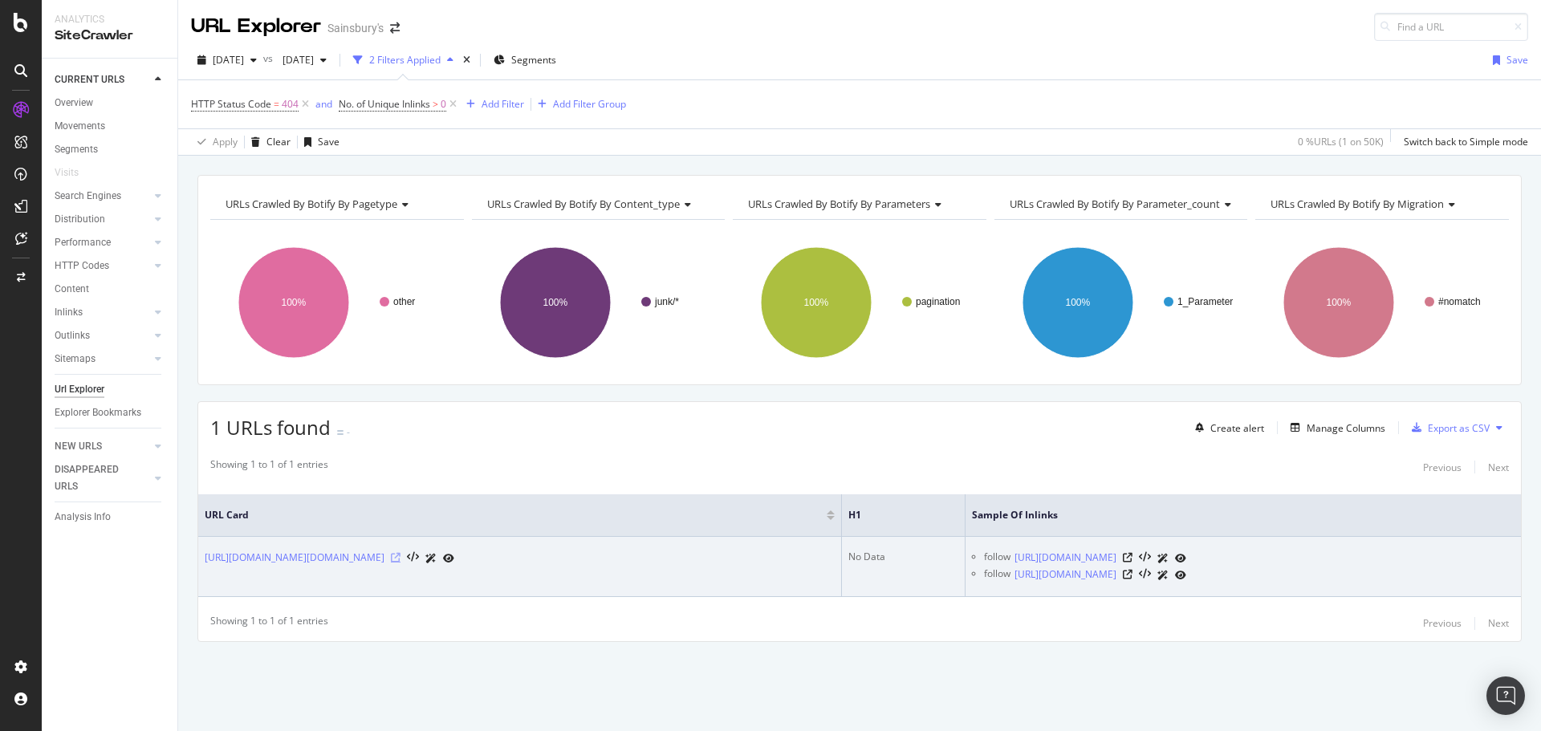
click at [400, 558] on icon at bounding box center [396, 558] width 10 height 10
drag, startPoint x: 205, startPoint y: 511, endPoint x: 1386, endPoint y: 573, distance: 1183.0
click at [1386, 573] on table "URL Card H1 Sample of Inlinks [URL][DOMAIN_NAME][DOMAIN_NAME] No Data follow [U…" at bounding box center [859, 545] width 1323 height 103
copy colgroup
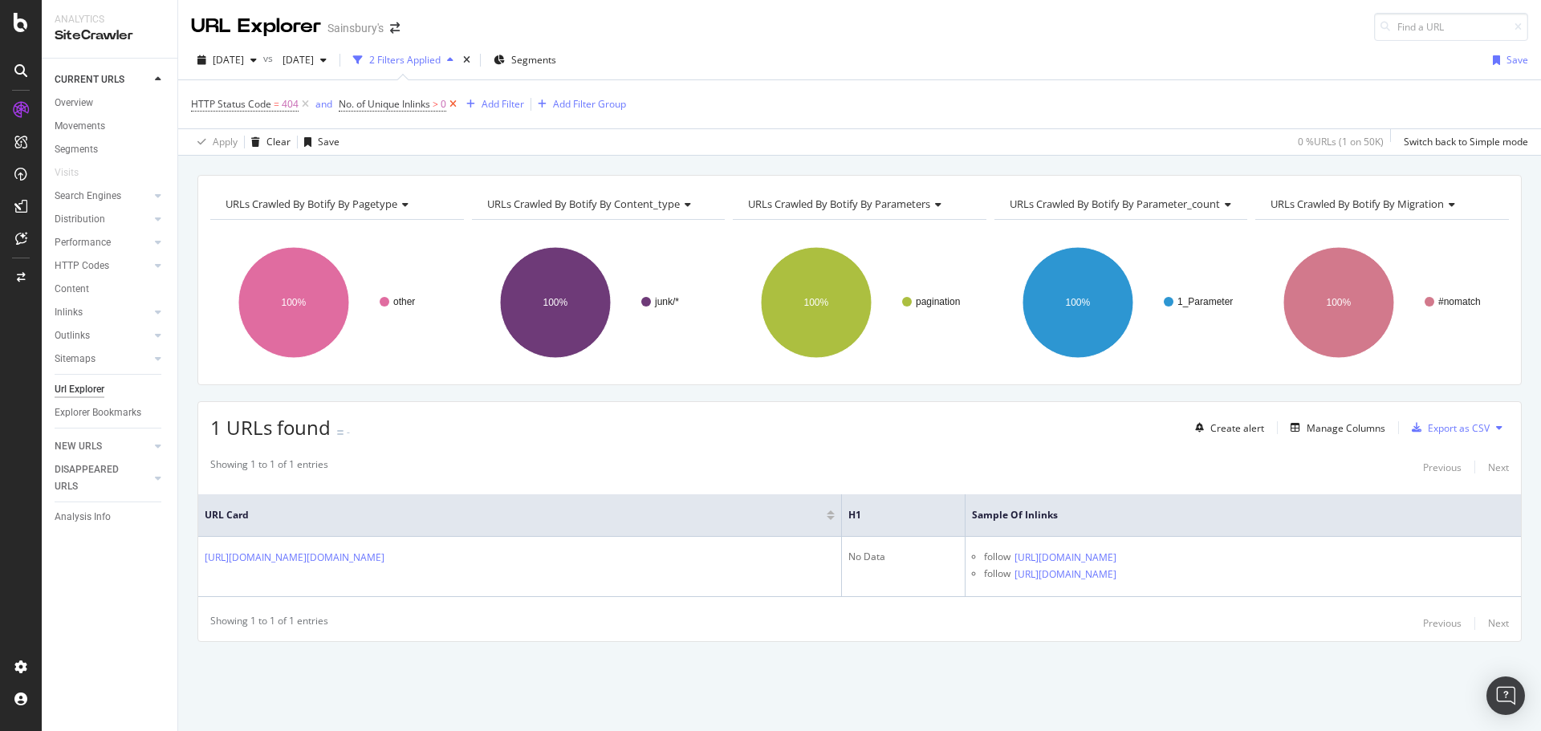
click at [454, 104] on icon at bounding box center [453, 104] width 14 height 16
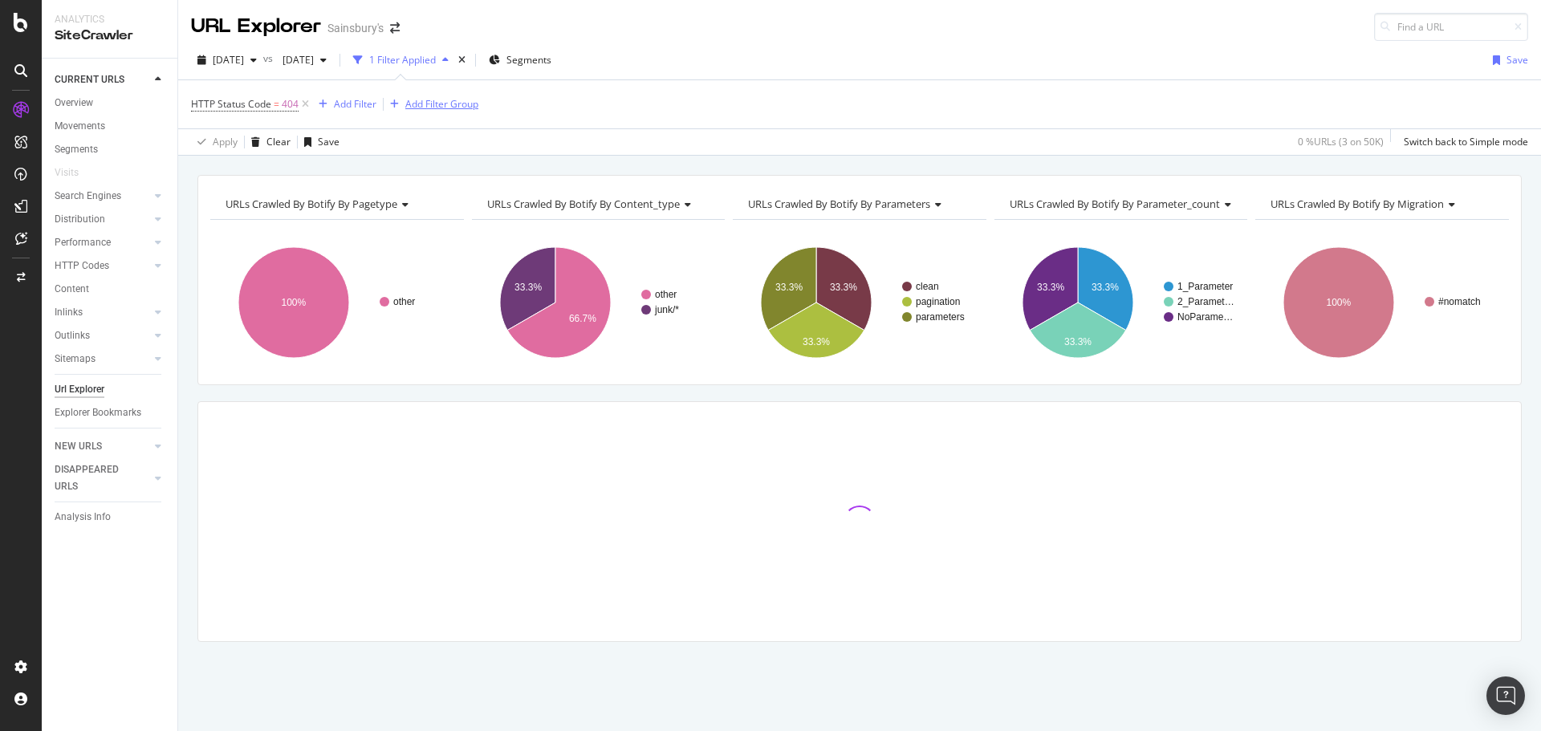
click at [301, 102] on icon at bounding box center [306, 104] width 14 height 16
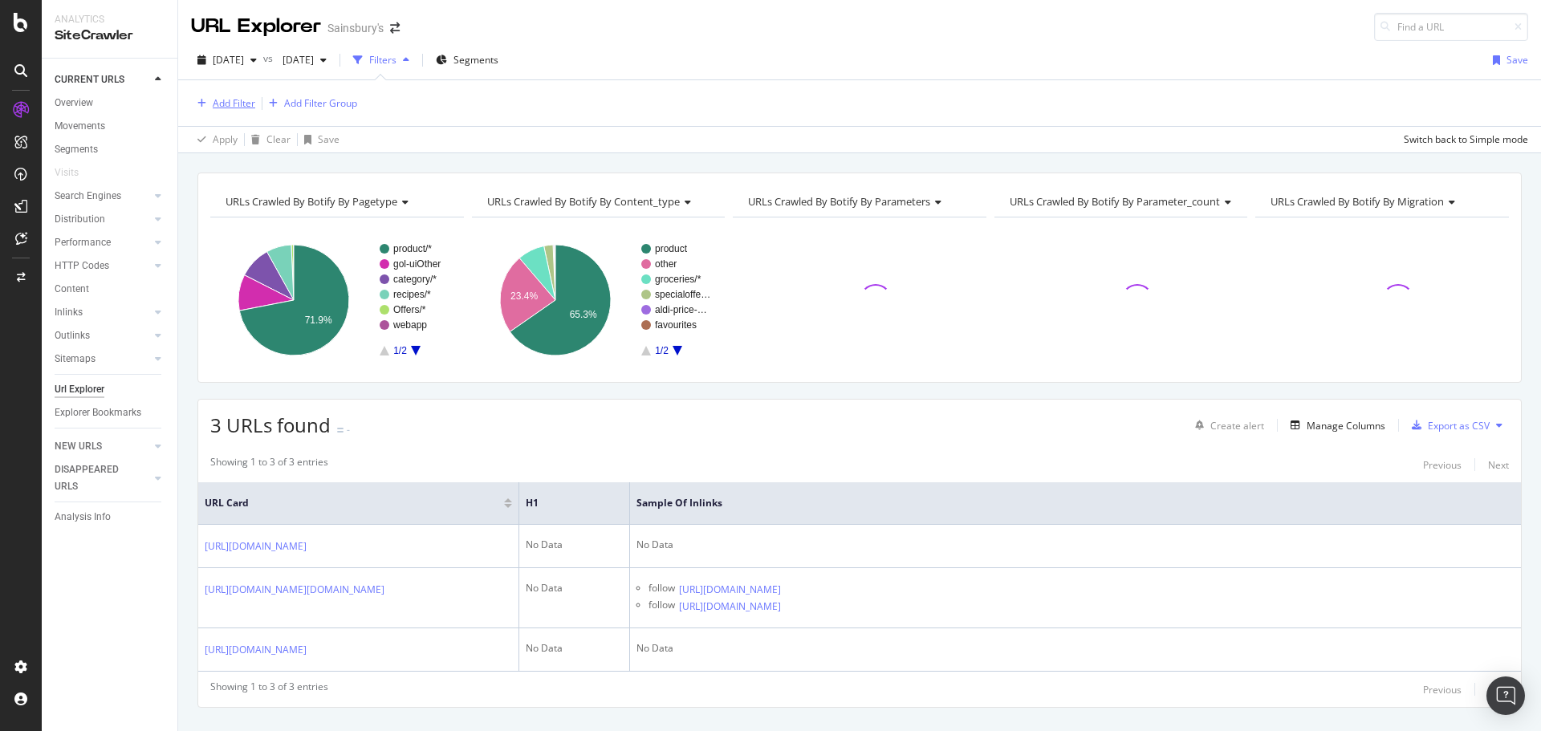
click at [223, 100] on div "Add Filter" at bounding box center [234, 103] width 43 height 14
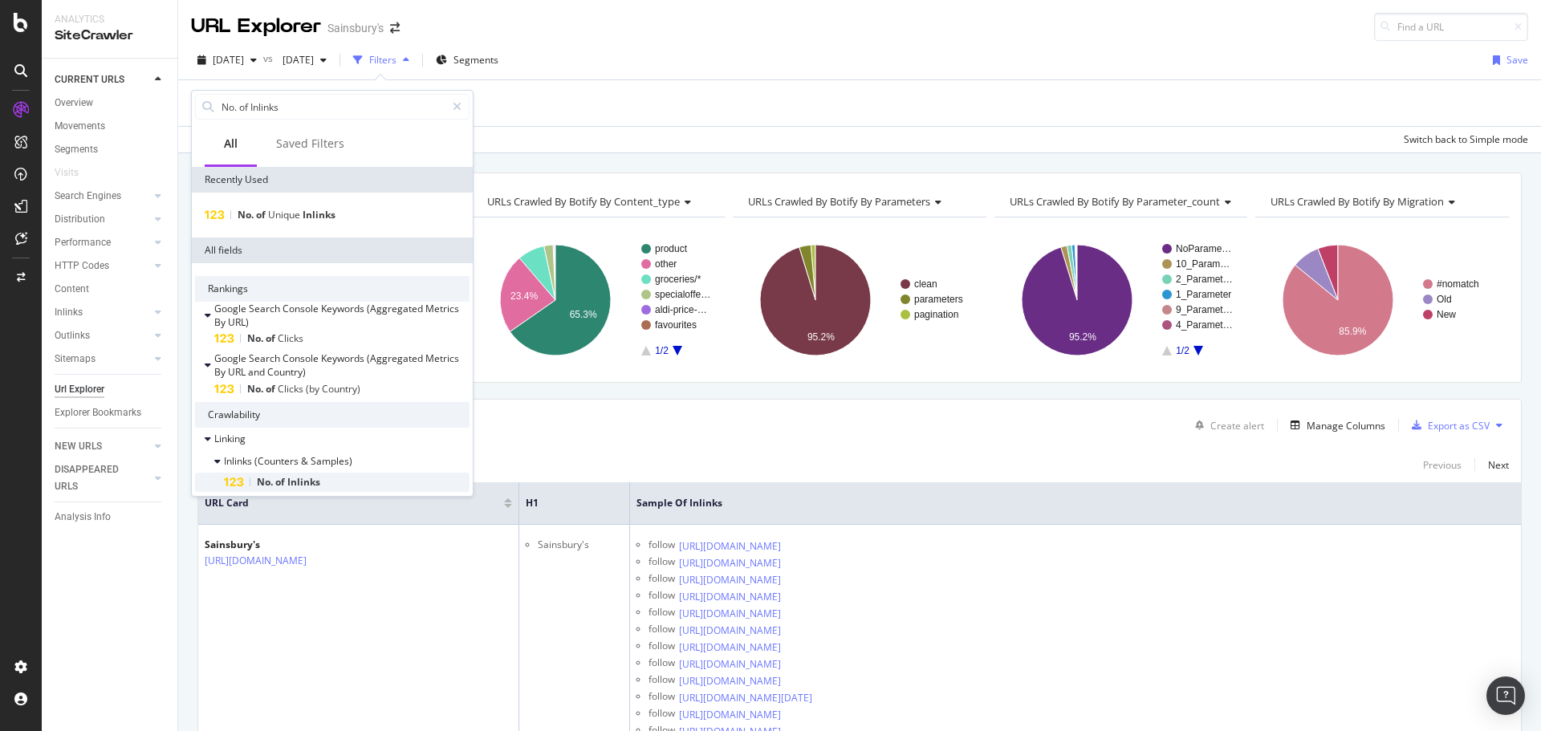
click at [329, 476] on div "No. of Inlinks" at bounding box center [347, 482] width 246 height 19
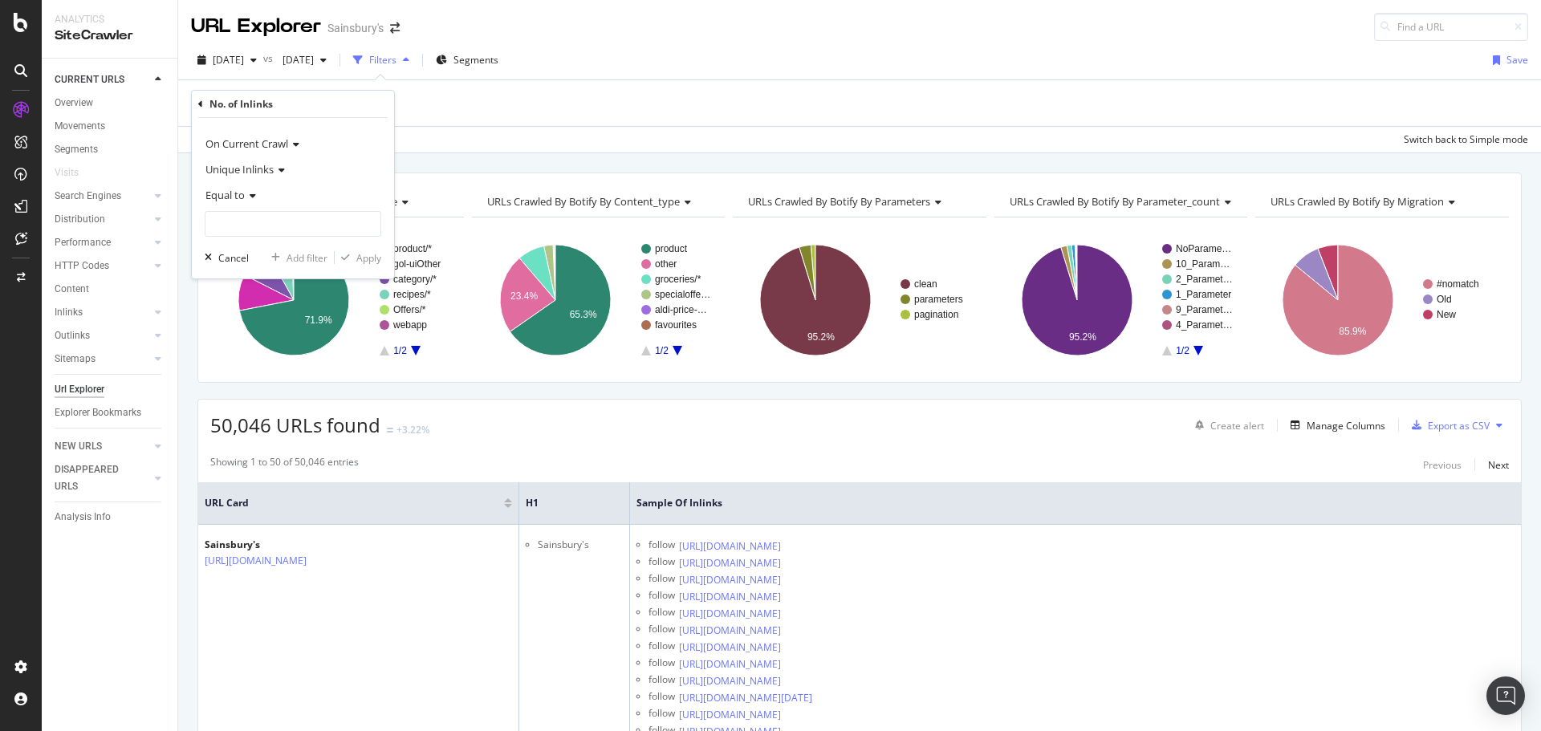
click at [242, 190] on span "Equal to" at bounding box center [224, 195] width 39 height 14
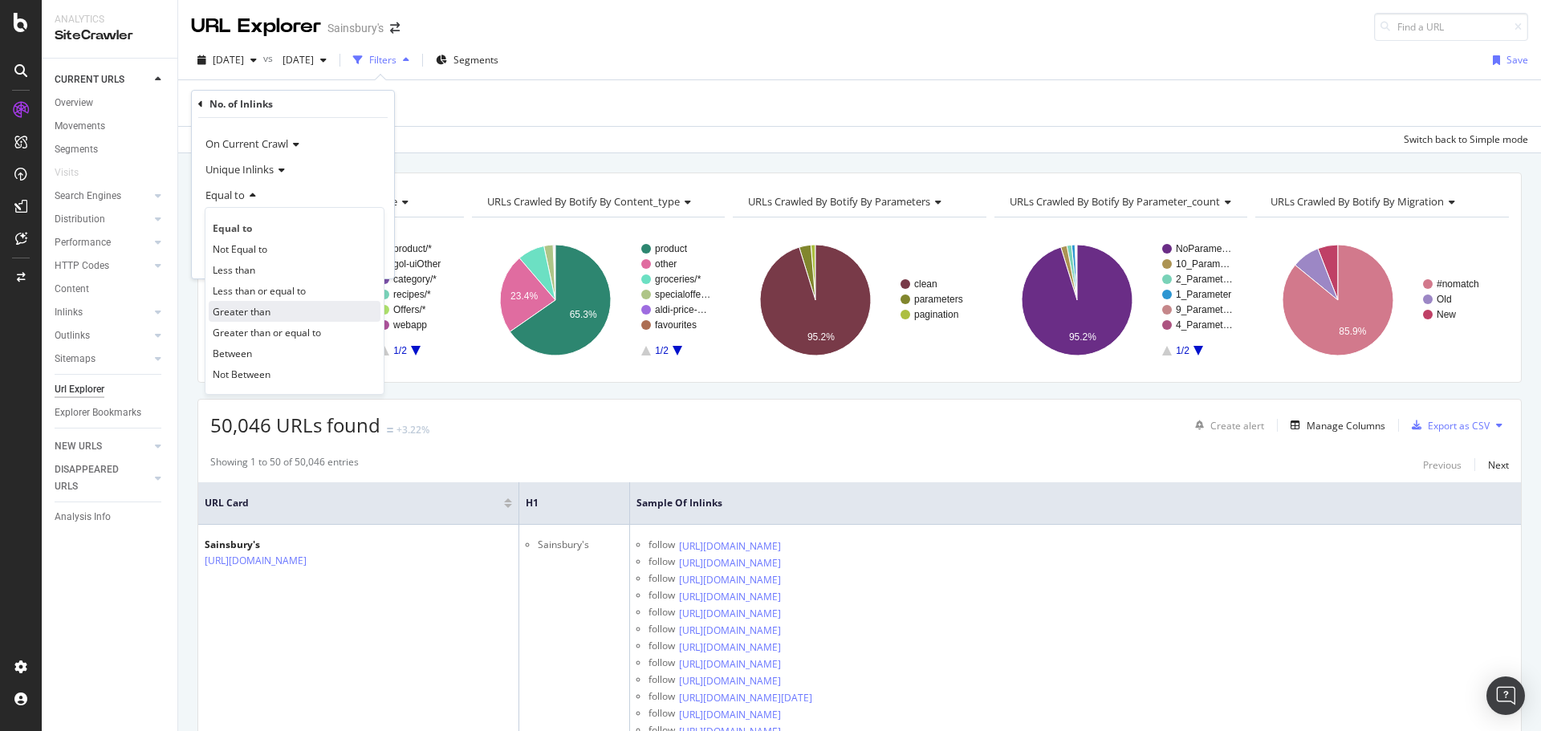
click at [287, 316] on div "Greater than" at bounding box center [295, 311] width 172 height 21
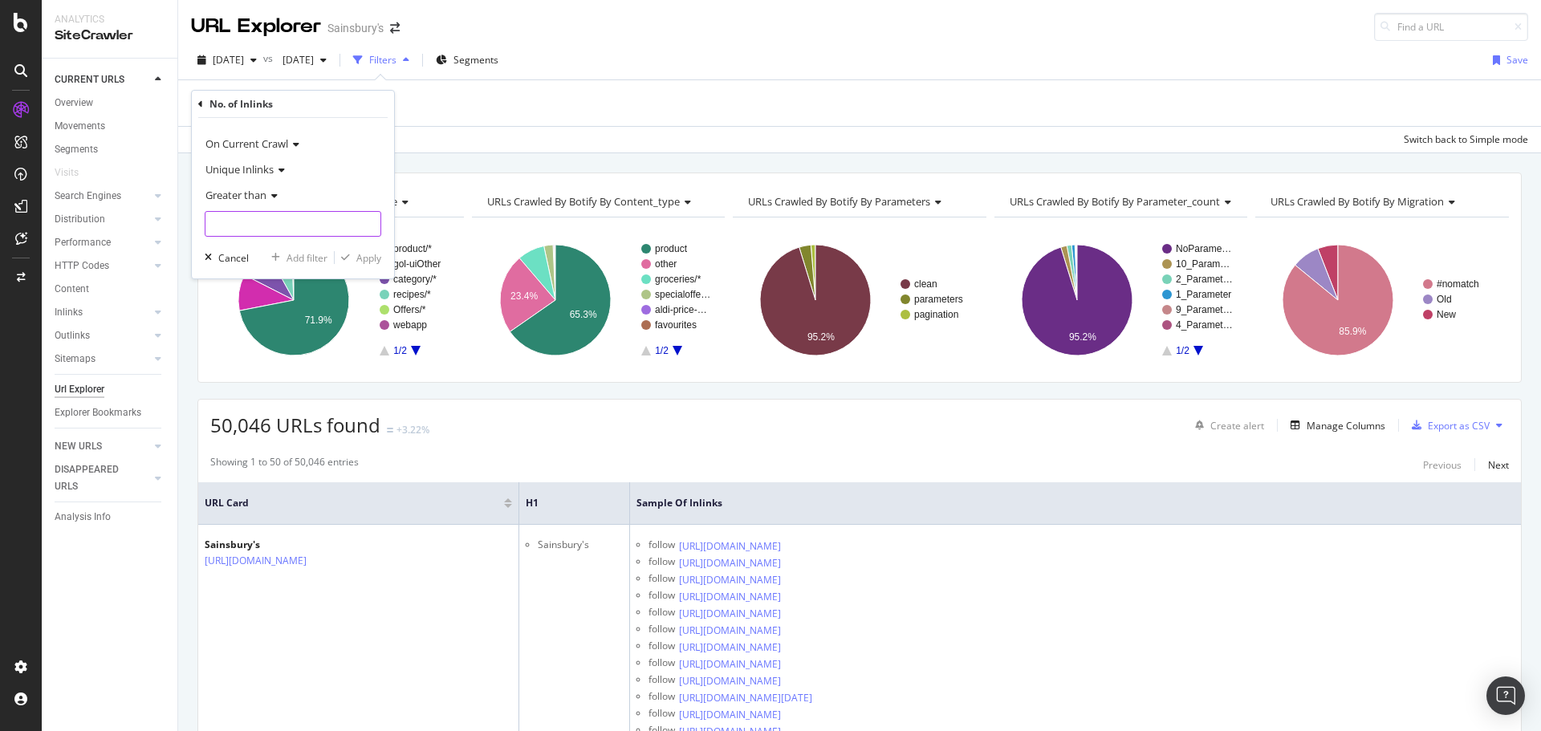
click at [251, 227] on input "number" at bounding box center [293, 224] width 177 height 26
type input "0"
click at [368, 260] on div "Apply" at bounding box center [368, 258] width 25 height 14
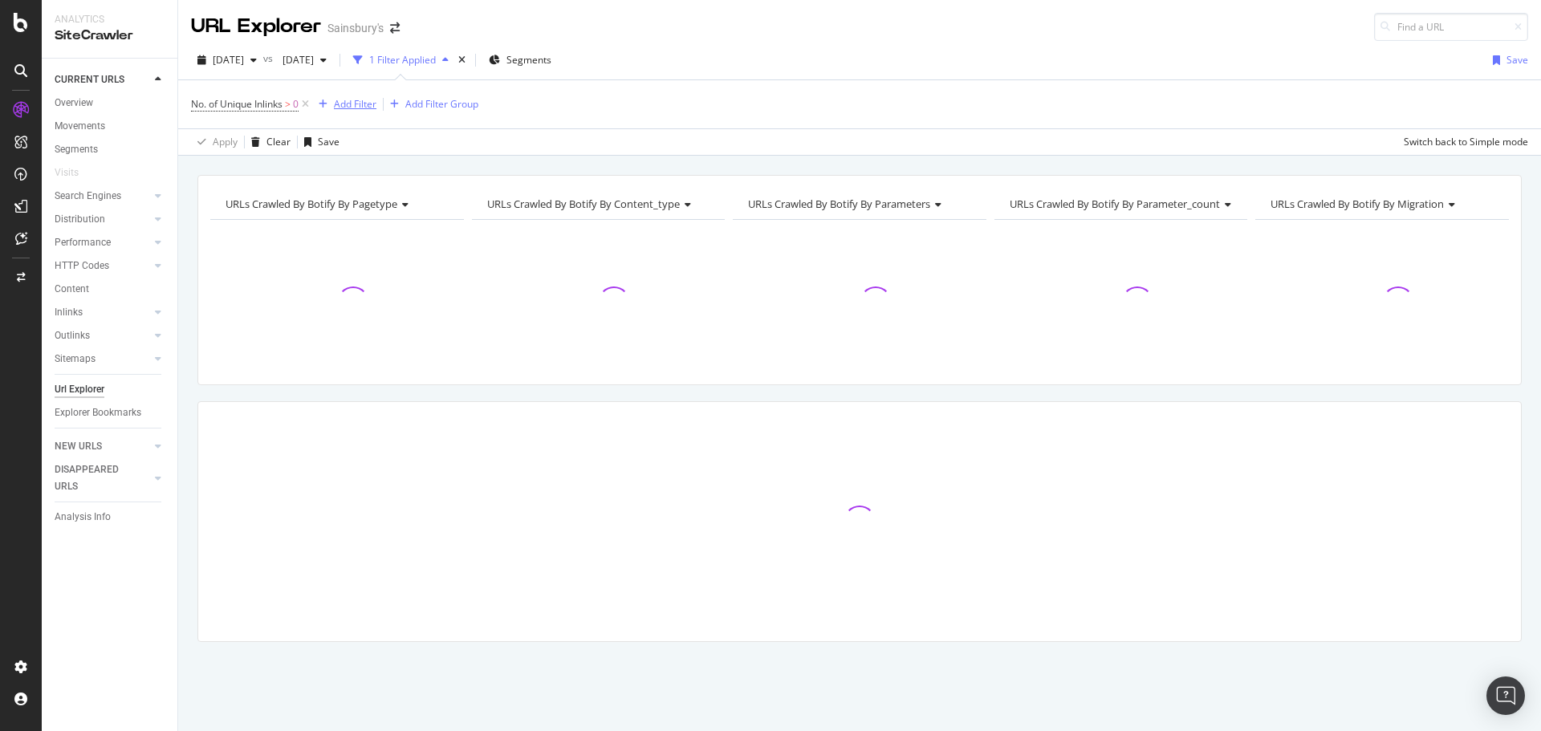
click at [364, 103] on div "Add Filter" at bounding box center [355, 104] width 43 height 14
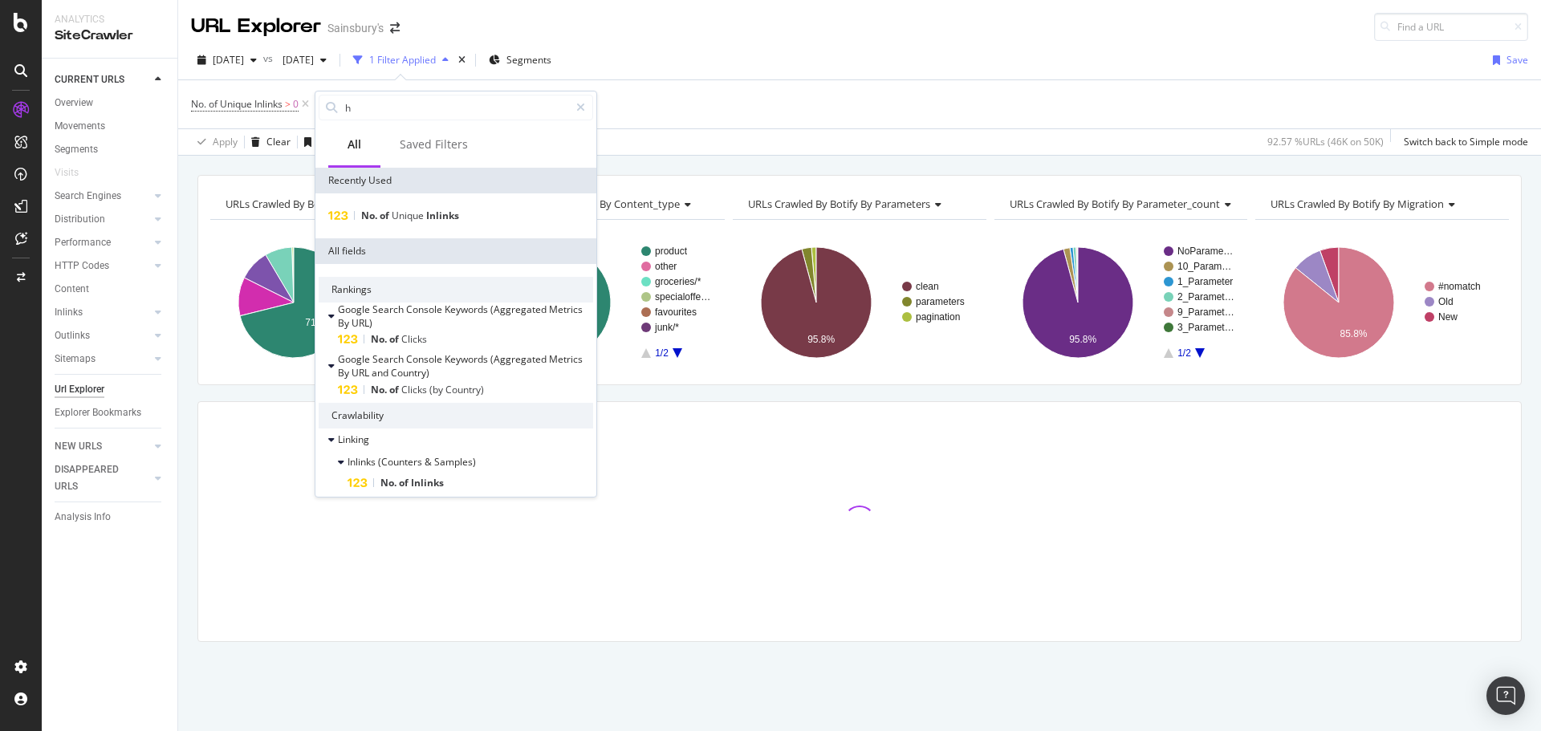
type input "h1"
